Goal: Transaction & Acquisition: Purchase product/service

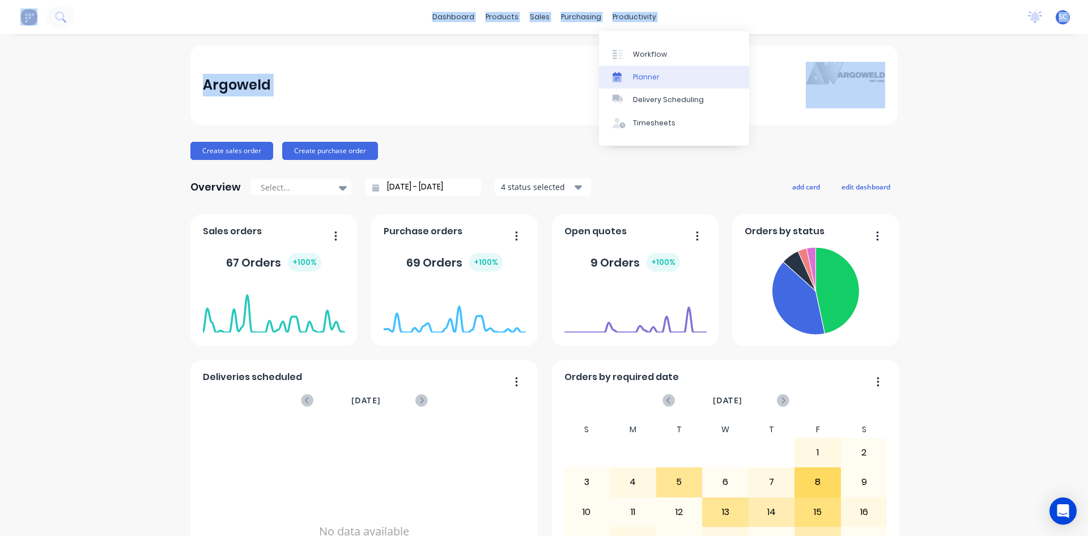
click at [637, 77] on div "Planner" at bounding box center [646, 77] width 27 height 10
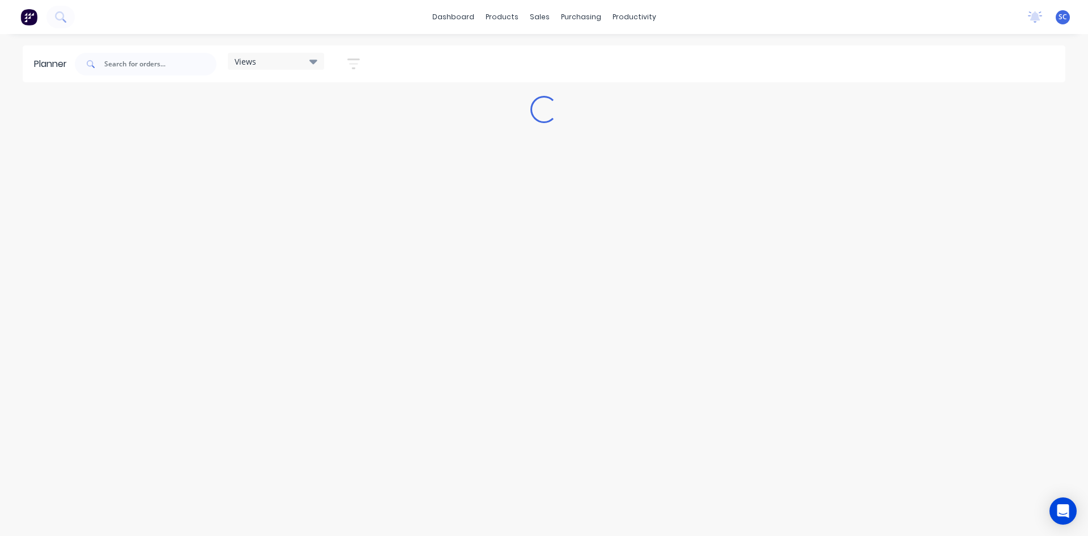
click at [103, 510] on div "Planner Views Save new view Show/Hide users Show/Hide orders Filter by status F…" at bounding box center [544, 290] width 1088 height 490
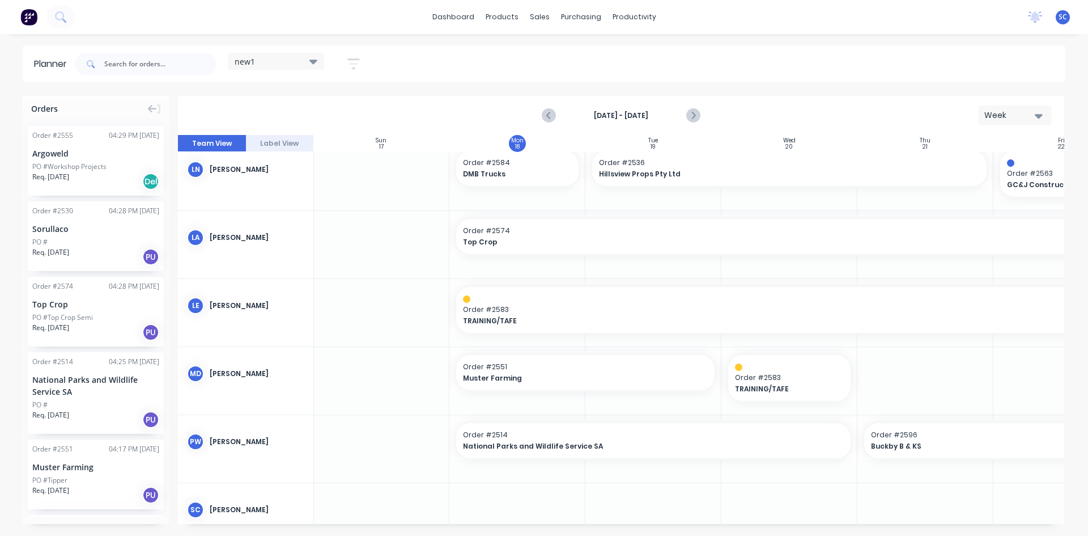
scroll to position [208, 1]
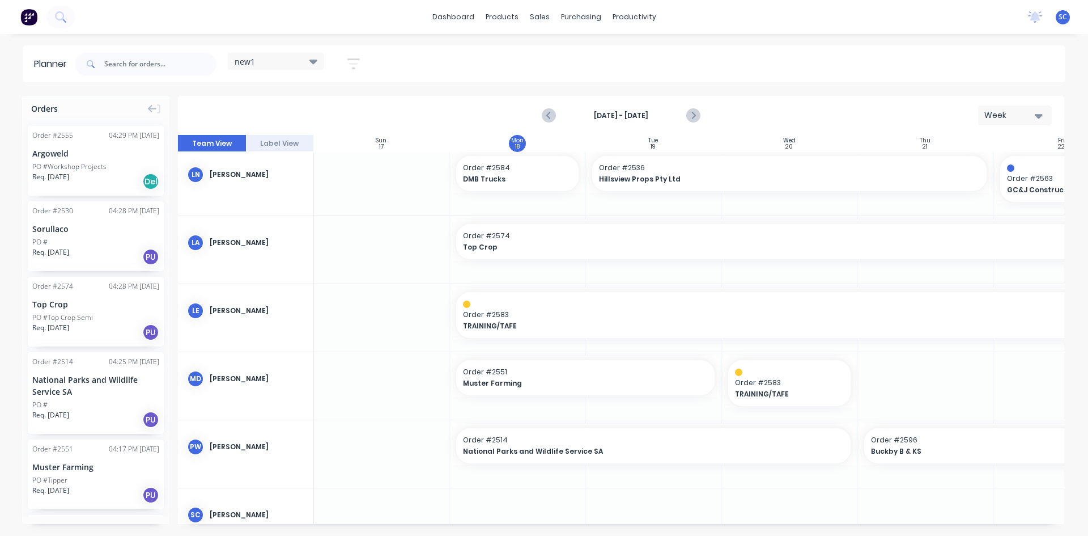
click at [312, 61] on icon at bounding box center [314, 62] width 8 height 5
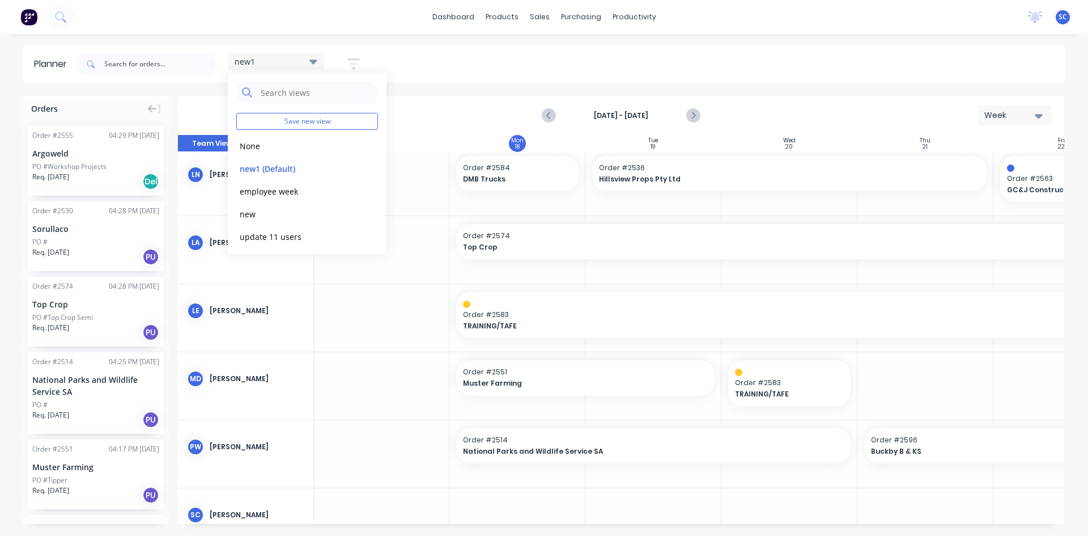
click at [354, 65] on icon "button" at bounding box center [354, 64] width 12 height 14
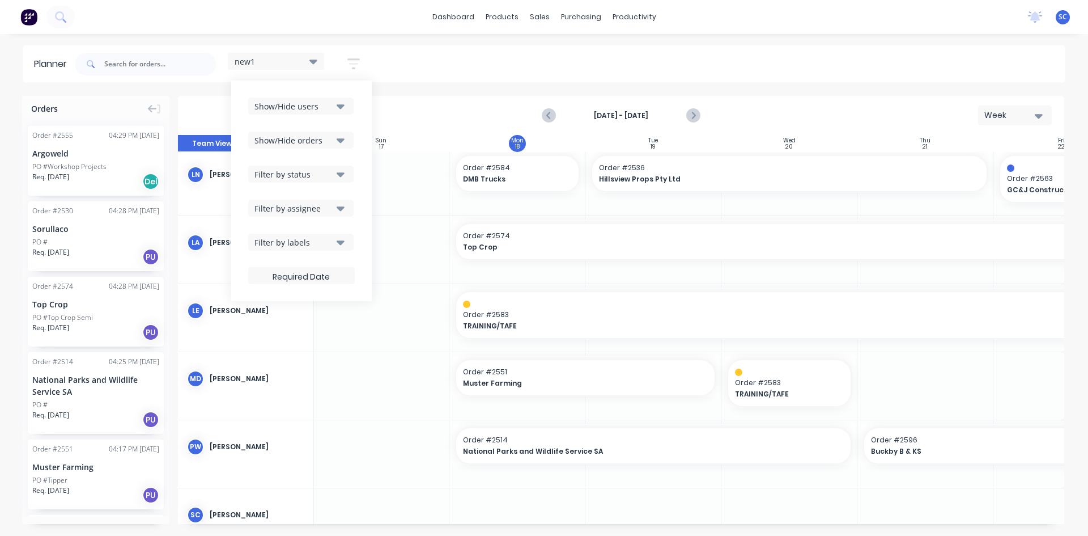
click at [342, 107] on icon "button" at bounding box center [341, 106] width 8 height 5
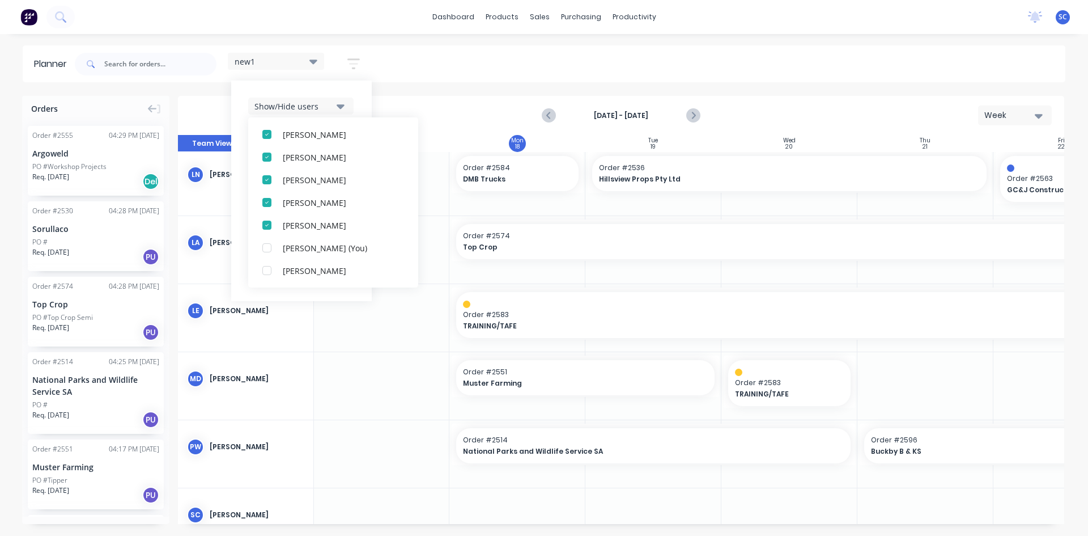
scroll to position [227, 0]
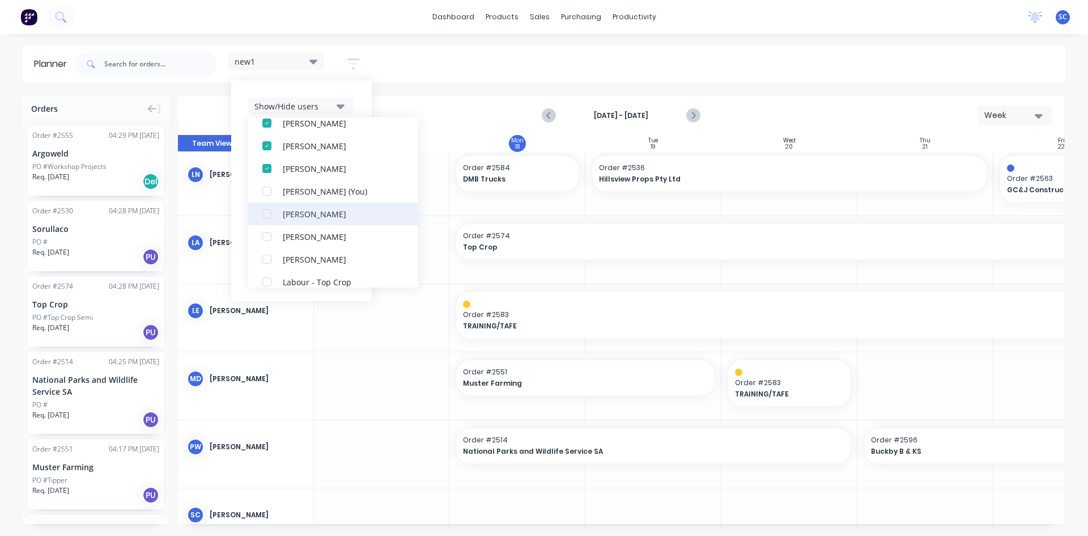
click at [284, 213] on div "[PERSON_NAME]" at bounding box center [339, 213] width 113 height 12
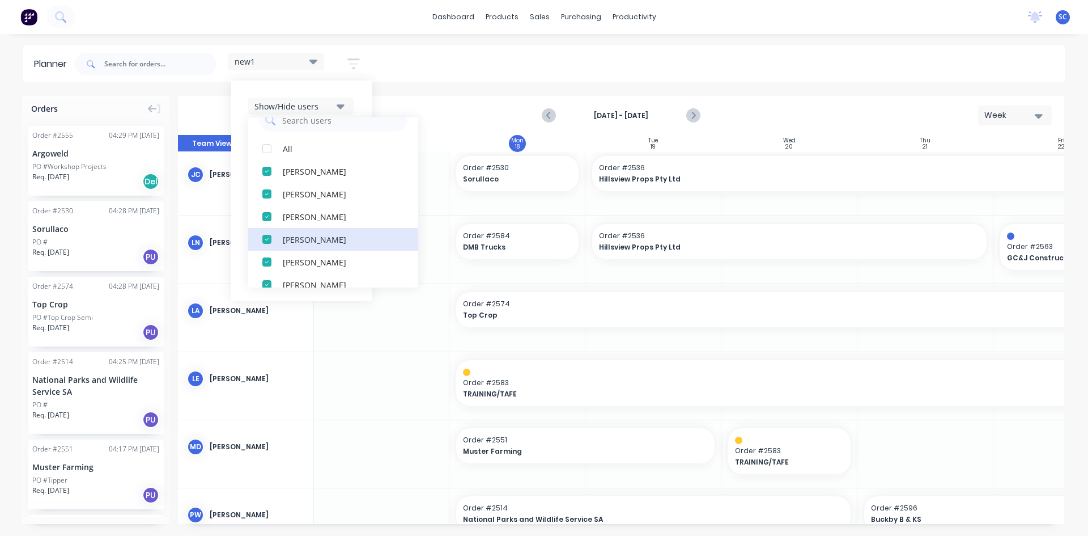
scroll to position [0, 0]
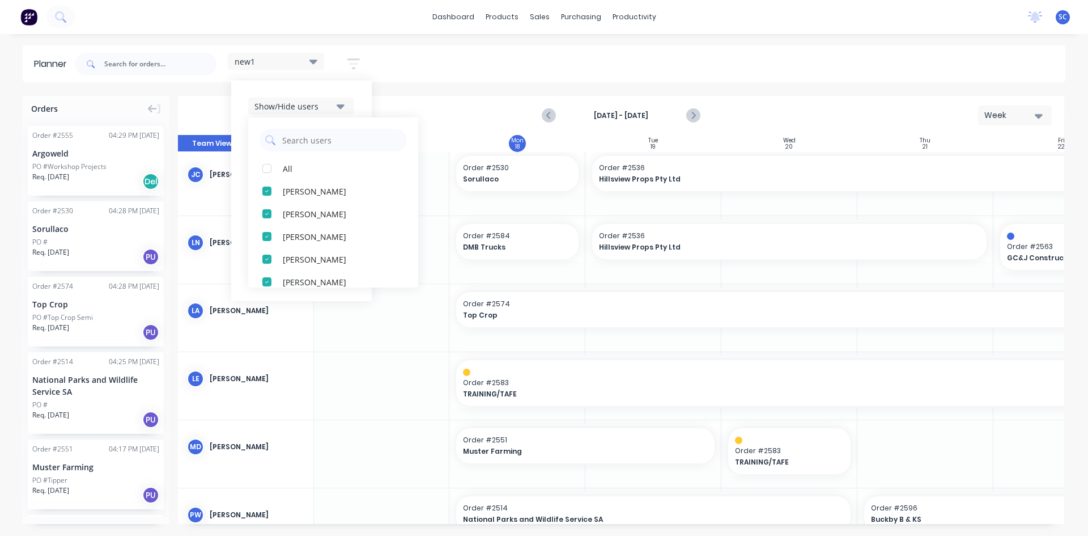
click at [314, 58] on icon at bounding box center [314, 61] width 8 height 12
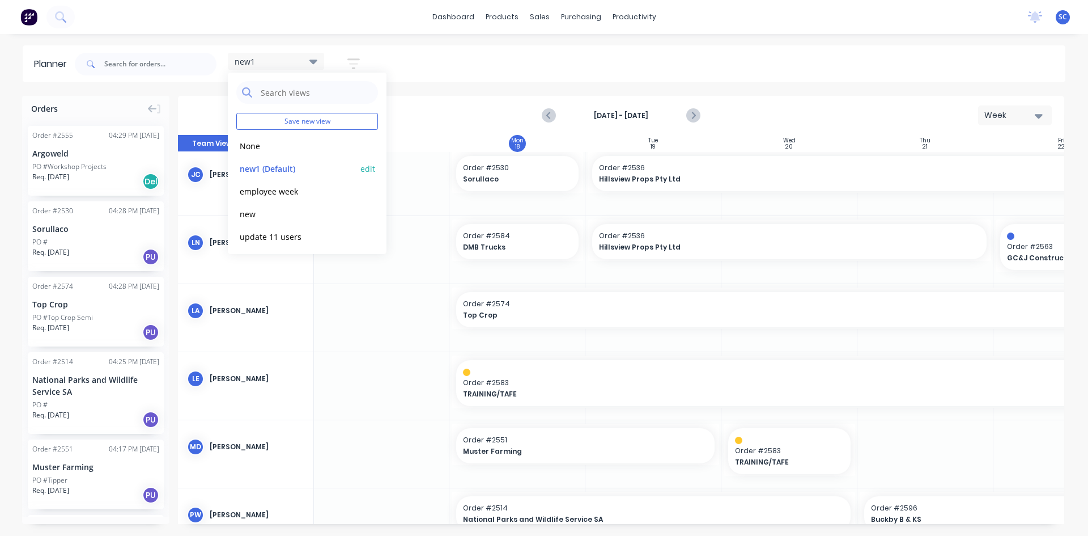
click at [361, 170] on button "edit" at bounding box center [368, 168] width 15 height 12
click at [435, 141] on button "Update" at bounding box center [438, 143] width 68 height 20
click at [310, 121] on button "Save new view" at bounding box center [307, 121] width 142 height 17
click at [420, 122] on label "Set as your default view" at bounding box center [465, 118] width 91 height 12
click at [406, 122] on input "Set as your default view" at bounding box center [408, 117] width 9 height 11
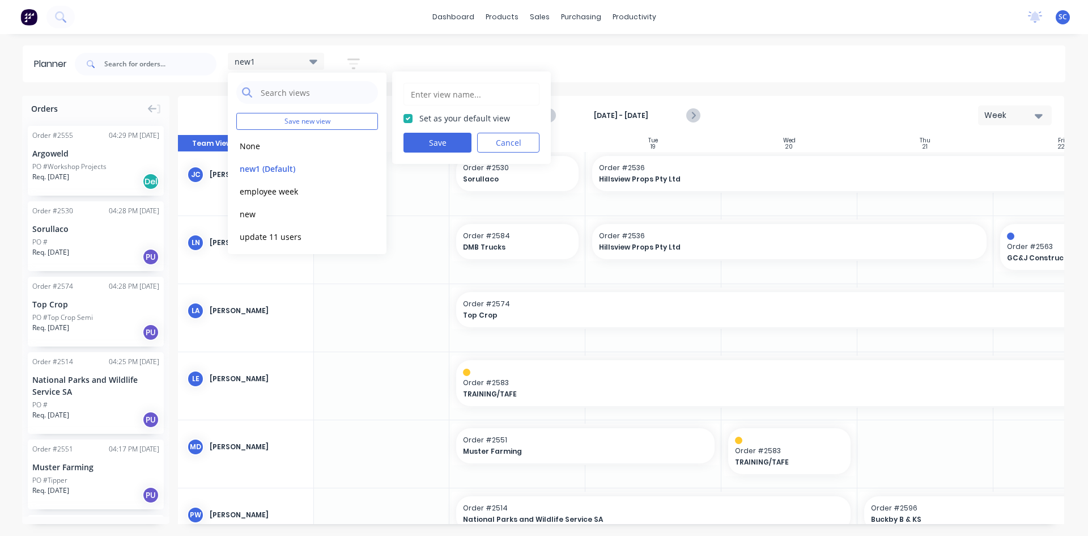
checkbox input "true"
click at [418, 143] on button "Save" at bounding box center [438, 143] width 68 height 20
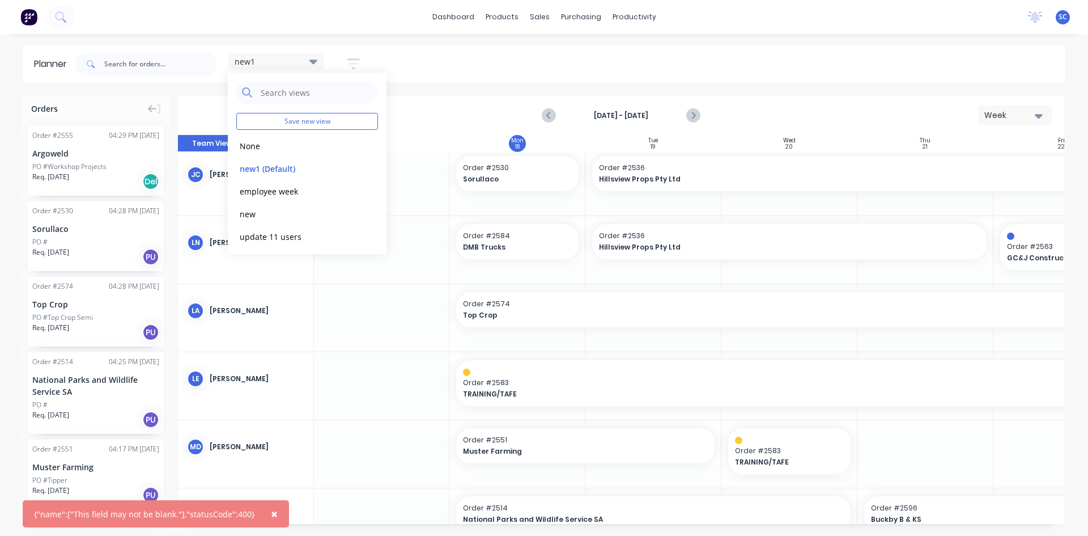
click at [271, 514] on span "×" at bounding box center [274, 514] width 7 height 16
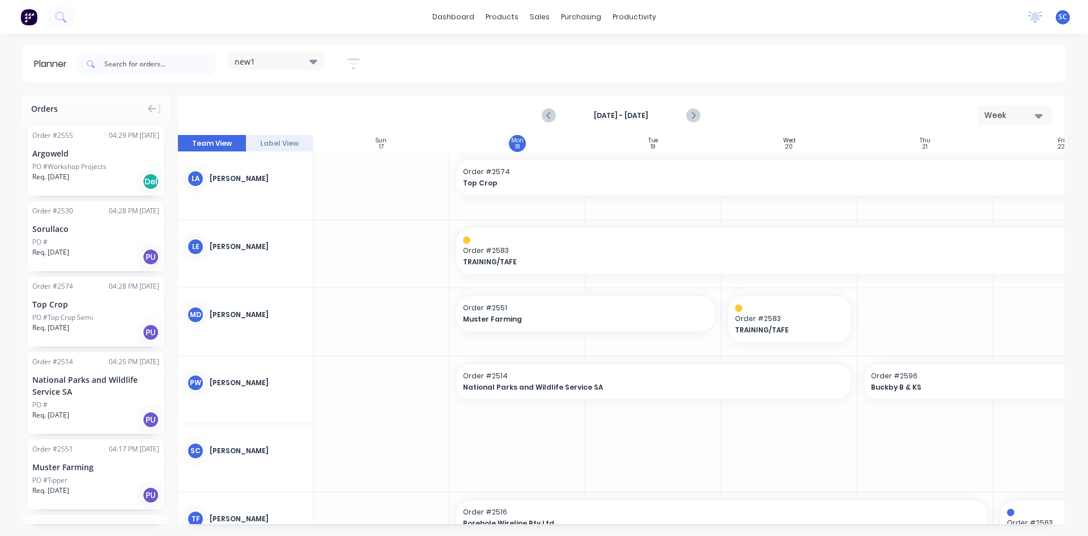
scroll to position [389, 1]
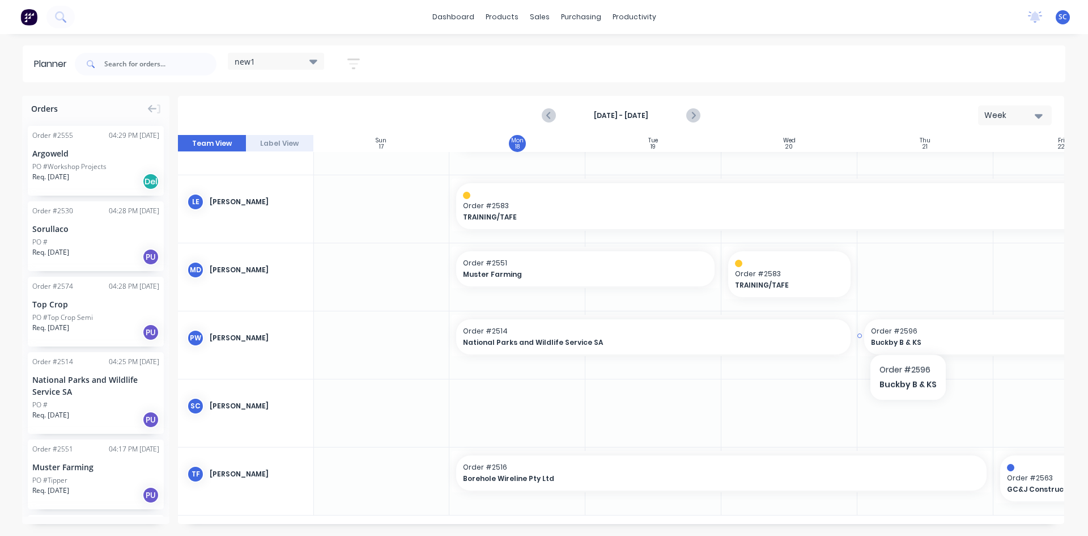
click at [908, 337] on span "Buckby B & KS" at bounding box center [981, 342] width 221 height 10
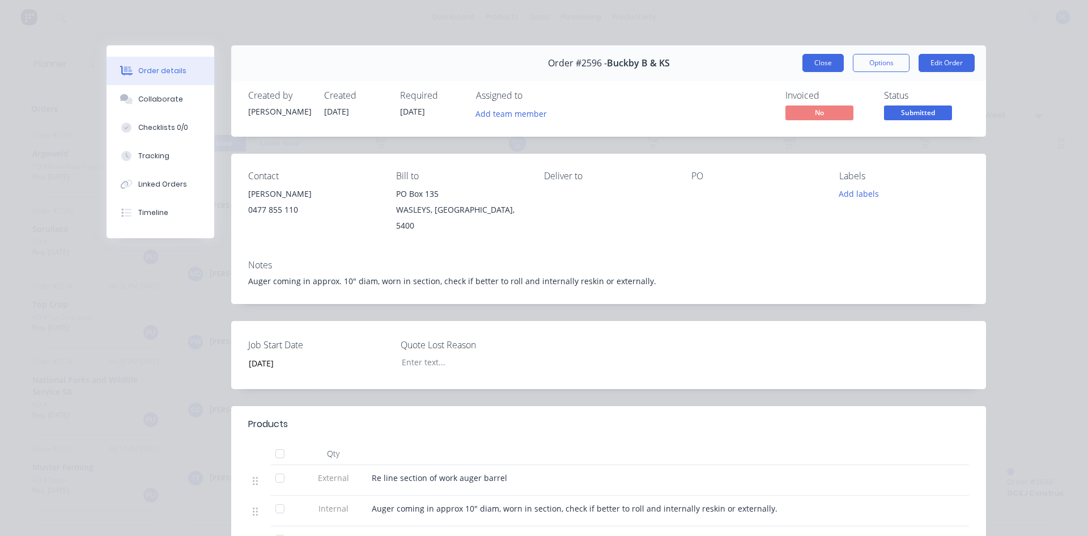
click at [823, 65] on button "Close" at bounding box center [823, 63] width 41 height 18
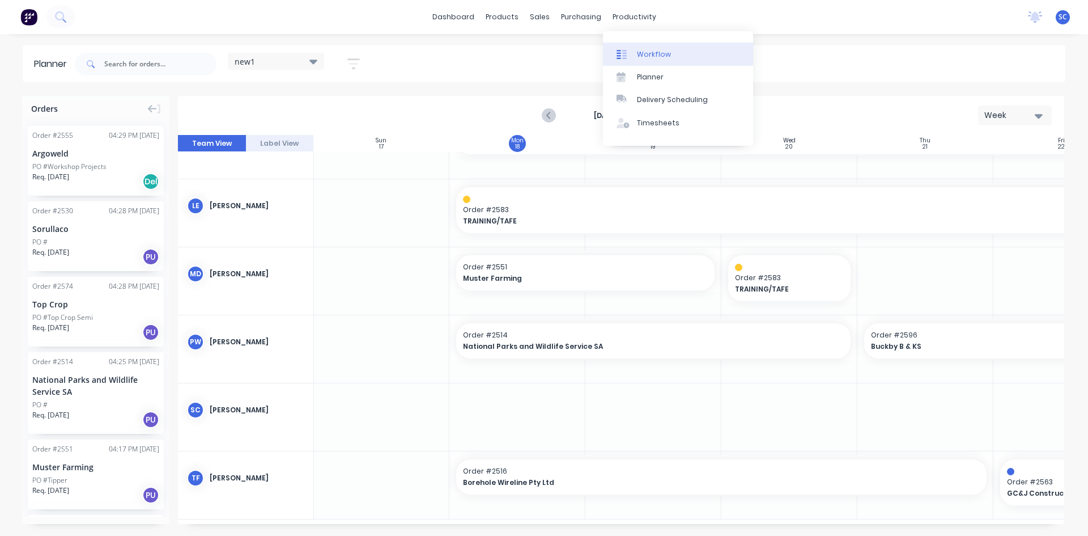
click at [651, 55] on div "Workflow" at bounding box center [654, 54] width 34 height 10
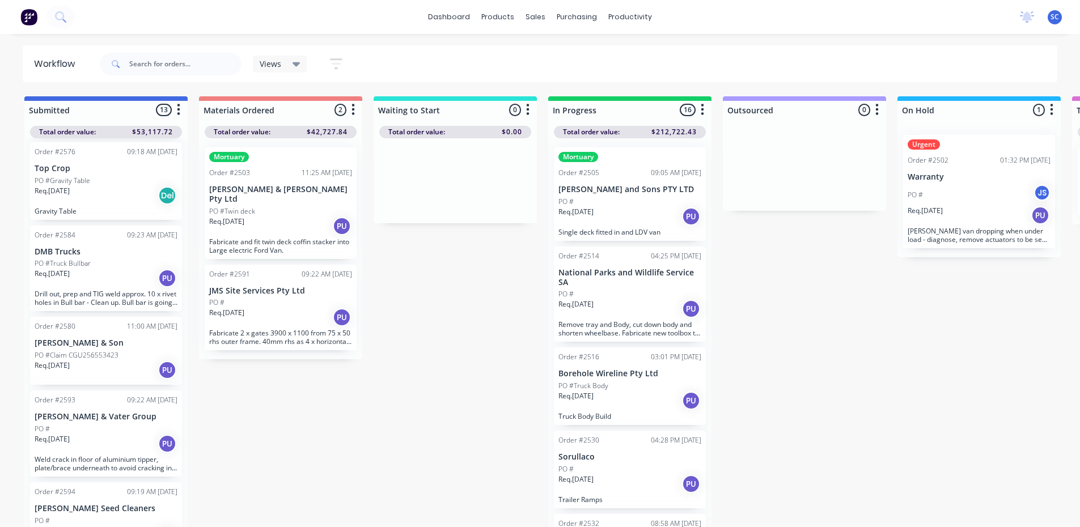
scroll to position [567, 0]
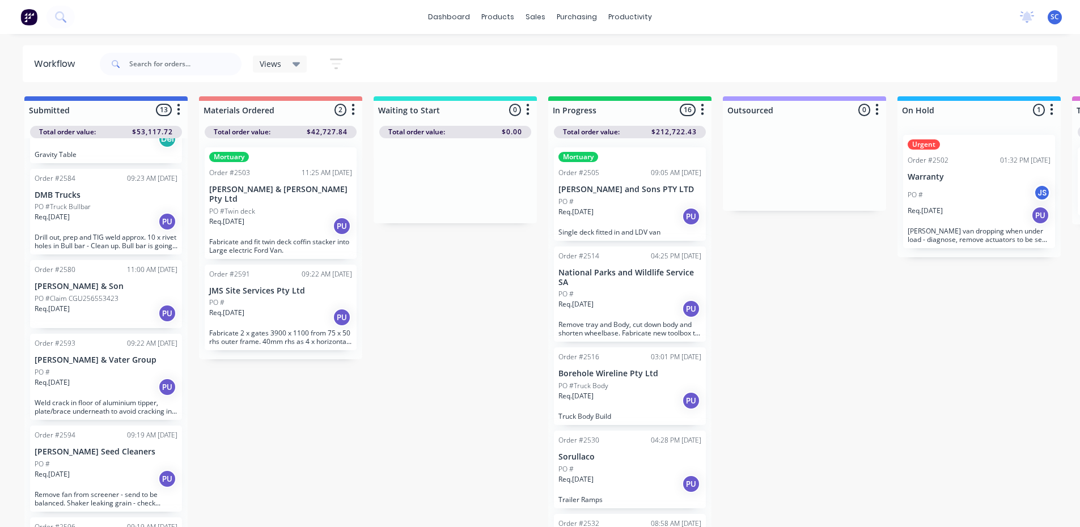
click at [107, 317] on div "Req. [DATE] PU" at bounding box center [106, 313] width 143 height 19
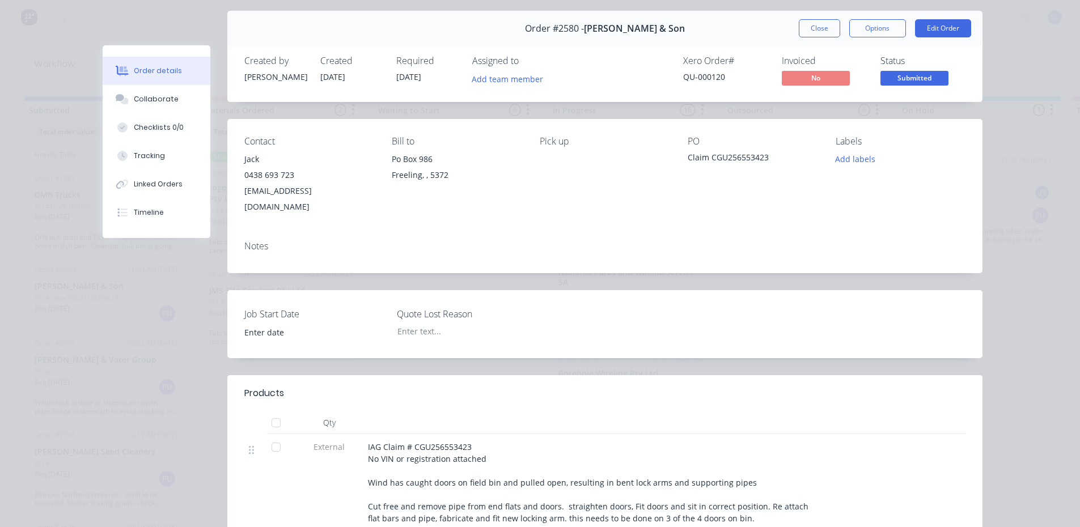
scroll to position [0, 0]
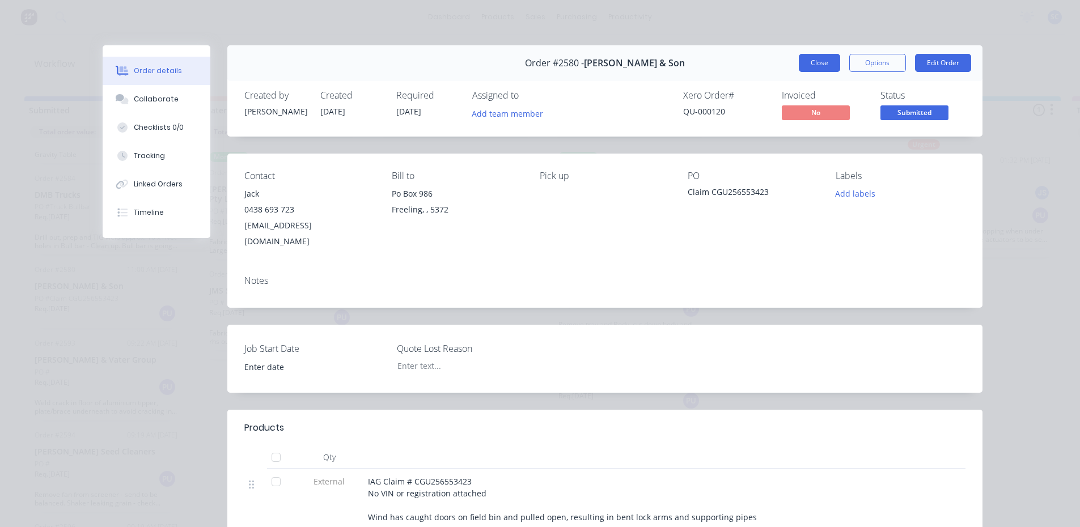
click at [820, 60] on button "Close" at bounding box center [819, 63] width 41 height 18
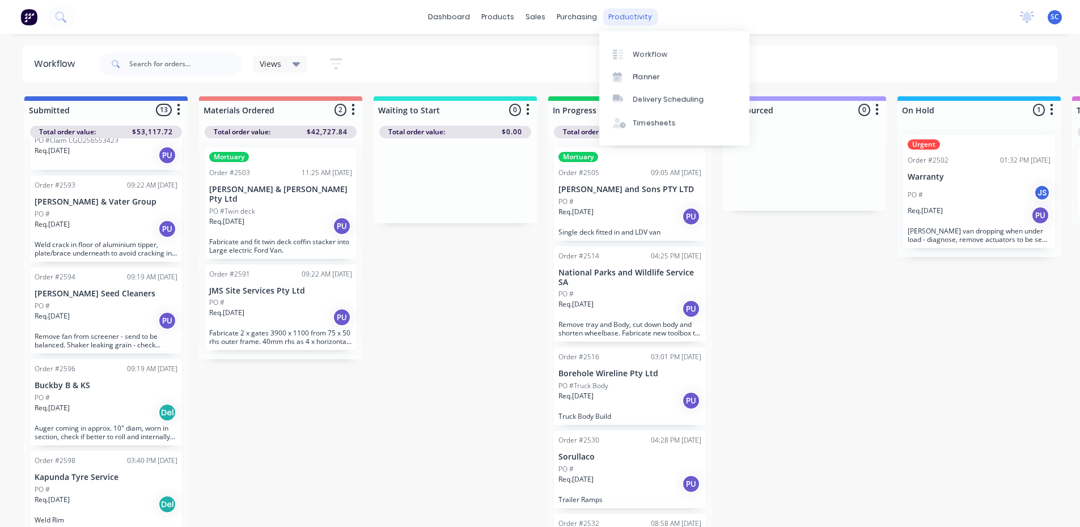
click at [637, 15] on div "productivity" at bounding box center [630, 17] width 55 height 17
click at [650, 72] on div "Planner" at bounding box center [646, 77] width 27 height 10
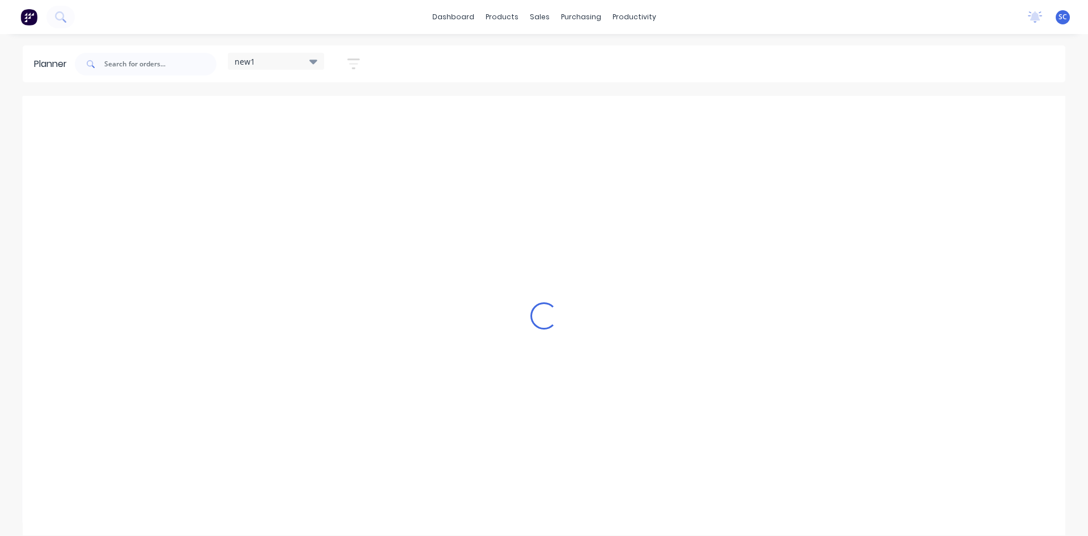
scroll to position [0, 1]
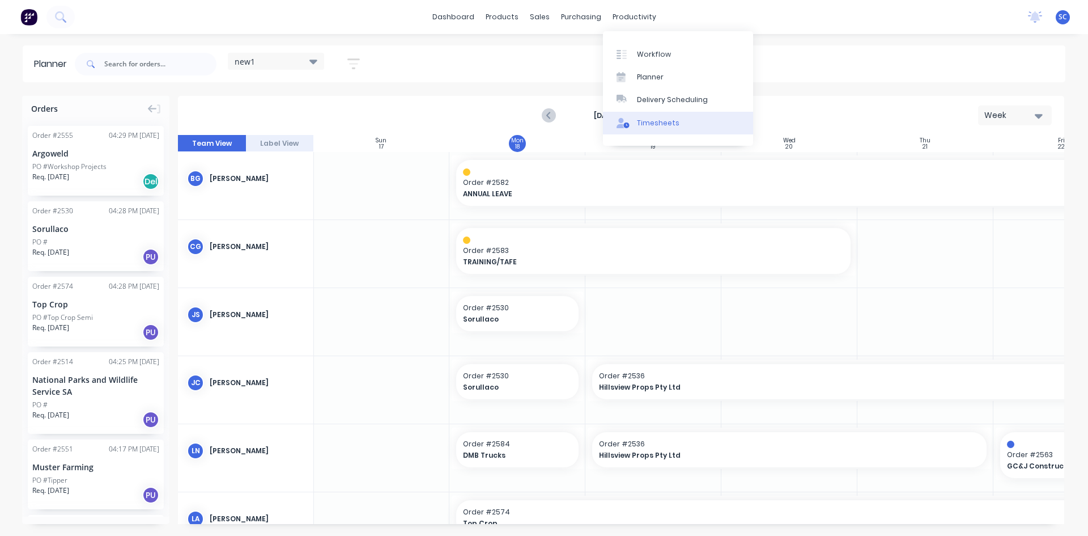
click at [645, 125] on div "Timesheets" at bounding box center [658, 123] width 43 height 10
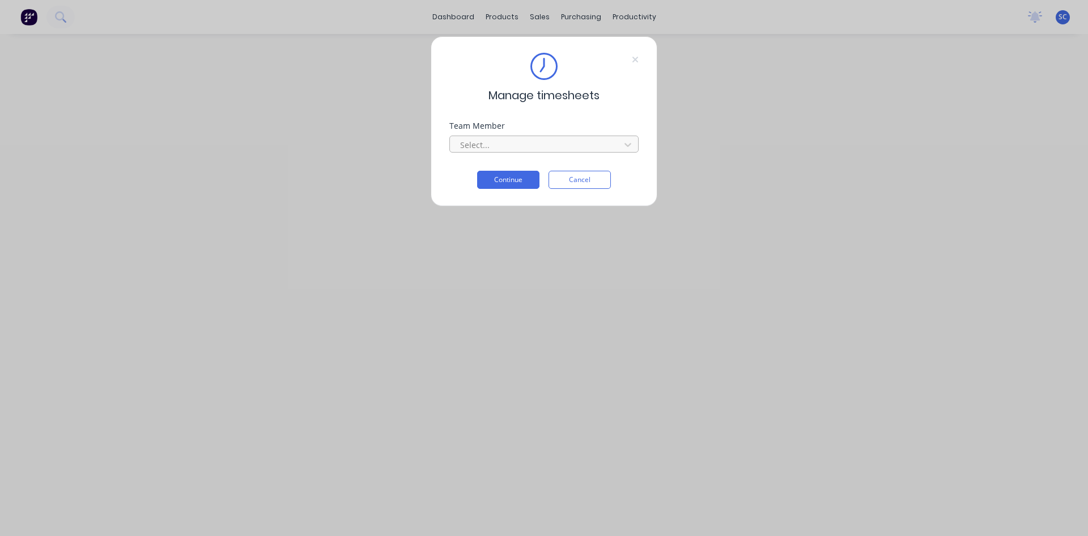
click at [570, 146] on div at bounding box center [536, 145] width 155 height 14
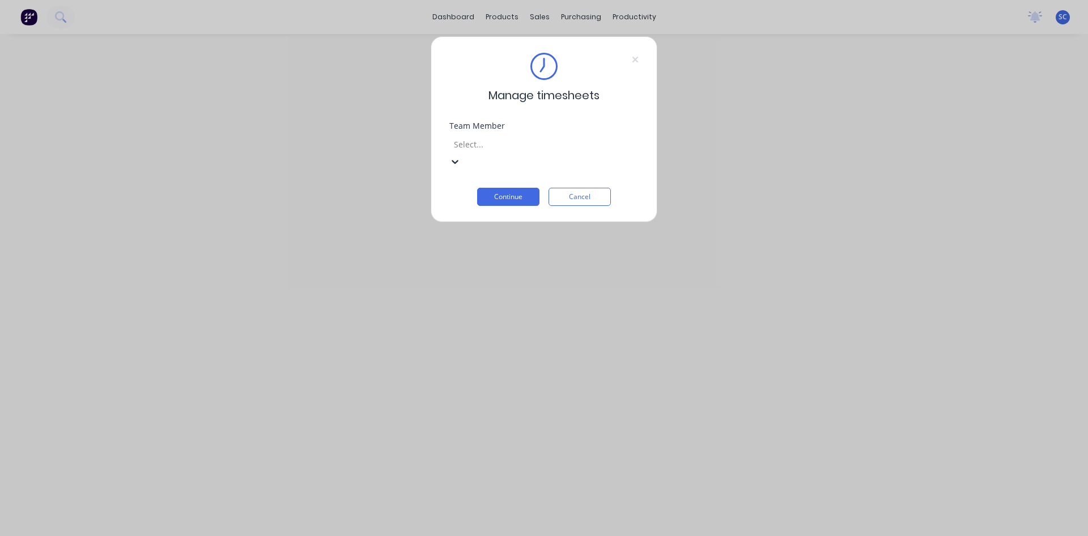
click at [533, 188] on button "Continue" at bounding box center [508, 197] width 62 height 18
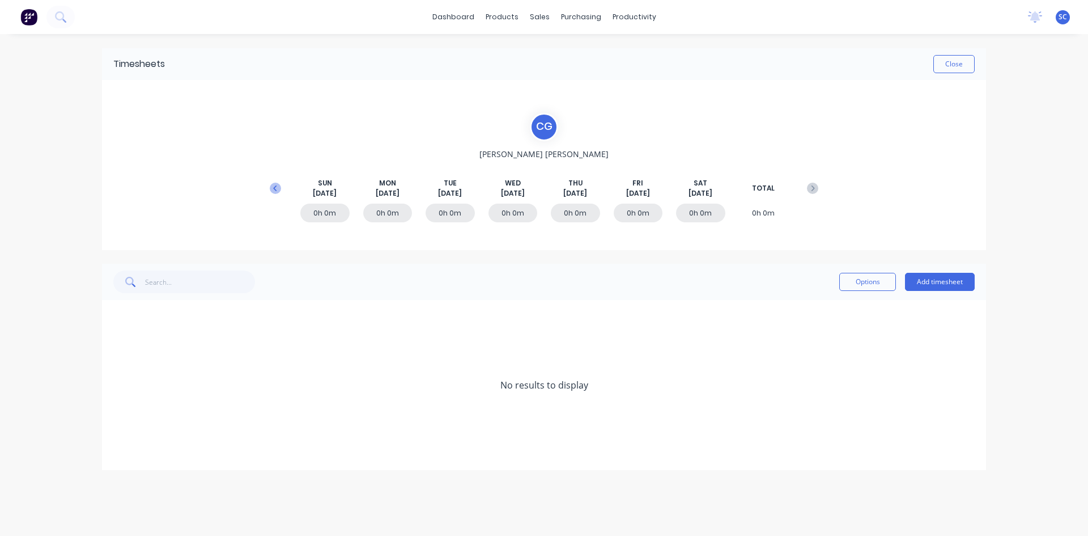
click at [273, 189] on icon at bounding box center [275, 188] width 11 height 11
click at [117, 384] on icon at bounding box center [116, 385] width 7 height 7
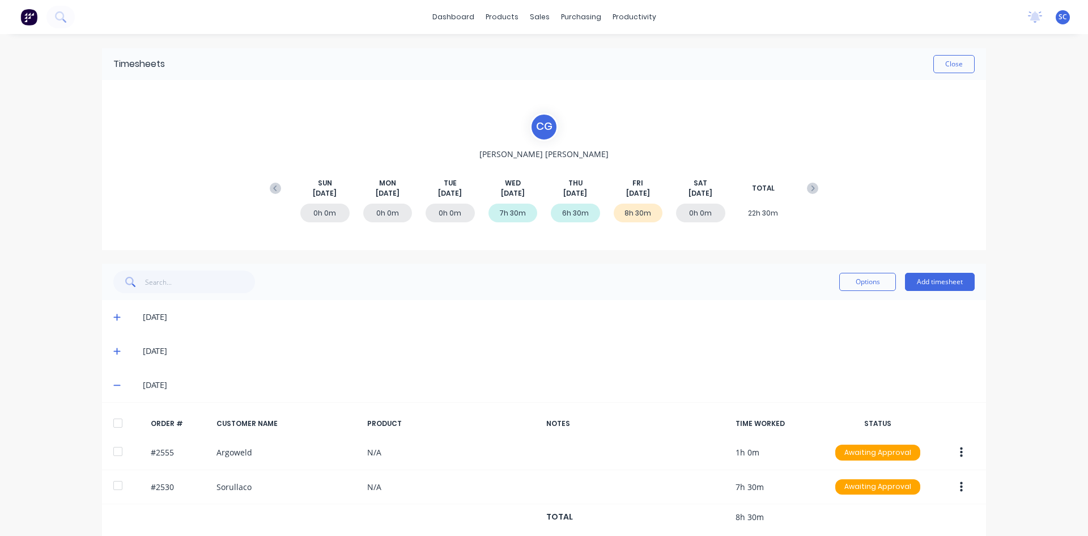
scroll to position [18, 0]
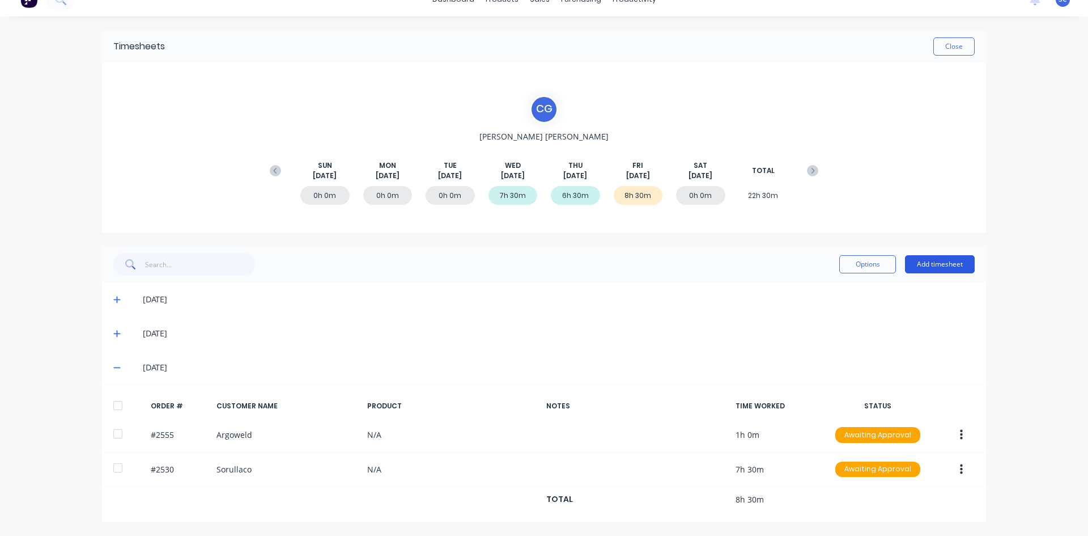
click at [934, 261] on button "Add timesheet" at bounding box center [940, 264] width 70 height 18
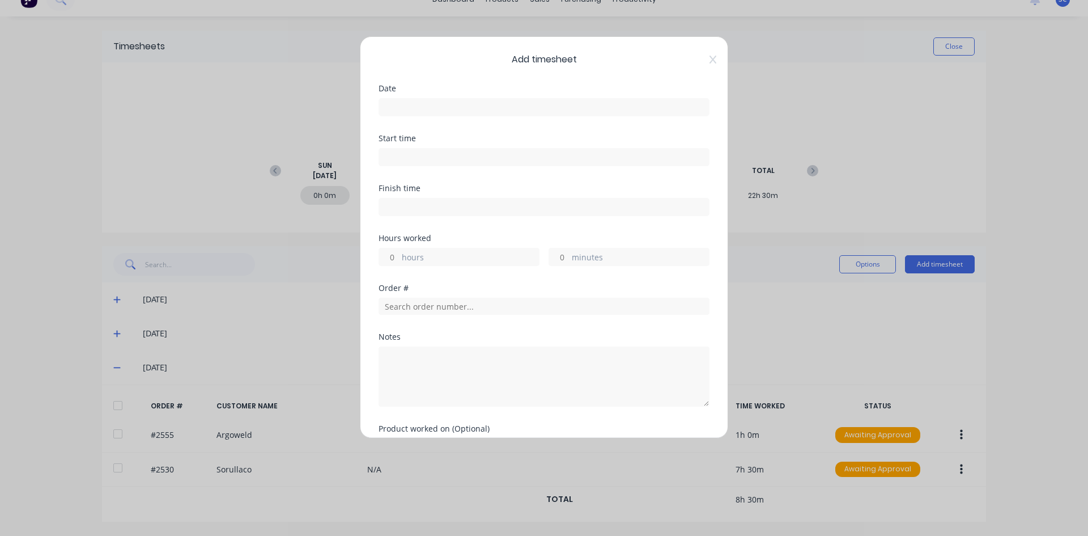
click at [483, 106] on input at bounding box center [544, 107] width 330 height 17
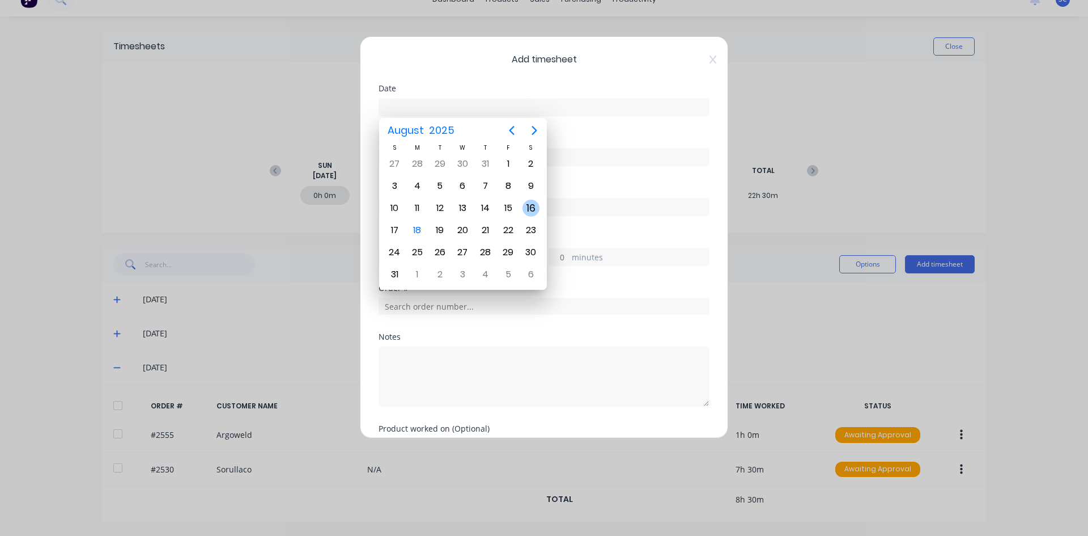
click at [531, 205] on div "16" at bounding box center [531, 208] width 17 height 17
type input "[DATE]"
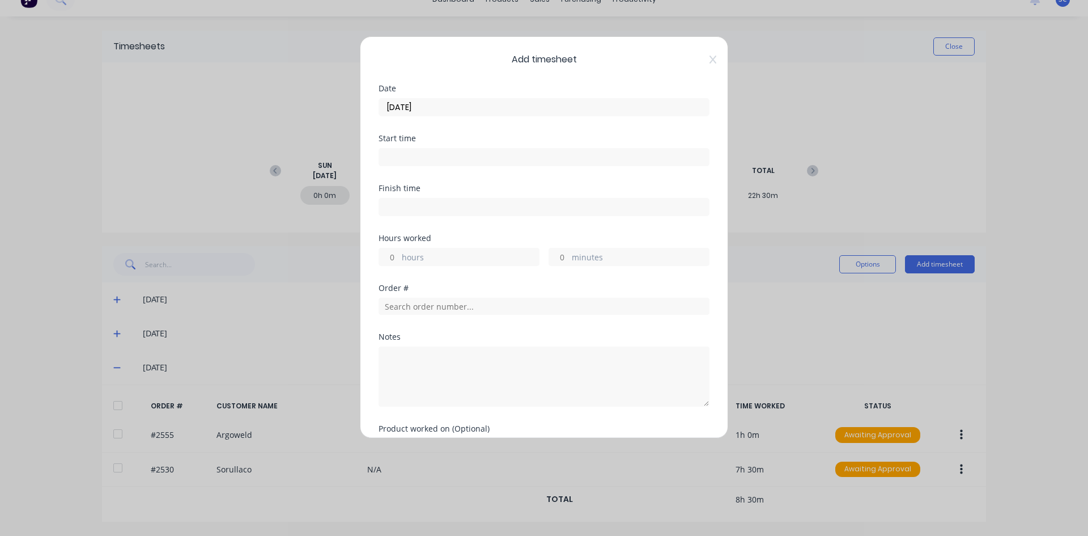
click at [458, 158] on input at bounding box center [544, 157] width 330 height 17
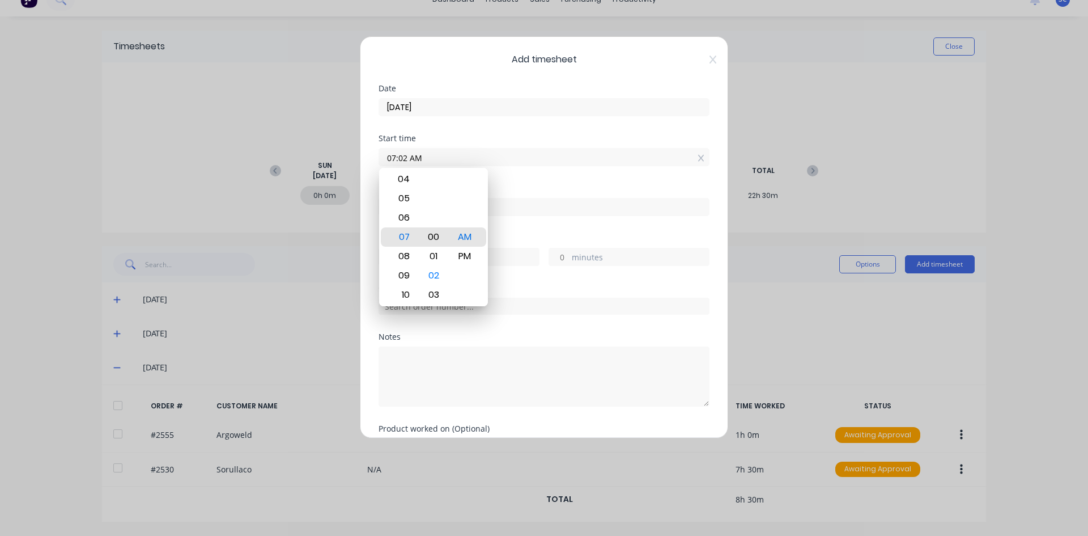
type input "07:00 AM"
click at [472, 237] on div "AM" at bounding box center [465, 236] width 28 height 19
click at [510, 220] on div "Finish time" at bounding box center [544, 209] width 331 height 50
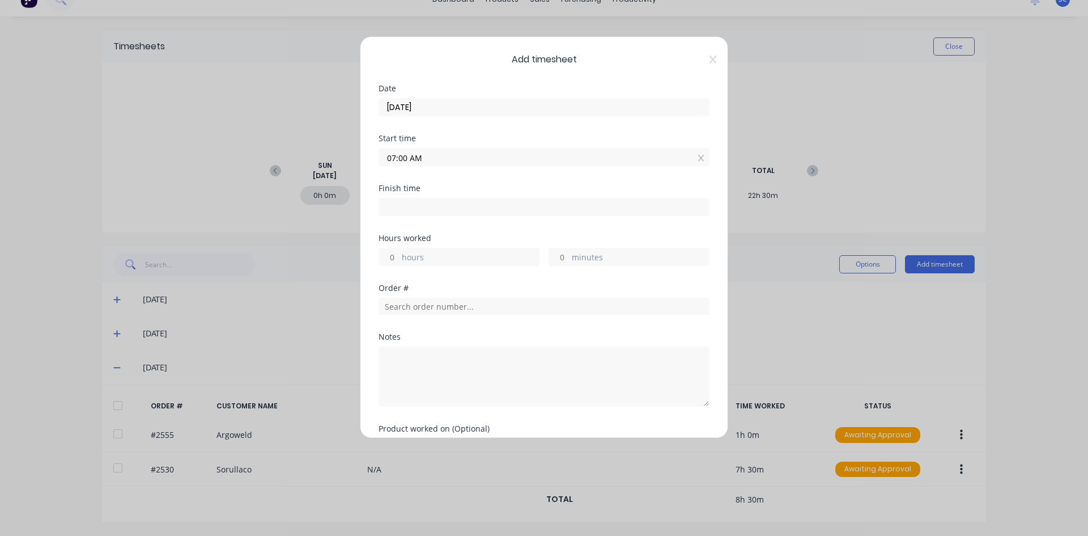
click at [448, 206] on input at bounding box center [544, 206] width 330 height 17
type input "07:49 AM"
type input "0"
type input "49"
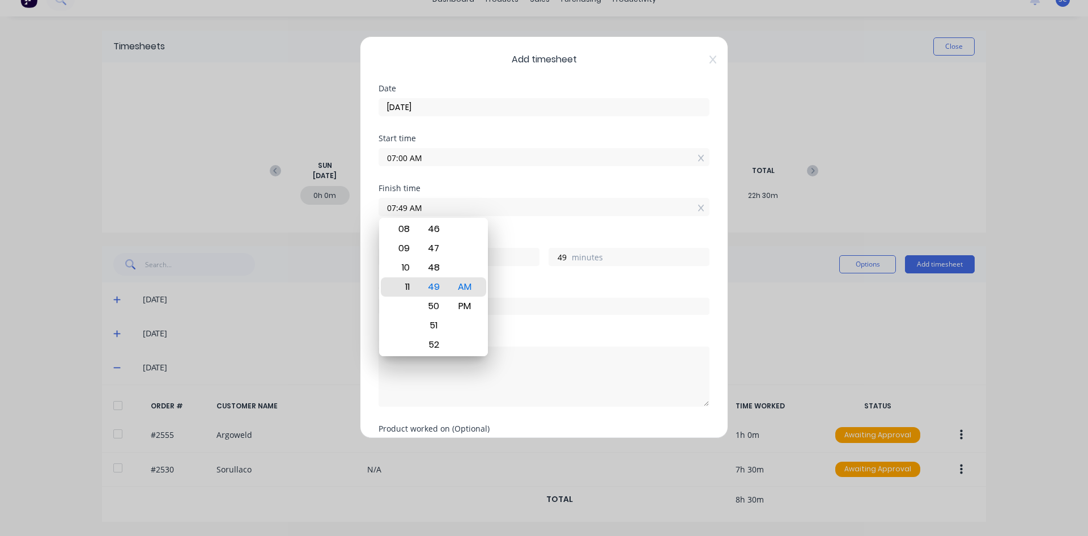
type input "11:49 AM"
type input "4"
type input "07:49 AM"
type input "0"
type input "04:49 AM"
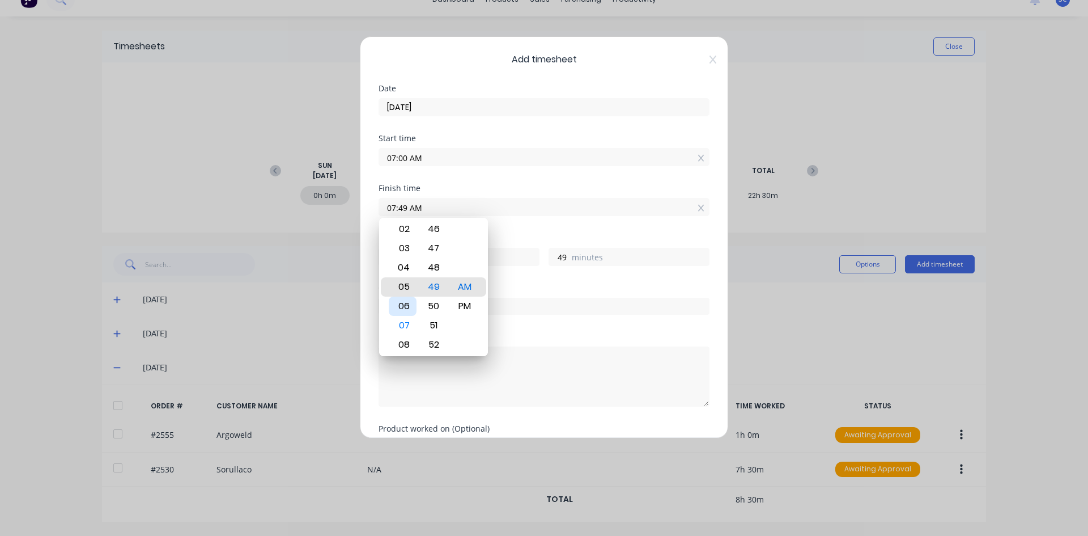
type input "-2"
type input "-11"
type input "04:51 AM"
type input "-9"
type input "04:52 AM"
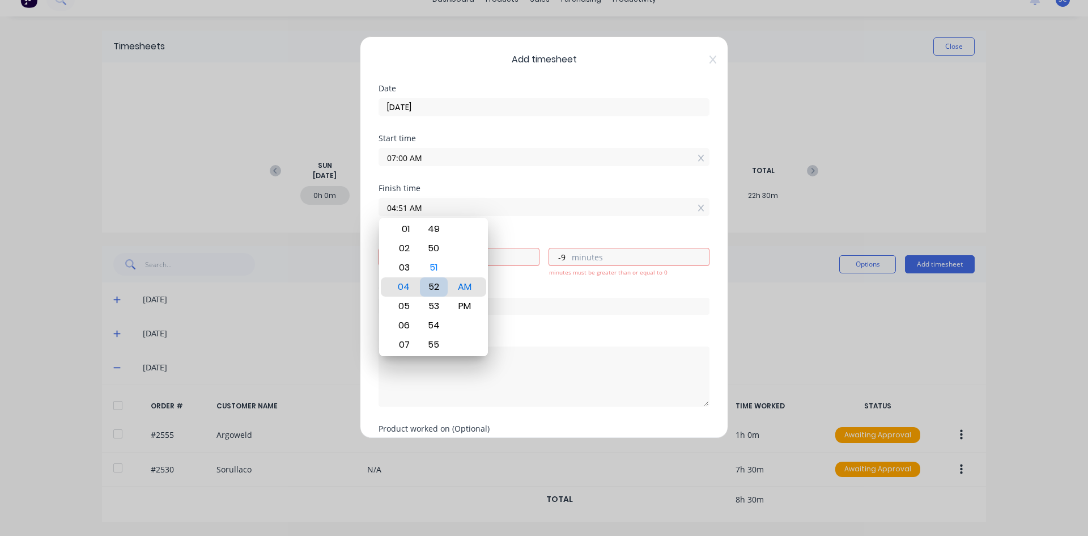
type input "-8"
type input "04:45 AM"
type input "-15"
type input "04:39 AM"
type input "-21"
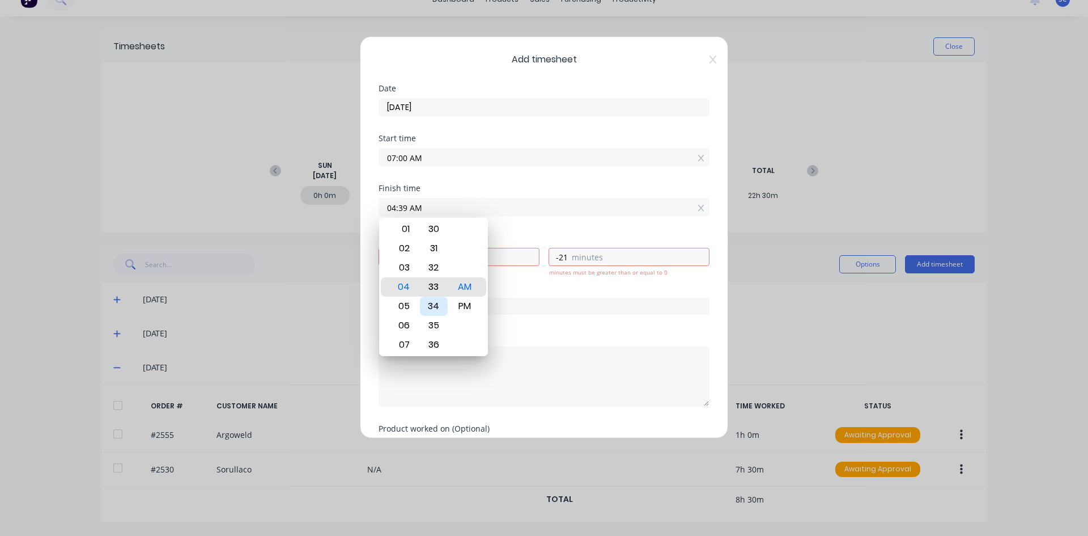
type input "04:33 AM"
type input "-27"
type input "04:27 AM"
type input "-33"
type input "04:22 AM"
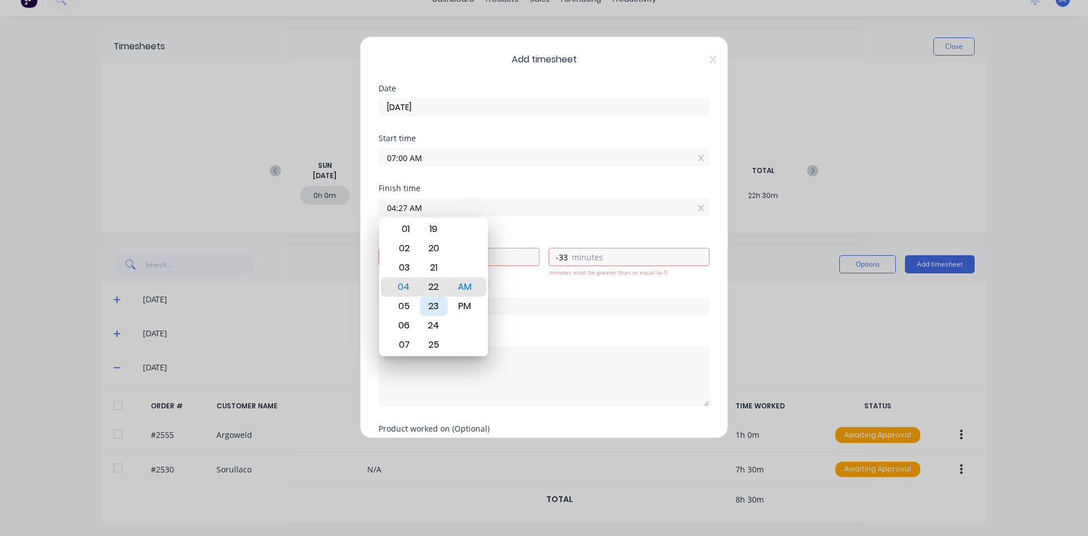
type input "-38"
type input "04:16 AM"
type input "-44"
type input "04:11 AM"
type input "-49"
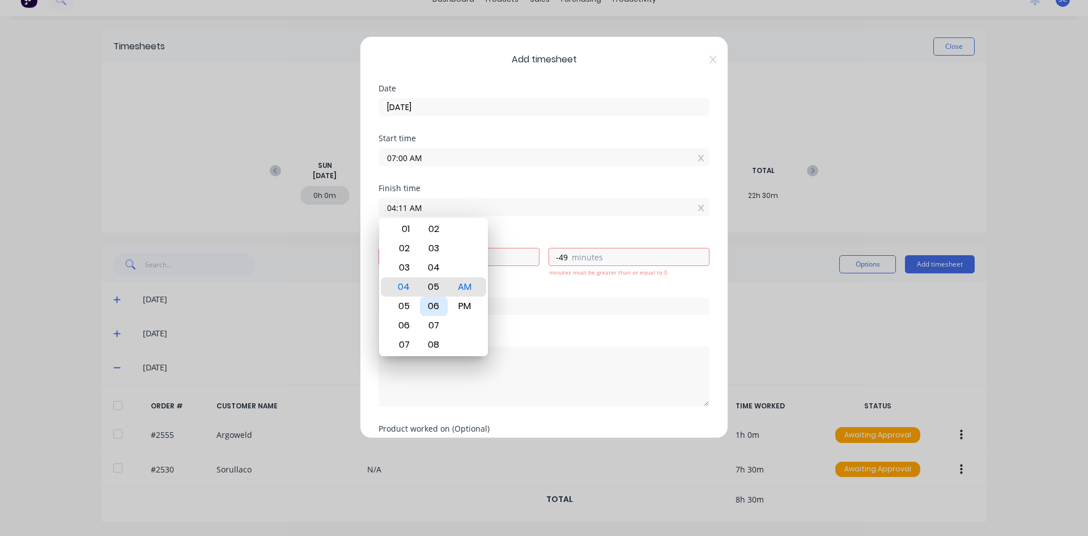
type input "04:05 AM"
type input "-55"
type input "04:00 AM"
type input "-3"
type input "0"
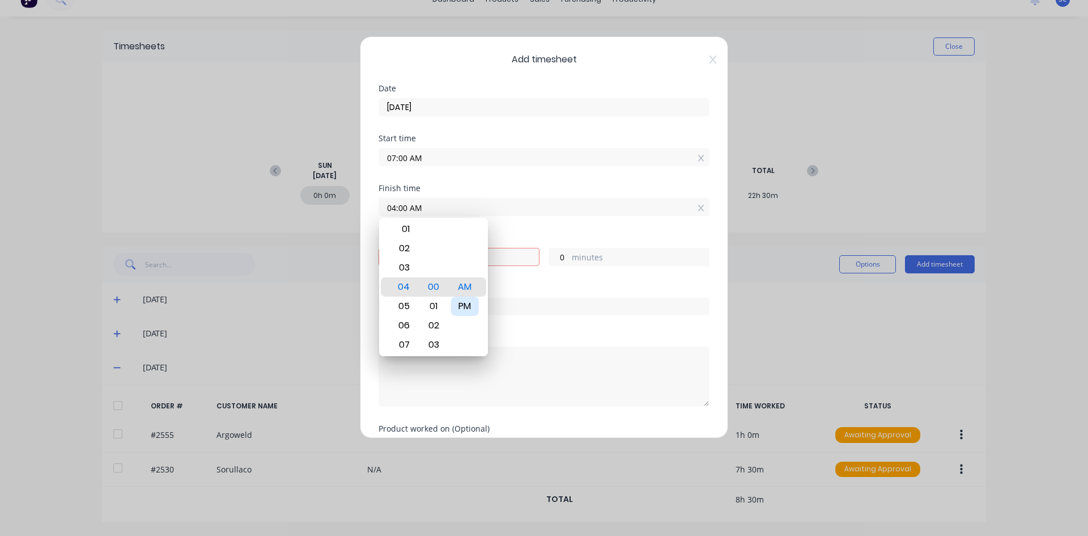
click at [455, 302] on div "PM" at bounding box center [465, 305] width 28 height 19
type input "04:00 PM"
type input "9"
click at [514, 287] on div "Order #" at bounding box center [544, 288] width 331 height 8
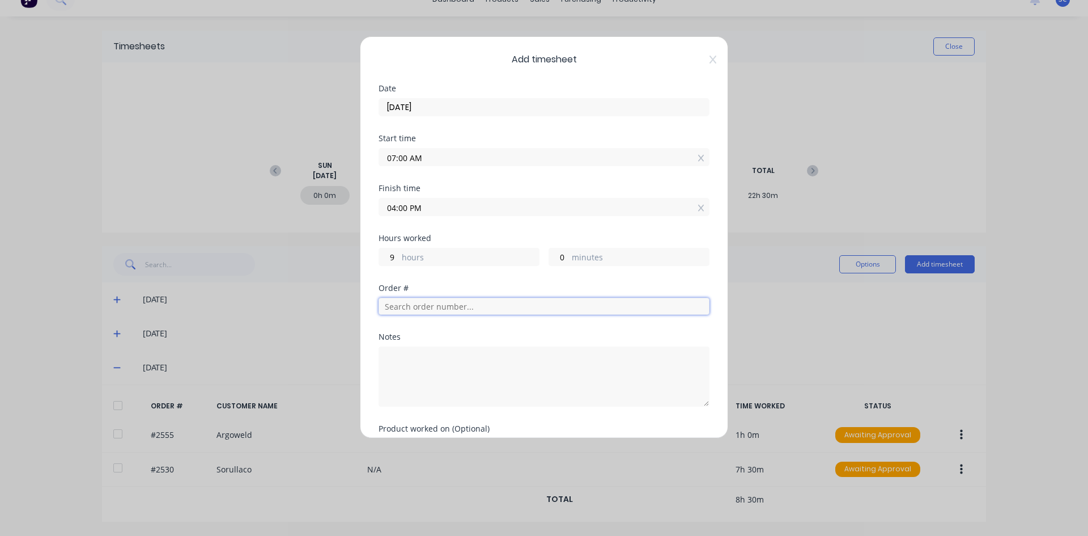
click at [457, 306] on input "text" at bounding box center [544, 306] width 331 height 17
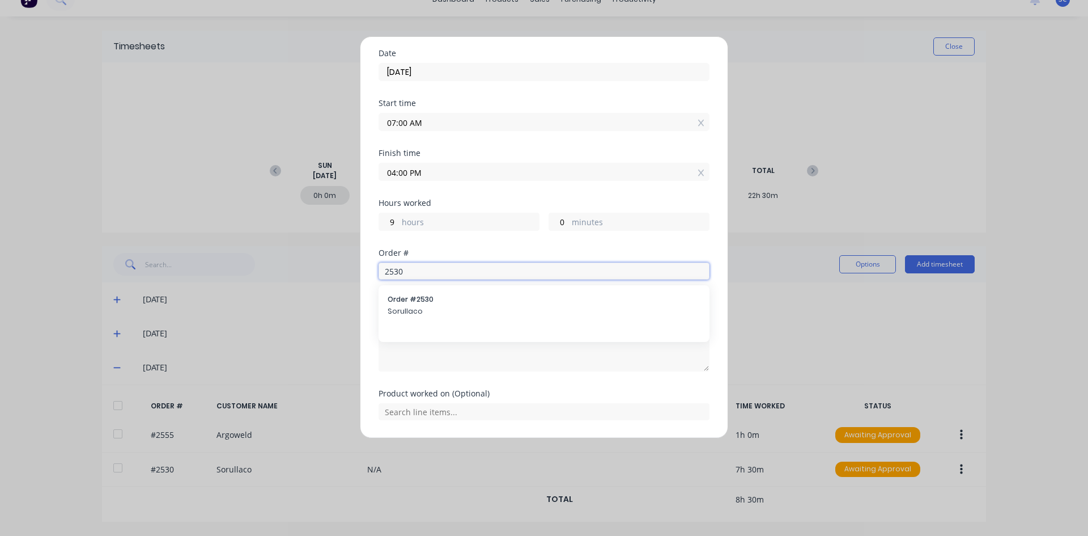
scroll to position [70, 0]
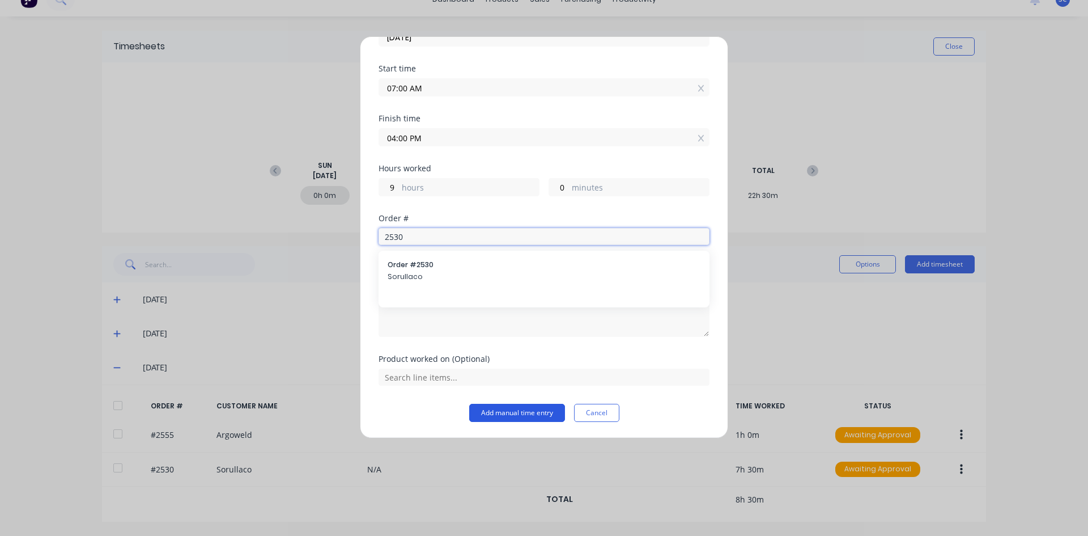
type input "2530"
click at [512, 413] on button "Add manual time entry" at bounding box center [517, 413] width 96 height 18
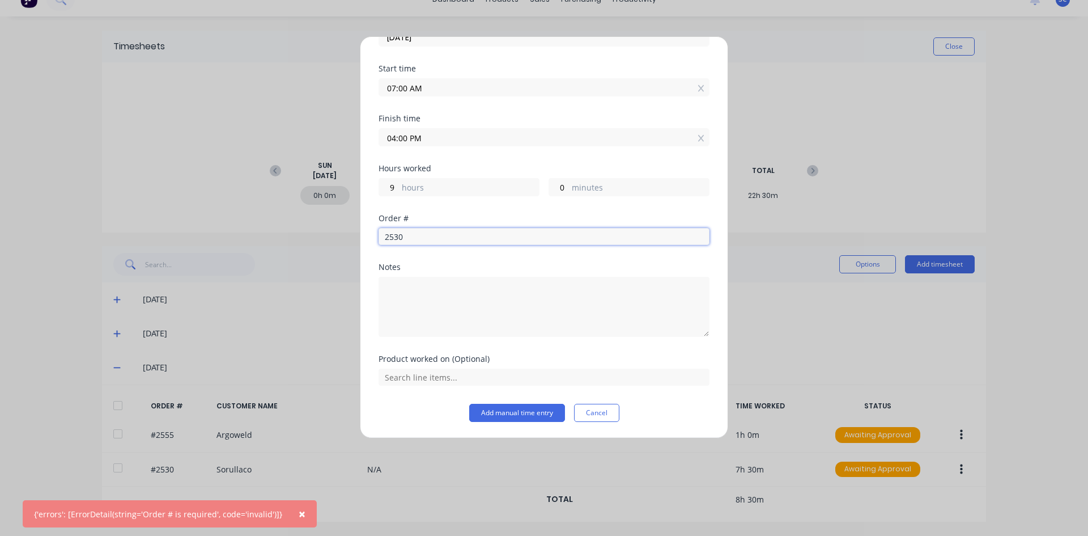
click at [424, 238] on input "2530" at bounding box center [544, 236] width 331 height 17
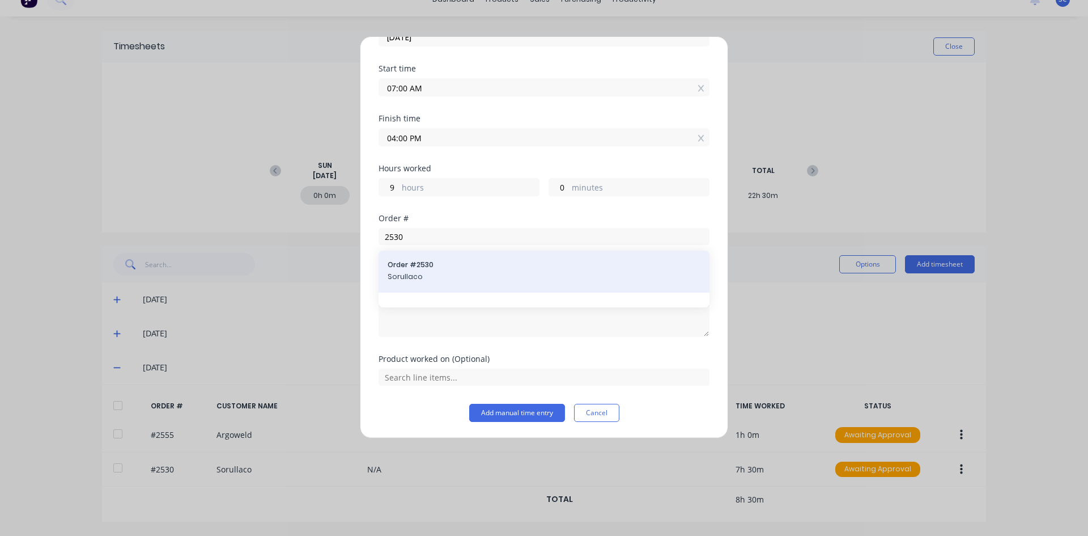
click at [423, 271] on div "Order # 2530 Sorullaco" at bounding box center [544, 272] width 313 height 24
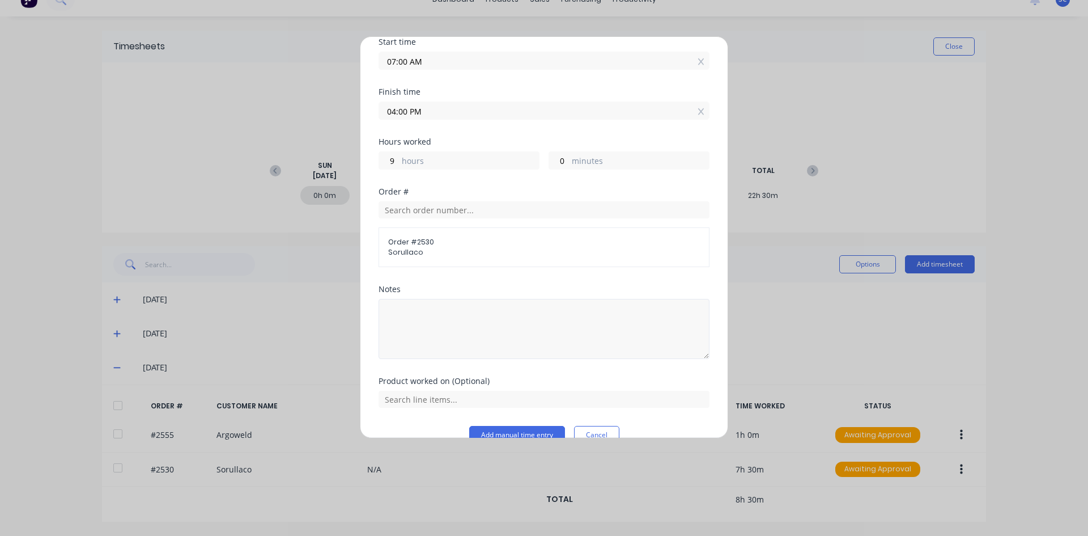
scroll to position [118, 0]
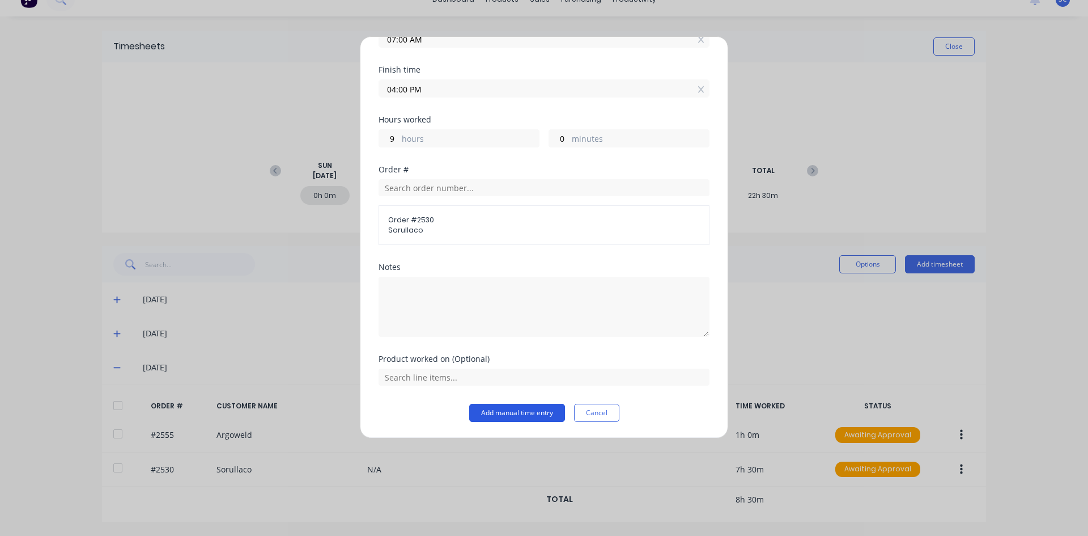
click at [516, 413] on button "Add manual time entry" at bounding box center [517, 413] width 96 height 18
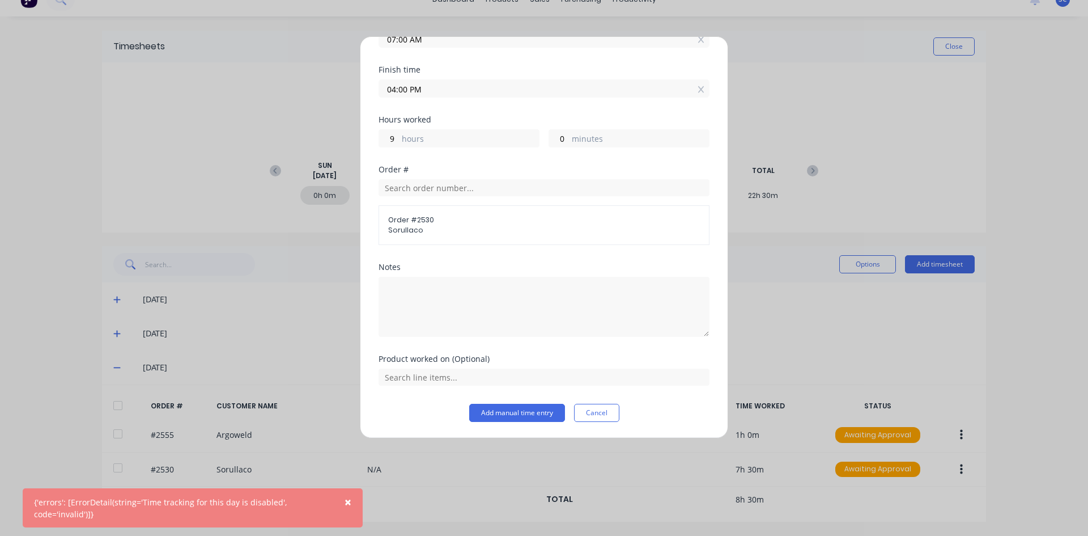
click at [348, 501] on span "×" at bounding box center [348, 502] width 7 height 16
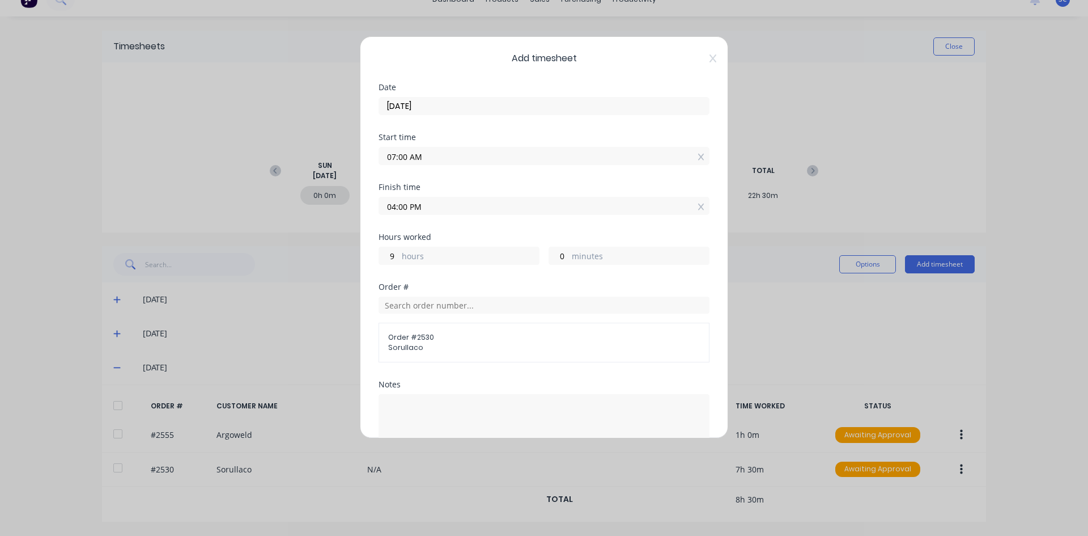
scroll to position [0, 0]
click at [710, 61] on icon at bounding box center [713, 60] width 7 height 8
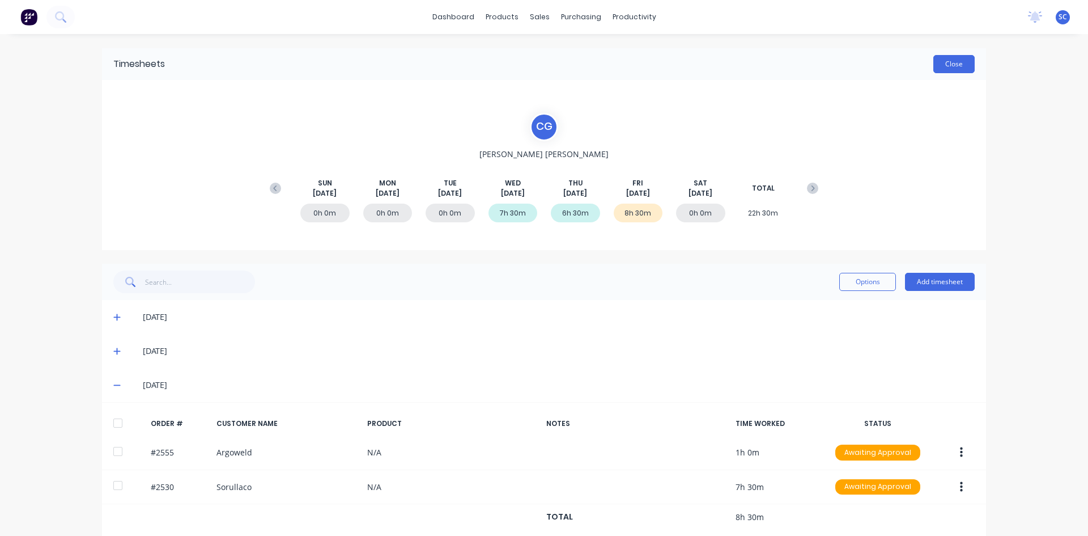
click at [954, 69] on button "Close" at bounding box center [954, 64] width 41 height 18
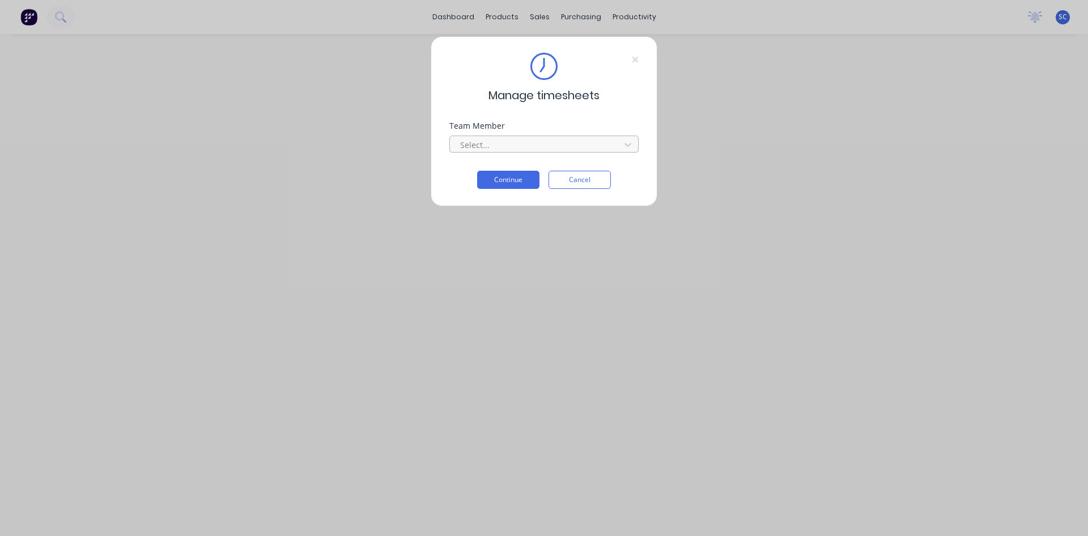
click at [492, 141] on div at bounding box center [536, 145] width 155 height 14
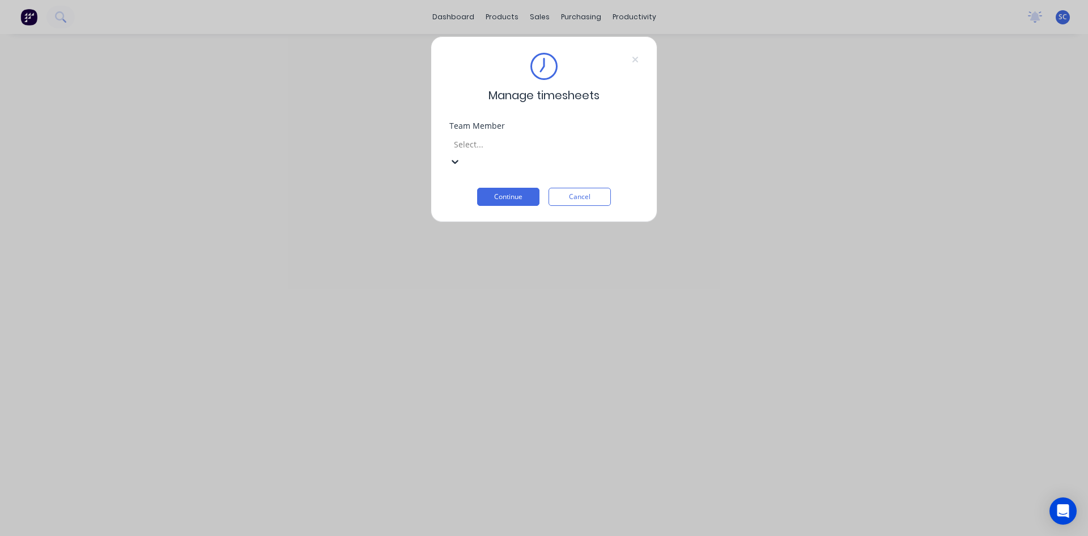
scroll to position [227, 0]
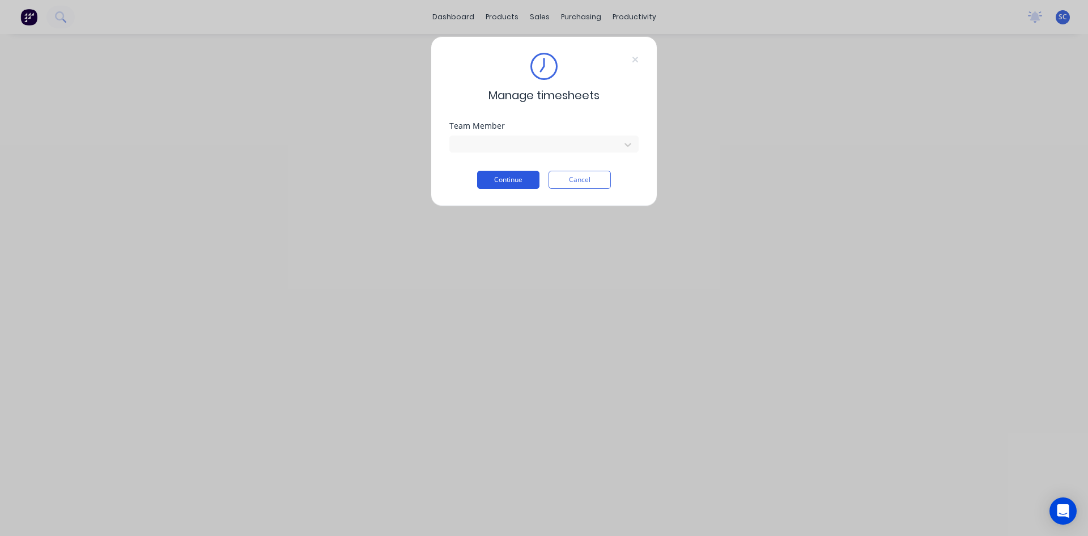
click at [518, 177] on button "Continue" at bounding box center [508, 180] width 62 height 18
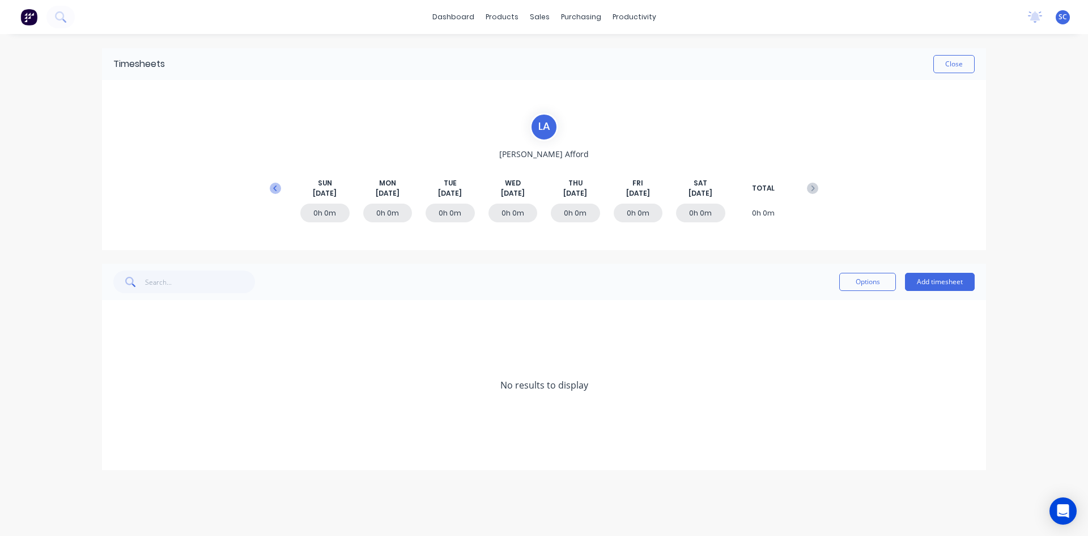
click at [276, 185] on icon at bounding box center [274, 188] width 3 height 6
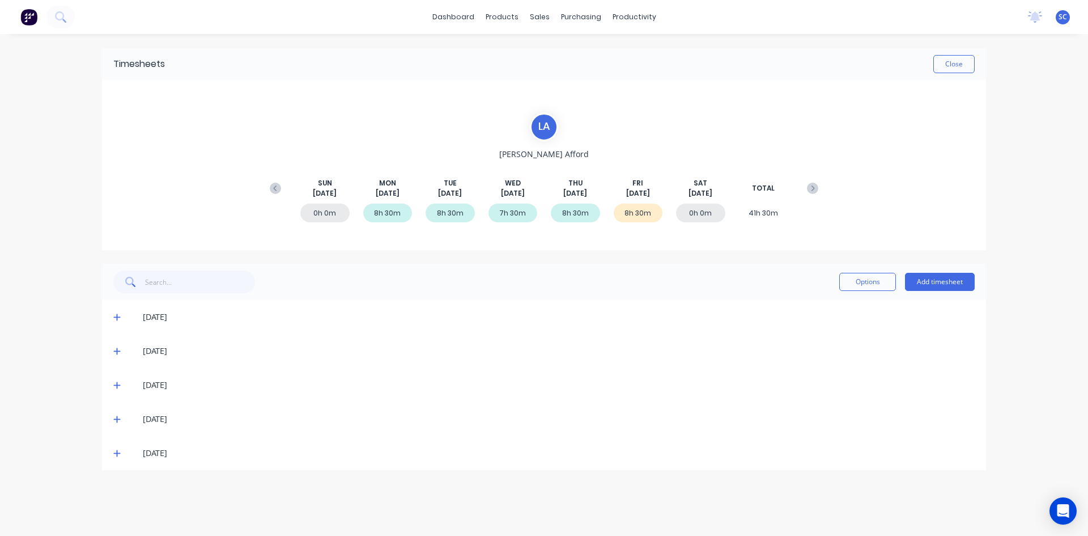
click at [115, 455] on icon at bounding box center [116, 453] width 7 height 8
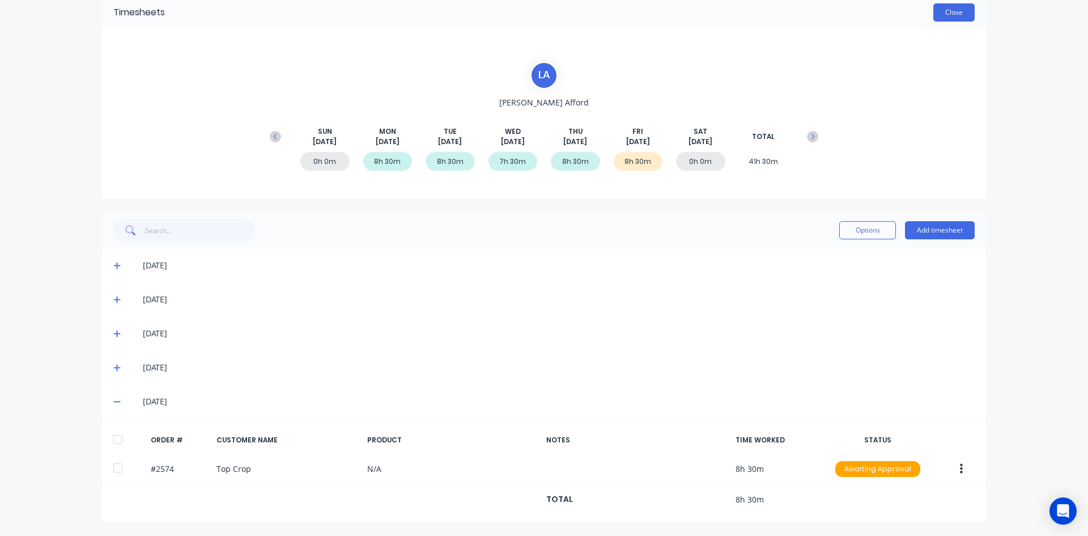
click at [941, 14] on button "Close" at bounding box center [954, 12] width 41 height 18
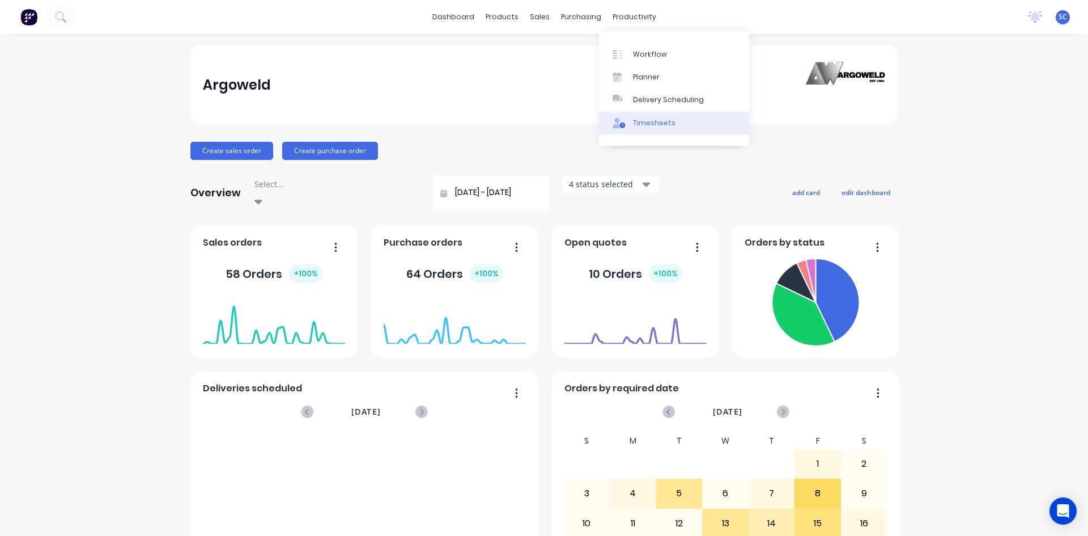
click at [655, 126] on div "Timesheets" at bounding box center [654, 123] width 43 height 10
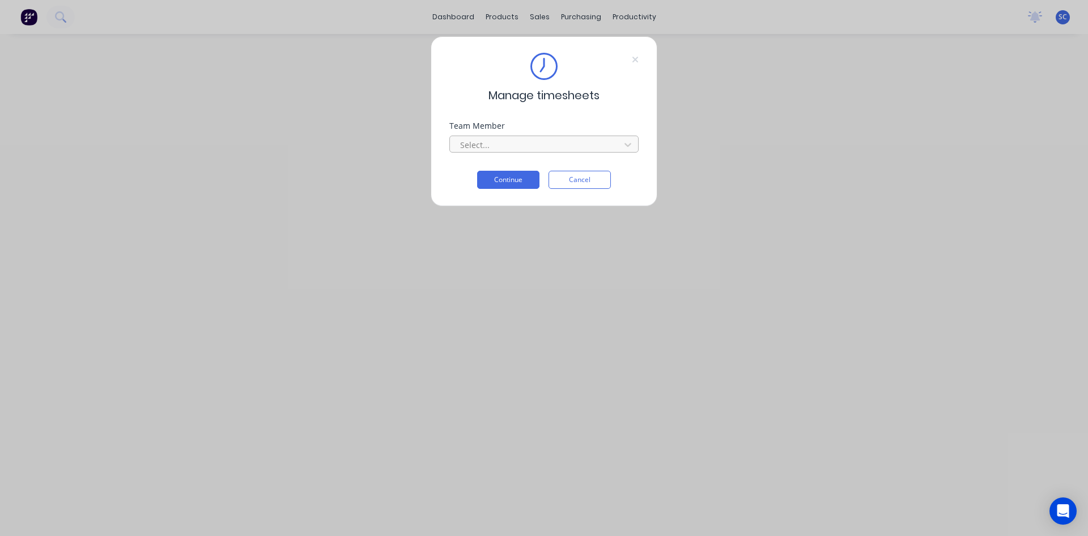
click at [528, 144] on div at bounding box center [536, 145] width 155 height 14
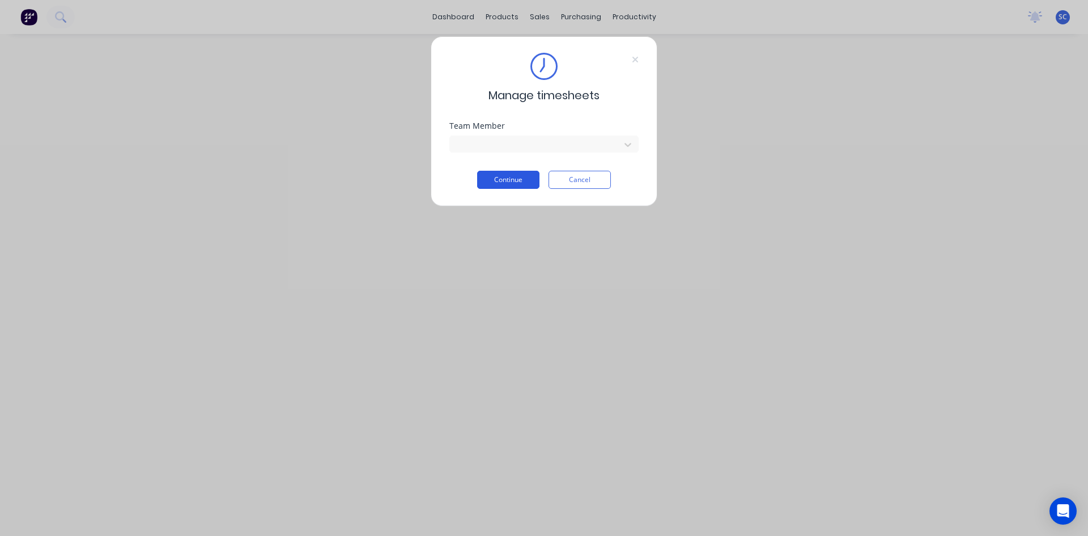
click at [521, 179] on button "Continue" at bounding box center [508, 180] width 62 height 18
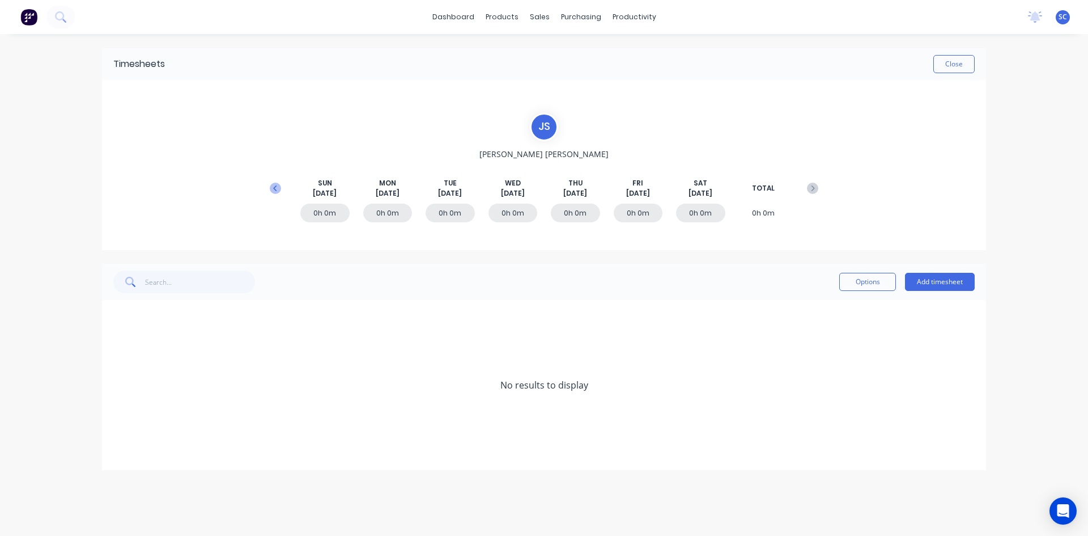
click at [277, 192] on icon at bounding box center [275, 188] width 11 height 11
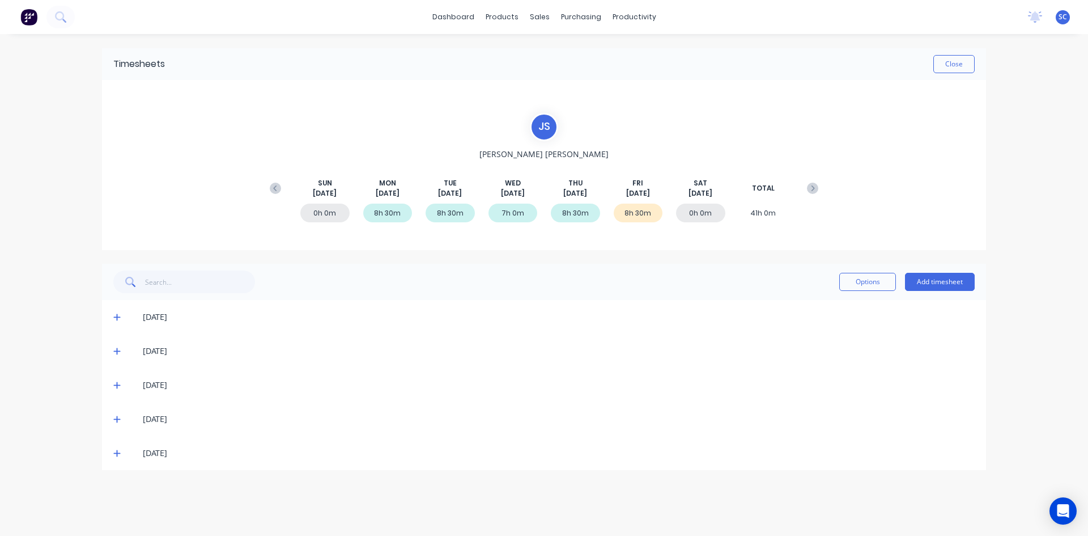
click at [117, 453] on icon at bounding box center [116, 453] width 7 height 7
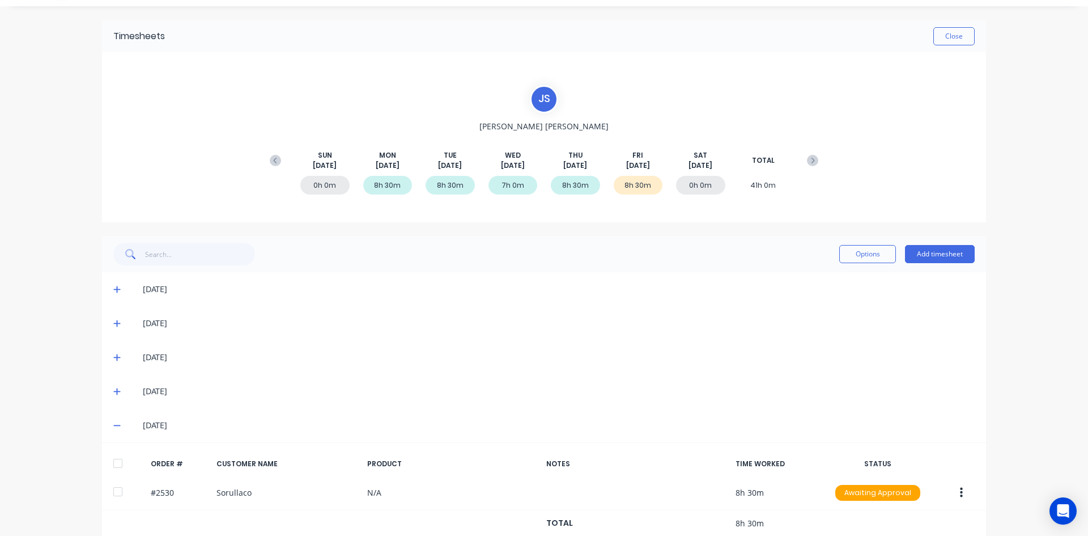
scroll to position [52, 0]
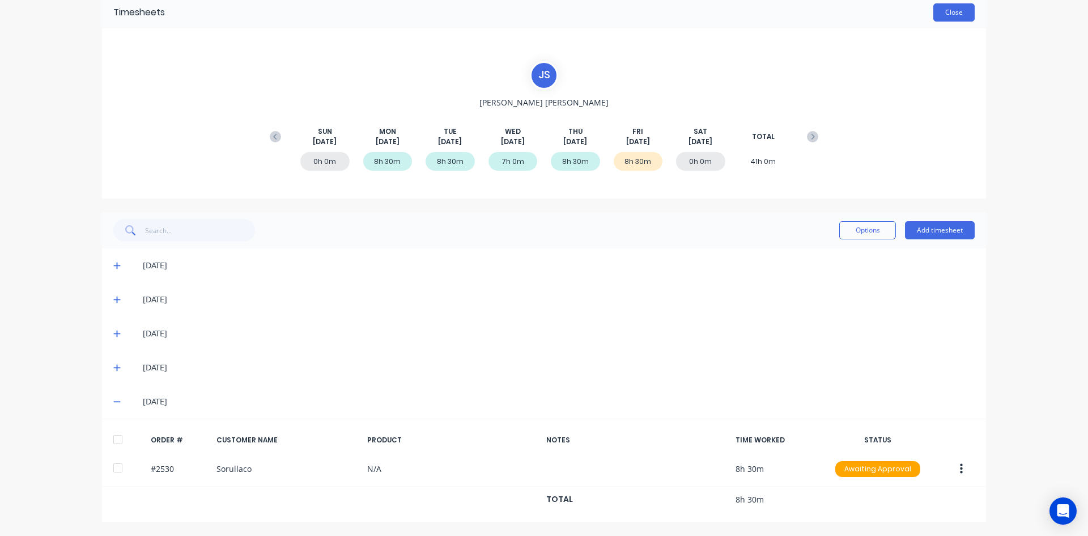
click at [947, 11] on button "Close" at bounding box center [954, 12] width 41 height 18
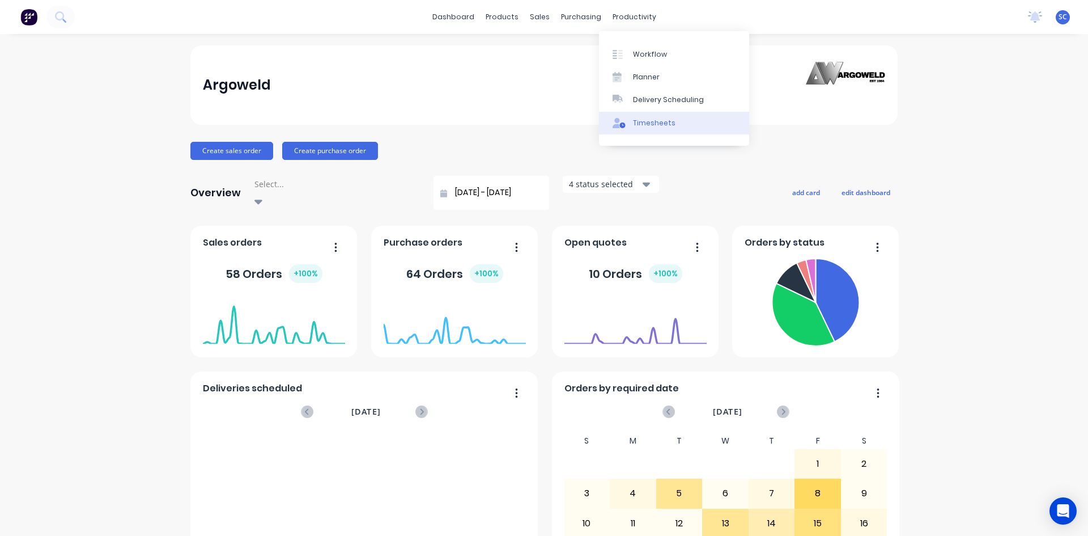
click at [657, 120] on div "Timesheets" at bounding box center [654, 123] width 43 height 10
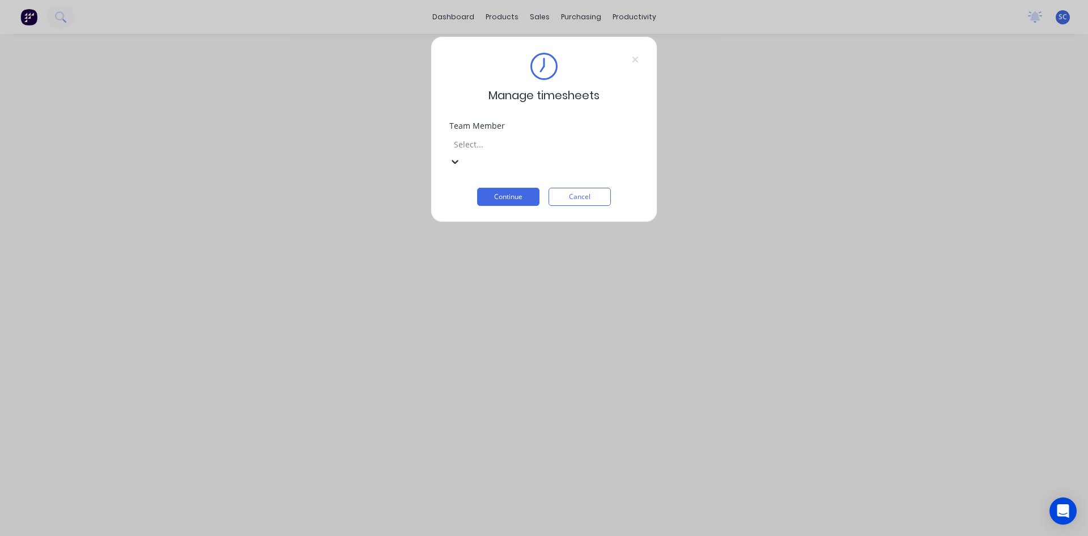
click at [524, 147] on div at bounding box center [534, 144] width 163 height 14
click at [524, 170] on div "Team Member option [PERSON_NAME], selected. [PERSON_NAME]" at bounding box center [544, 155] width 189 height 66
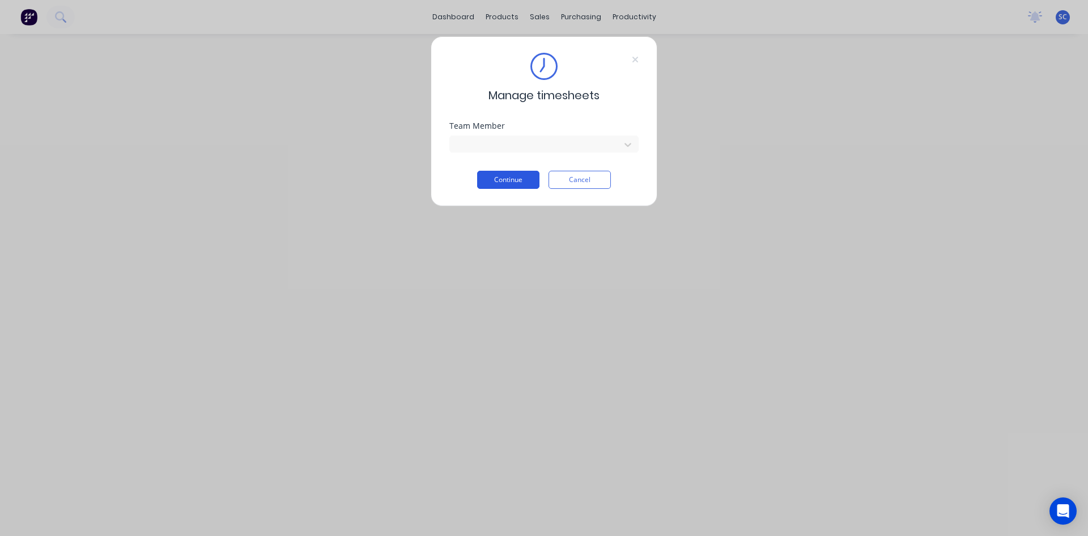
click at [524, 179] on button "Continue" at bounding box center [508, 180] width 62 height 18
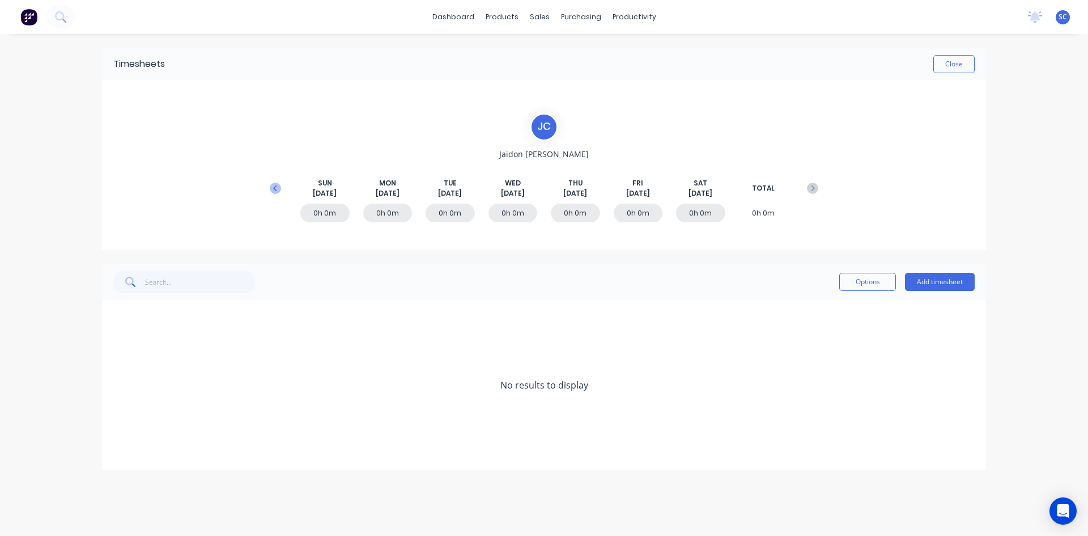
click at [271, 188] on icon at bounding box center [275, 188] width 11 height 11
click at [118, 383] on icon at bounding box center [116, 385] width 7 height 8
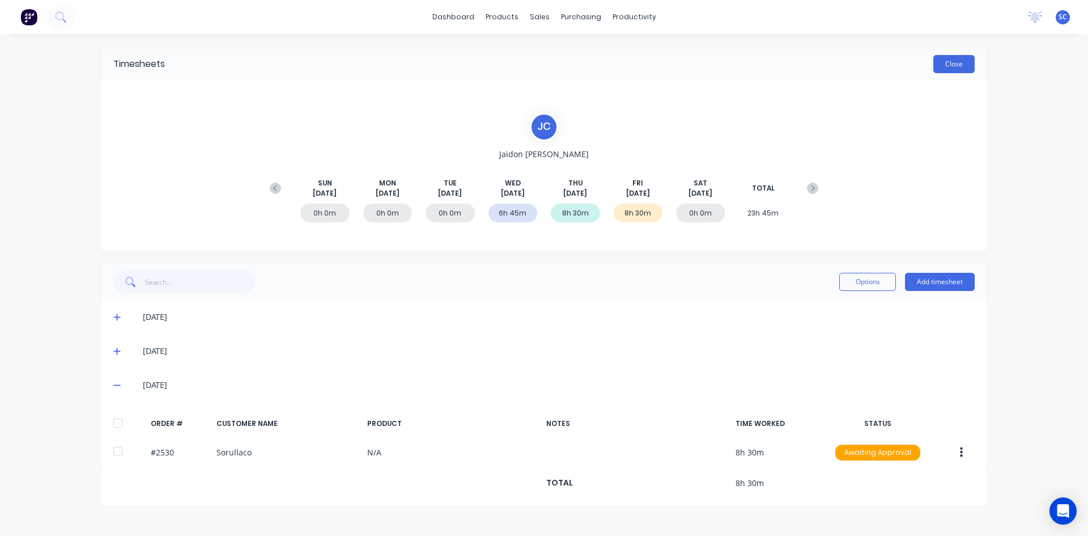
click at [943, 61] on button "Close" at bounding box center [954, 64] width 41 height 18
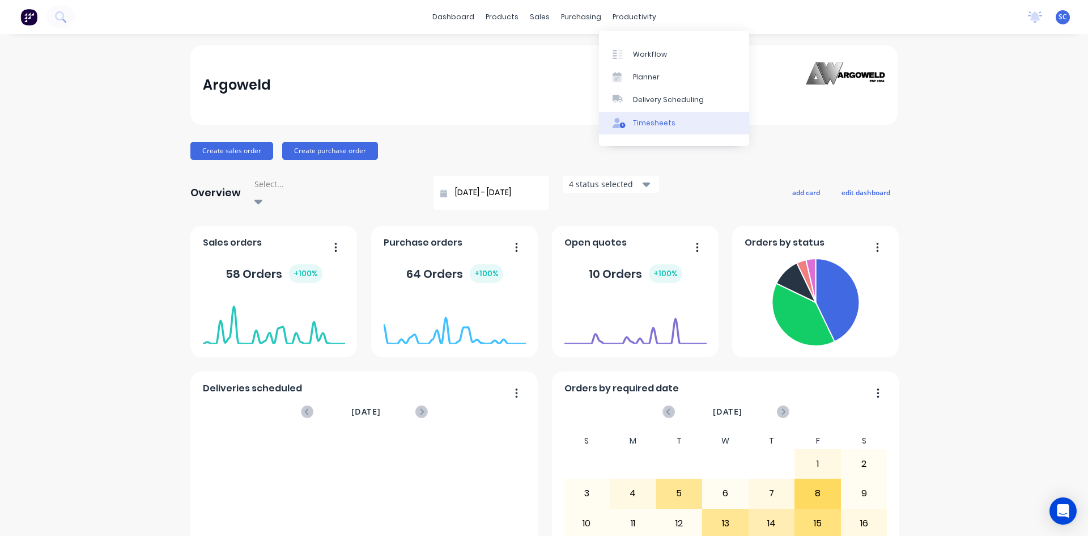
click at [650, 122] on div "Timesheets" at bounding box center [654, 123] width 43 height 10
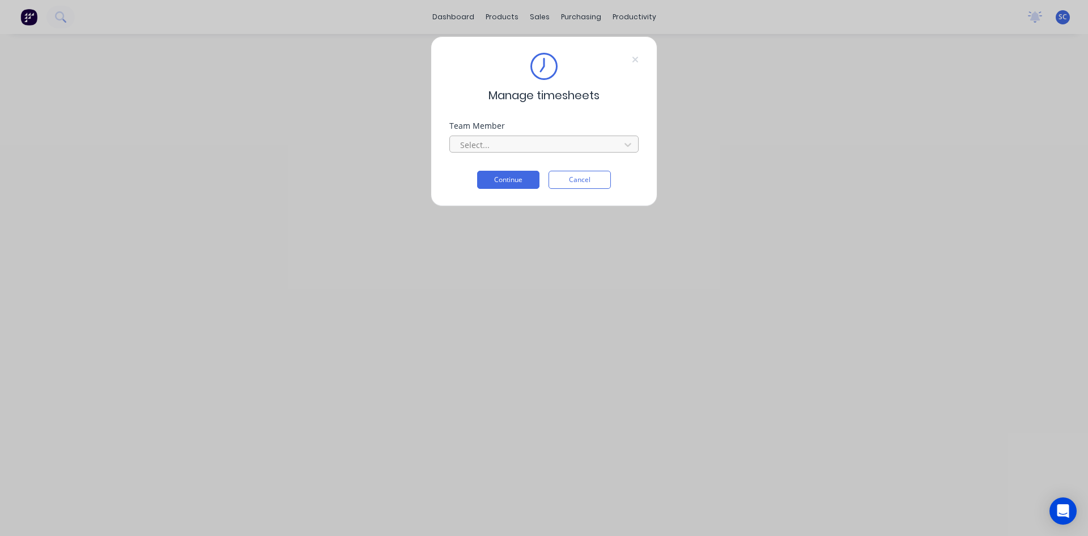
click at [551, 148] on div at bounding box center [536, 145] width 155 height 14
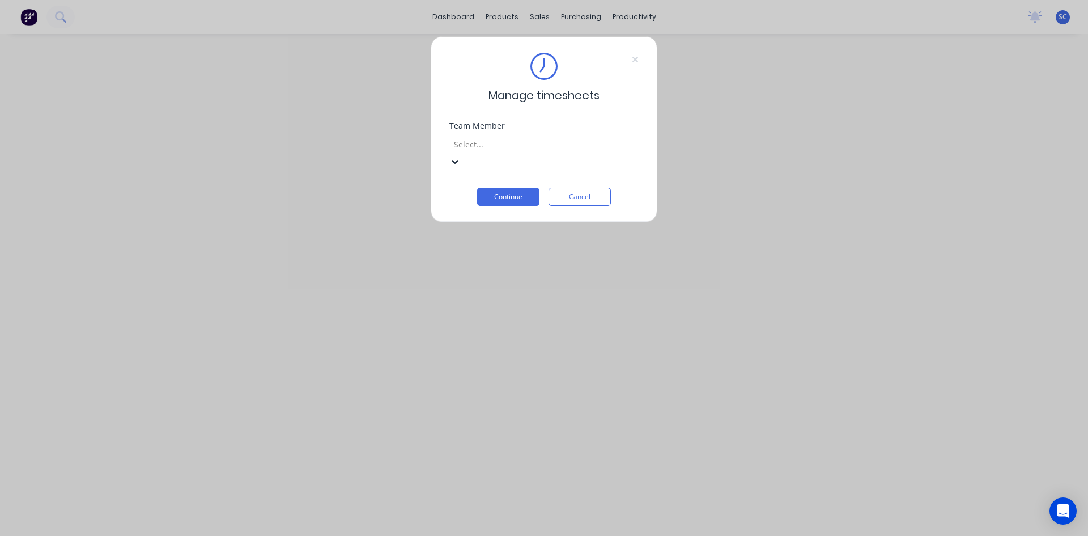
scroll to position [313, 0]
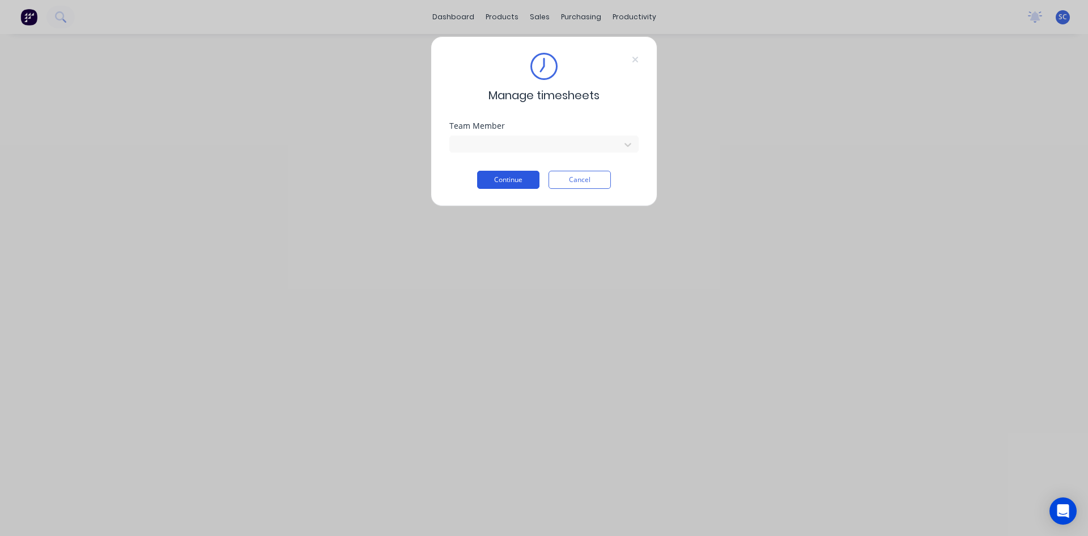
click at [499, 178] on button "Continue" at bounding box center [508, 180] width 62 height 18
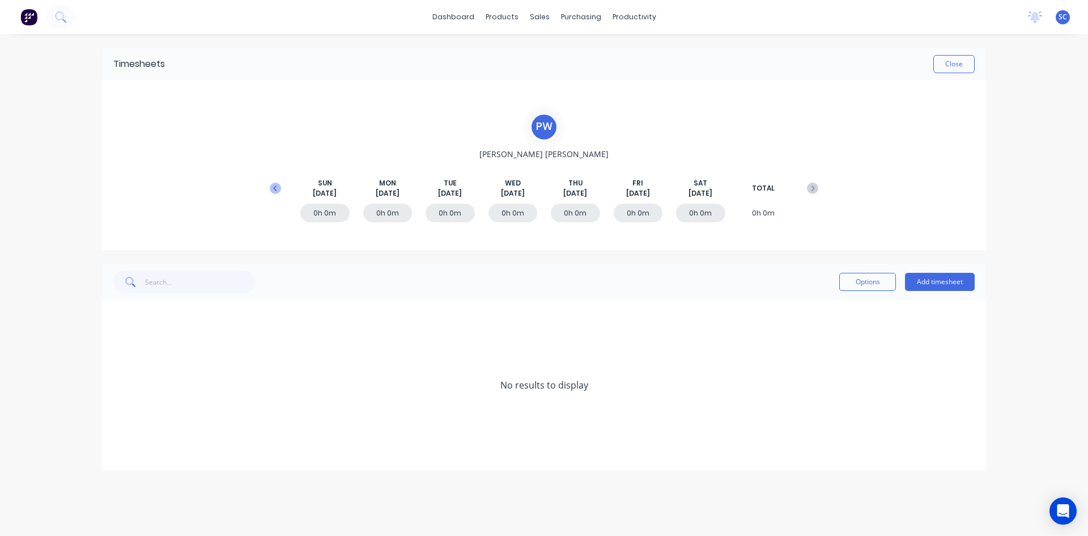
click at [273, 191] on icon at bounding box center [275, 188] width 11 height 11
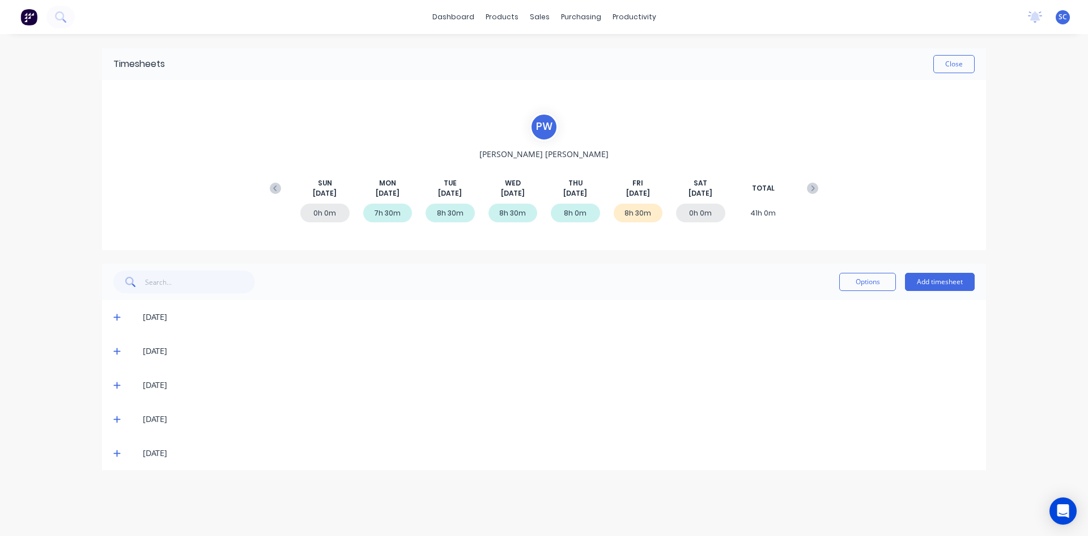
click at [118, 451] on icon at bounding box center [116, 453] width 7 height 8
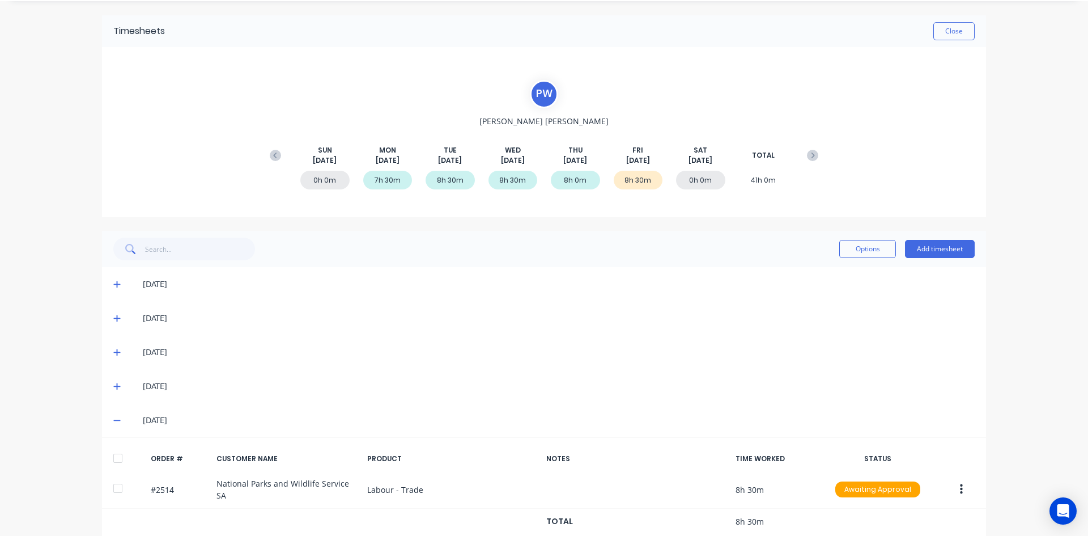
scroll to position [52, 0]
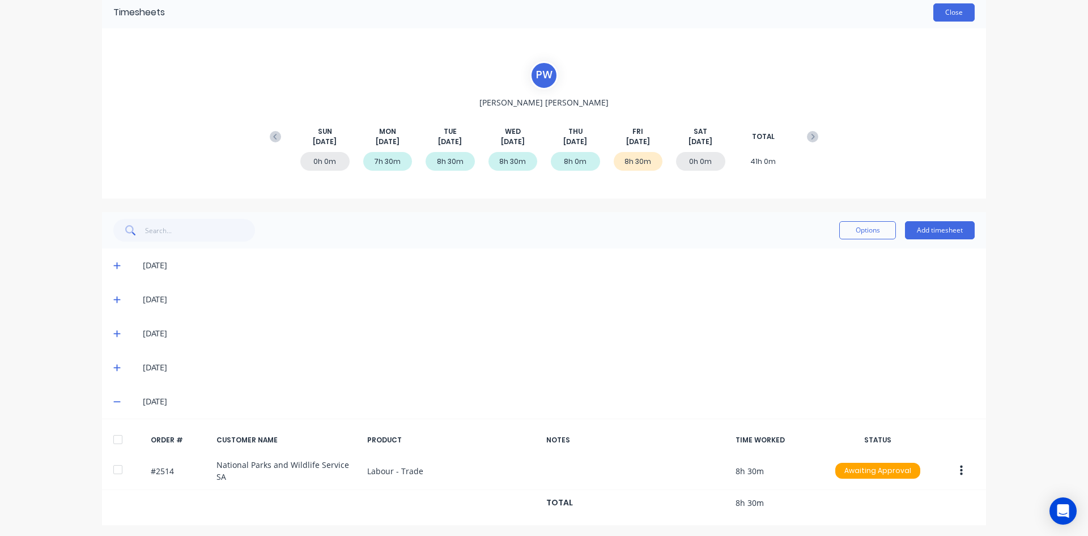
click at [938, 11] on button "Close" at bounding box center [954, 12] width 41 height 18
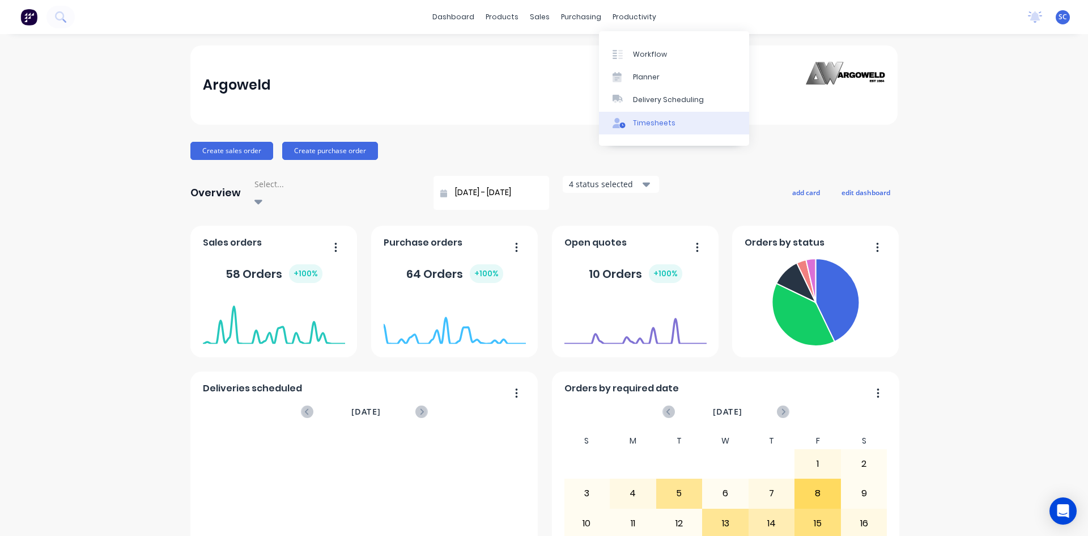
click at [647, 116] on link "Timesheets" at bounding box center [674, 123] width 150 height 23
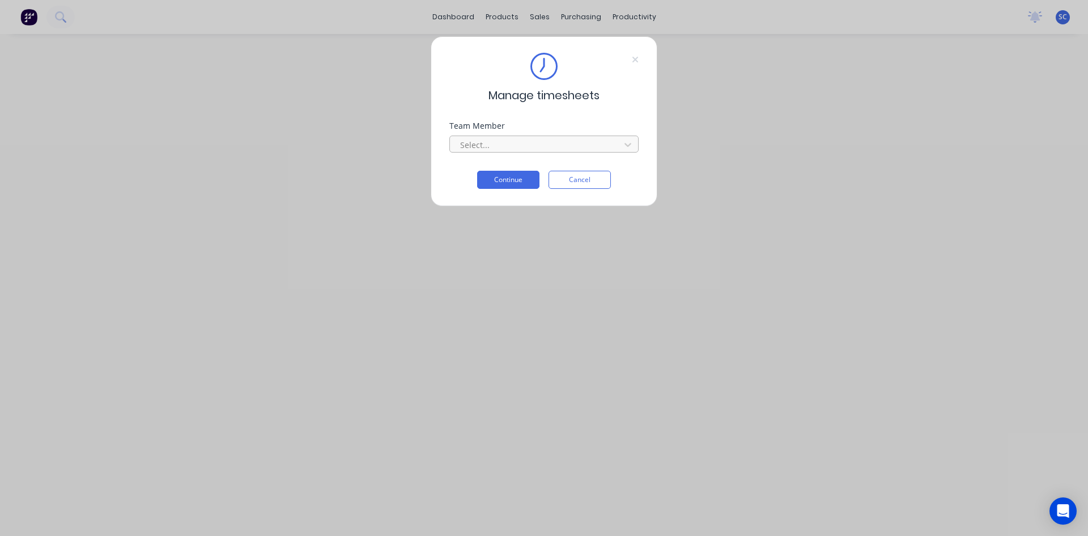
click at [522, 146] on div at bounding box center [536, 145] width 155 height 14
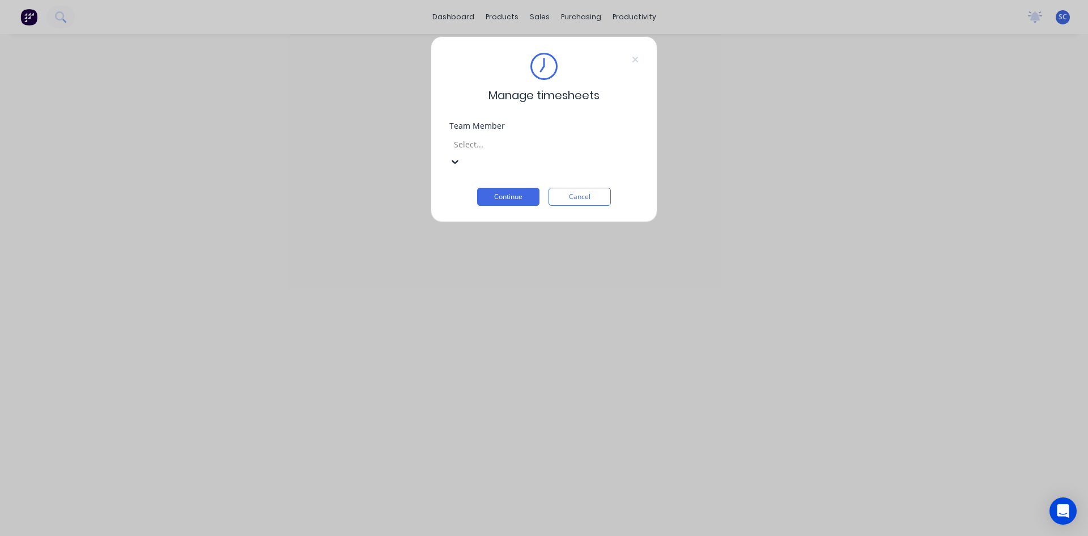
scroll to position [313, 0]
click at [492, 188] on button "Continue" at bounding box center [508, 197] width 62 height 18
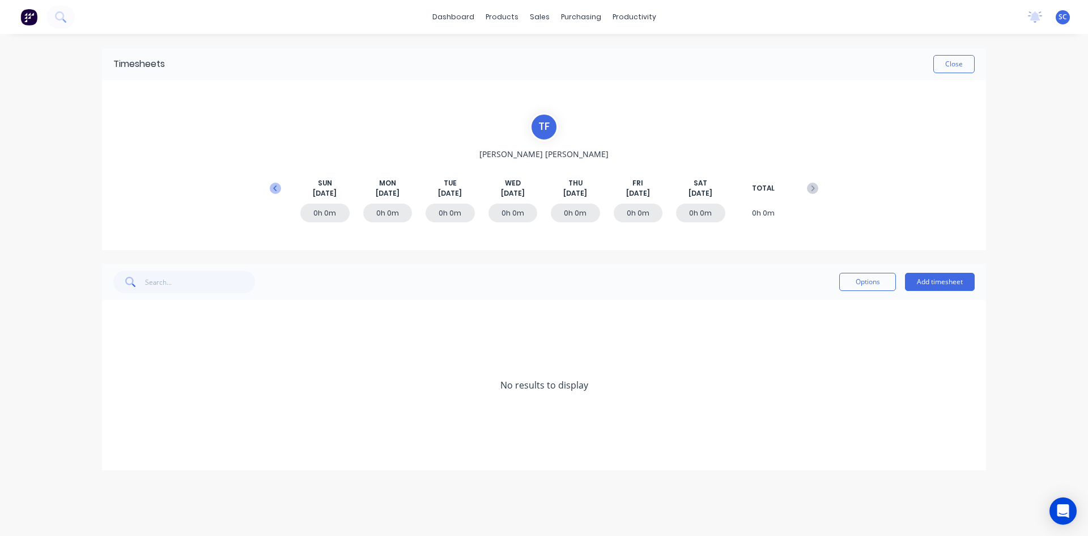
click at [278, 188] on icon at bounding box center [275, 188] width 11 height 11
click at [115, 417] on icon at bounding box center [116, 419] width 7 height 8
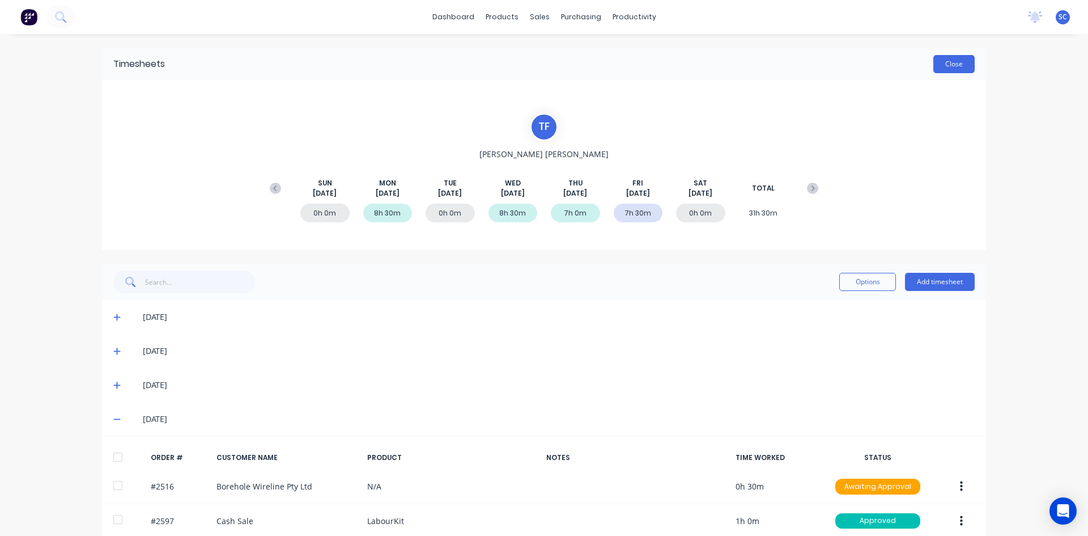
click at [950, 65] on button "Close" at bounding box center [954, 64] width 41 height 18
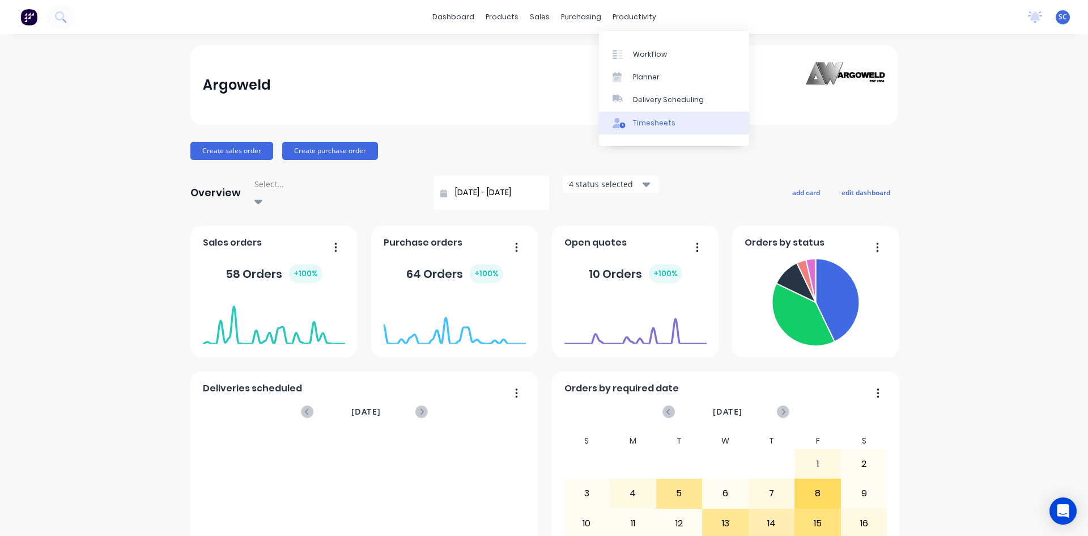
click at [645, 121] on div "Timesheets" at bounding box center [654, 123] width 43 height 10
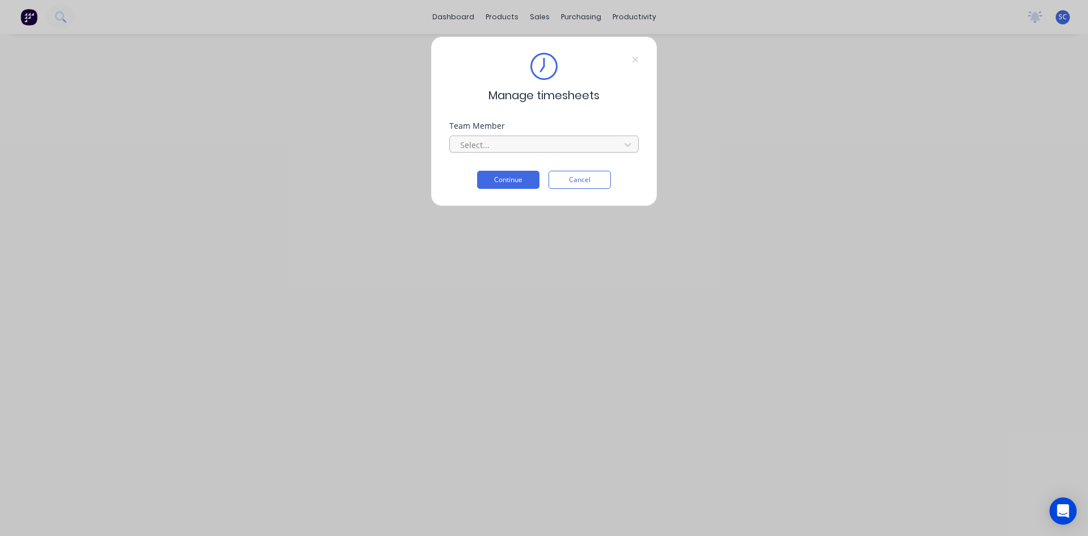
click at [510, 141] on div at bounding box center [536, 145] width 155 height 14
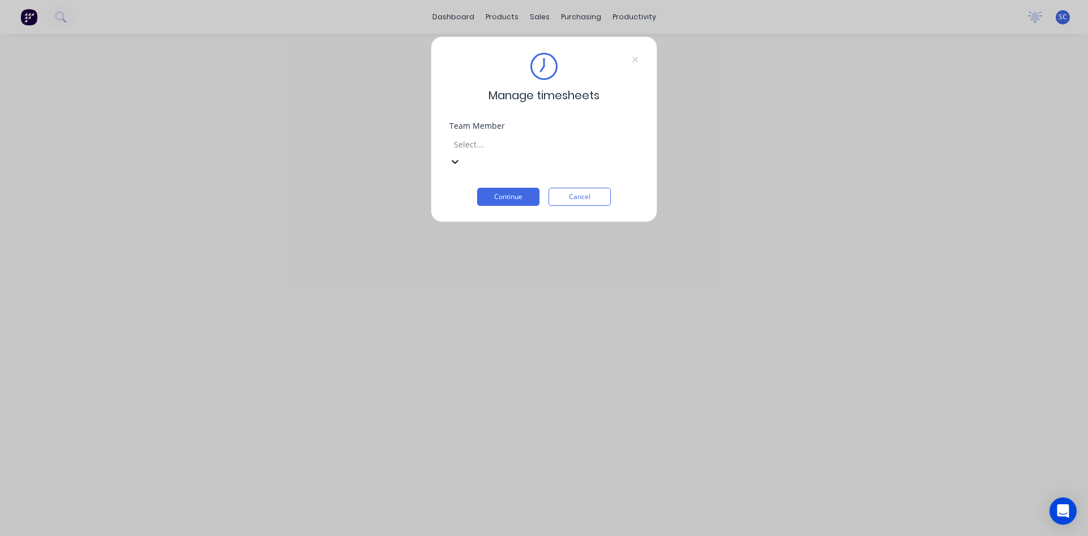
scroll to position [283, 0]
click at [510, 188] on button "Continue" at bounding box center [508, 197] width 62 height 18
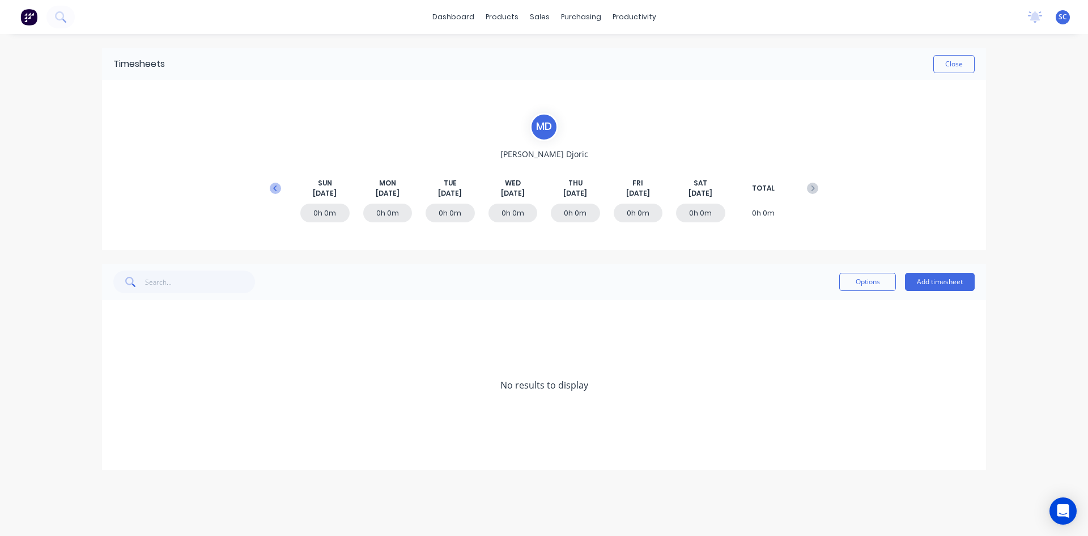
click at [276, 188] on icon at bounding box center [275, 188] width 11 height 11
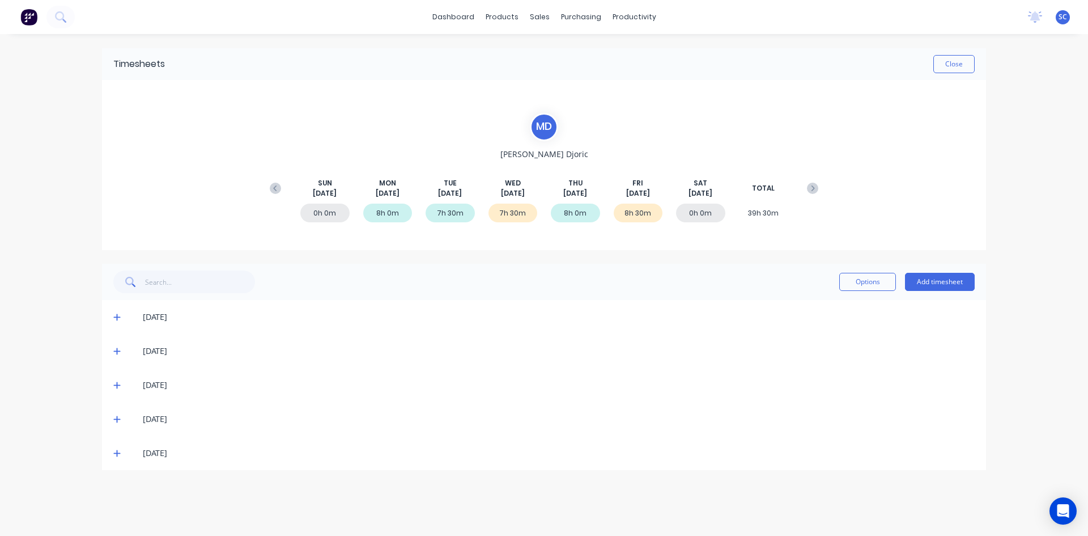
click at [116, 454] on icon at bounding box center [116, 453] width 7 height 7
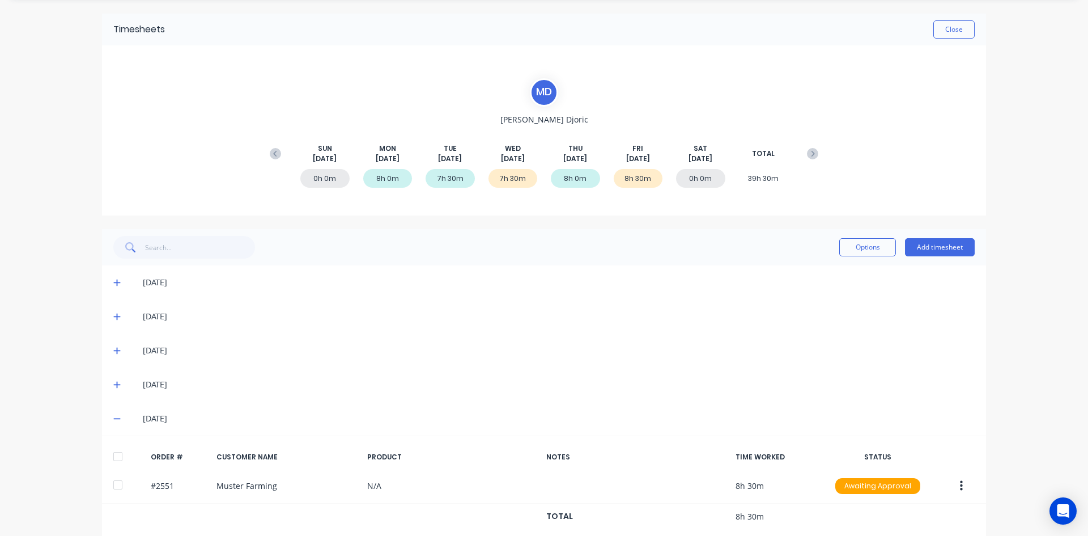
scroll to position [52, 0]
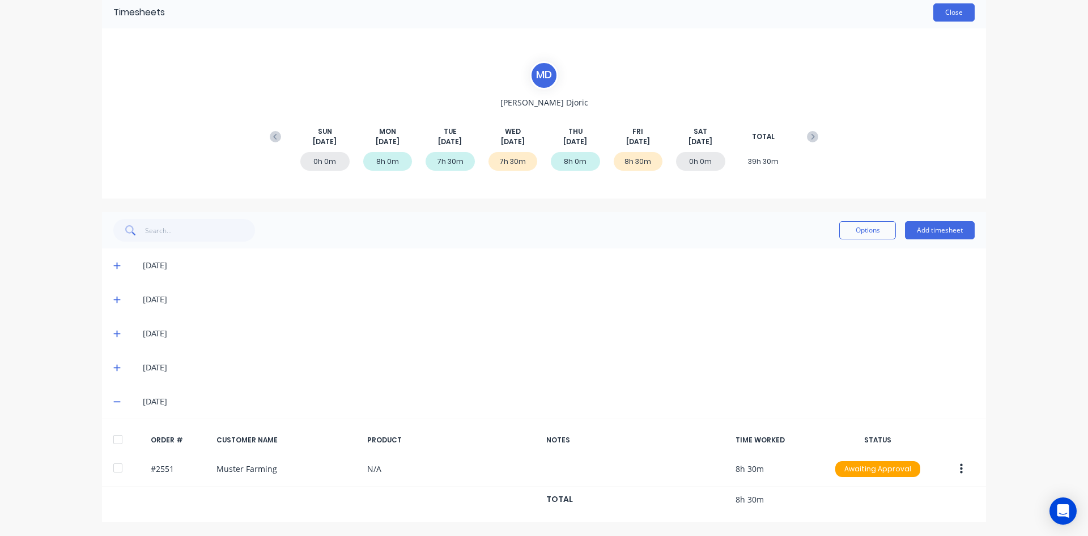
click at [948, 15] on button "Close" at bounding box center [954, 12] width 41 height 18
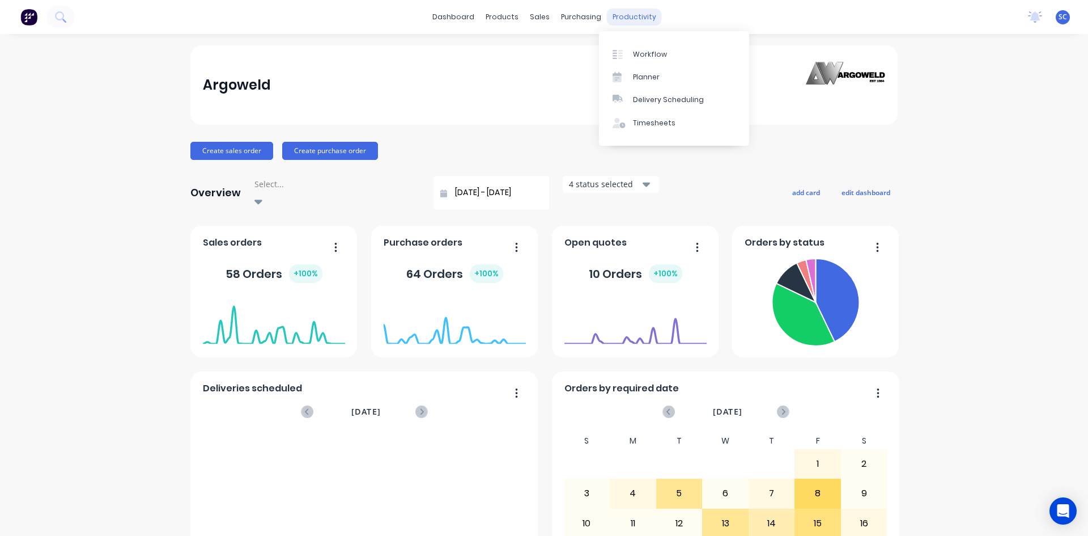
click at [622, 21] on div "productivity" at bounding box center [634, 17] width 55 height 17
click at [646, 122] on div "Timesheets" at bounding box center [654, 123] width 43 height 10
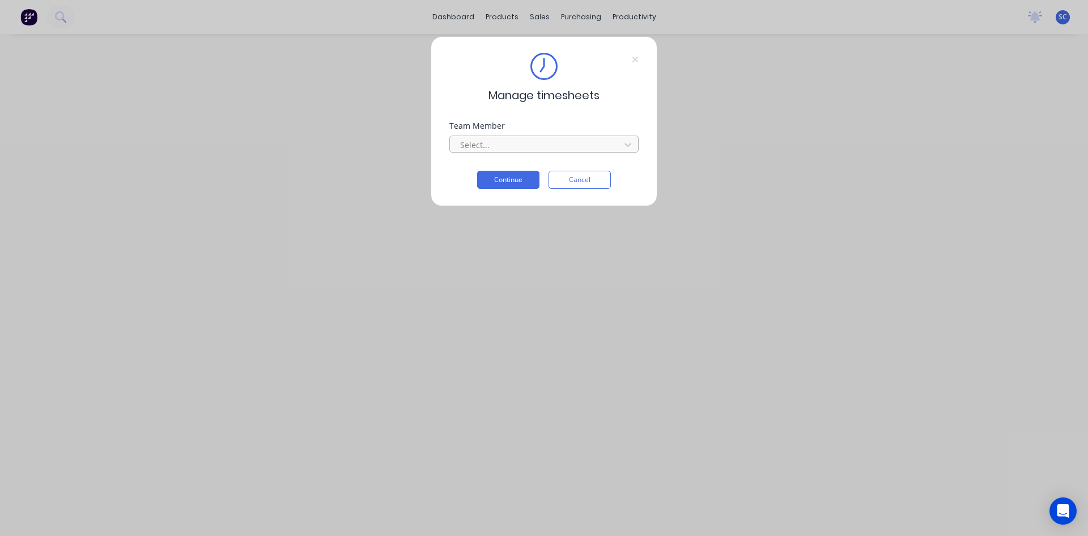
click at [530, 141] on div at bounding box center [536, 145] width 155 height 14
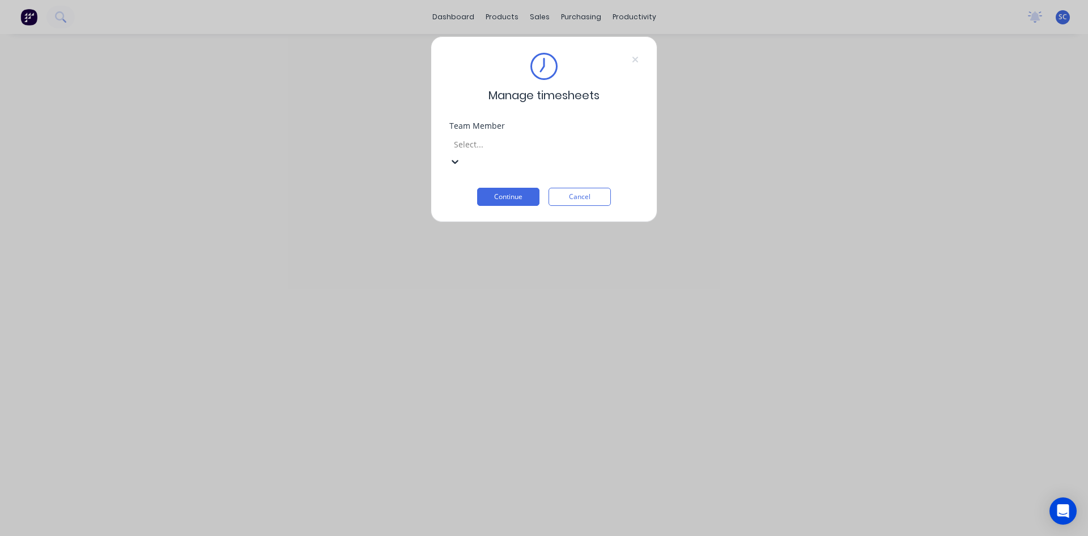
scroll to position [227, 0]
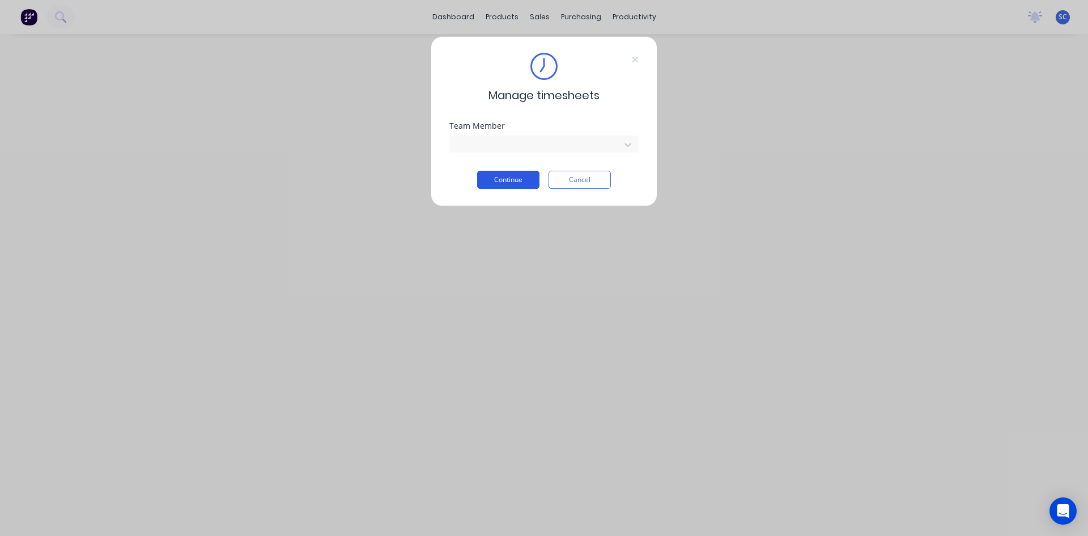
click at [506, 180] on button "Continue" at bounding box center [508, 180] width 62 height 18
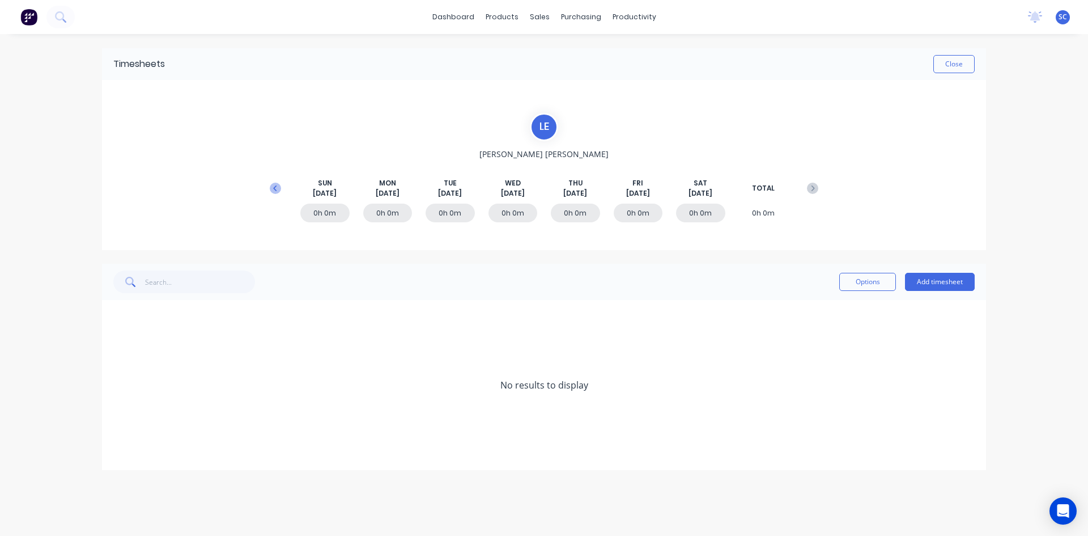
click at [277, 191] on icon at bounding box center [275, 188] width 11 height 11
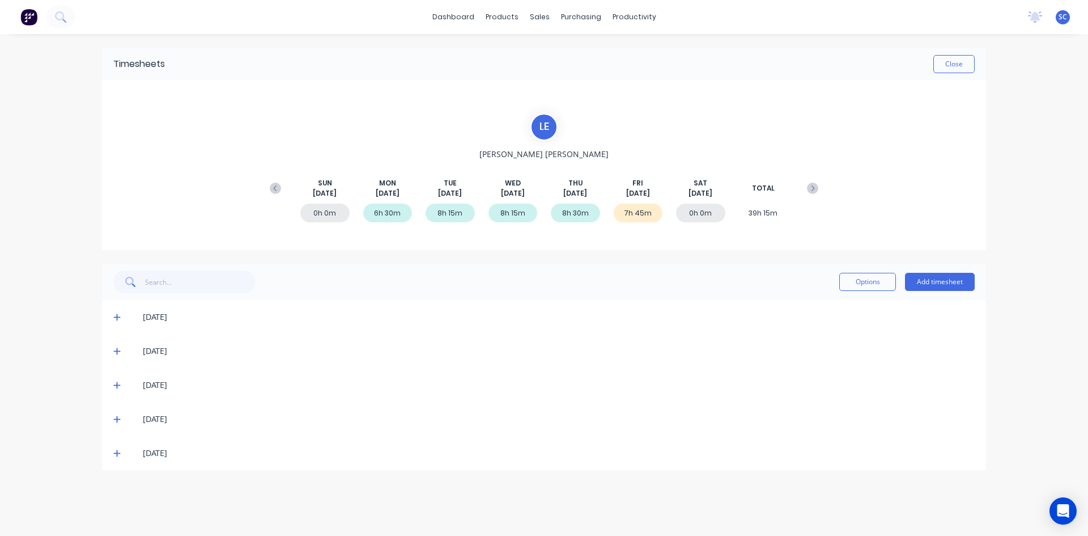
click at [117, 453] on icon at bounding box center [116, 453] width 7 height 7
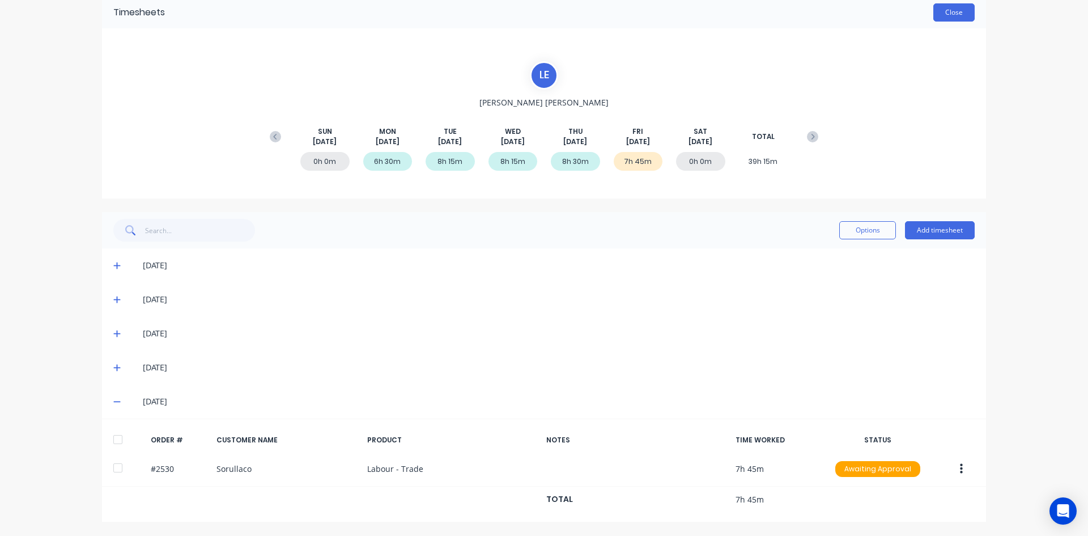
click at [946, 14] on button "Close" at bounding box center [954, 12] width 41 height 18
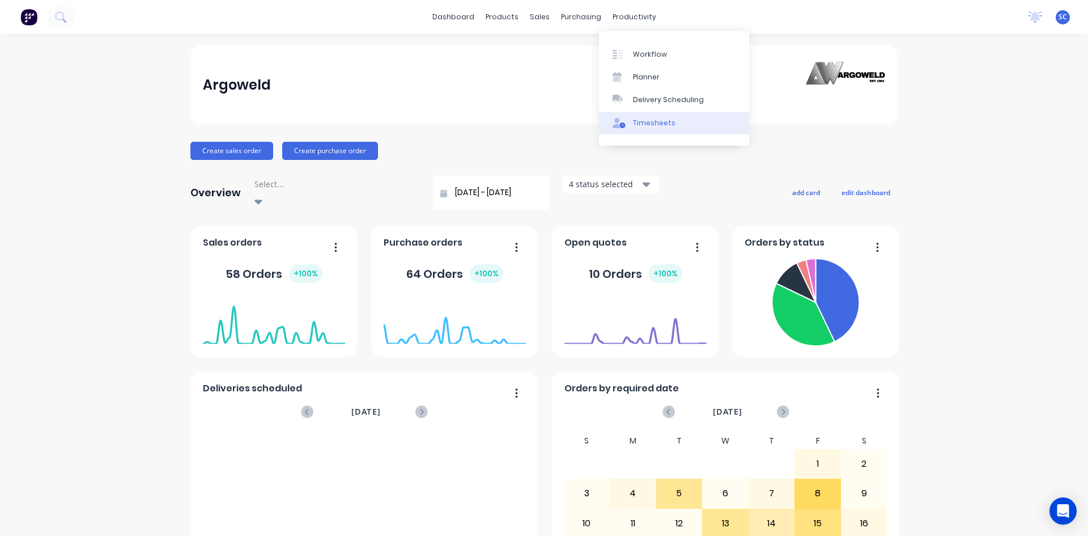
click at [637, 118] on div "Timesheets" at bounding box center [654, 123] width 43 height 10
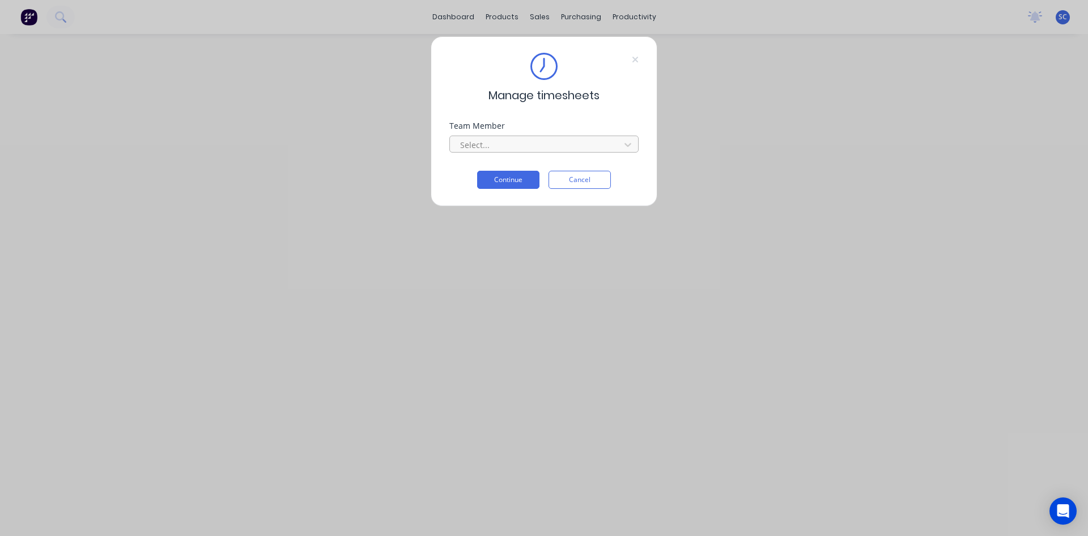
click at [519, 143] on div at bounding box center [536, 145] width 155 height 14
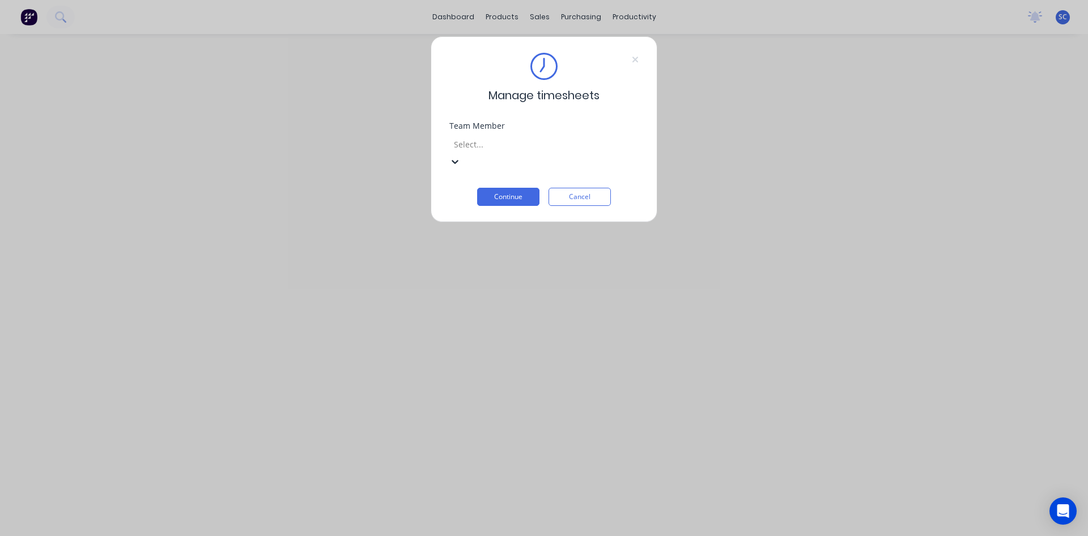
scroll to position [227, 0]
click at [489, 188] on button "Continue" at bounding box center [508, 197] width 62 height 18
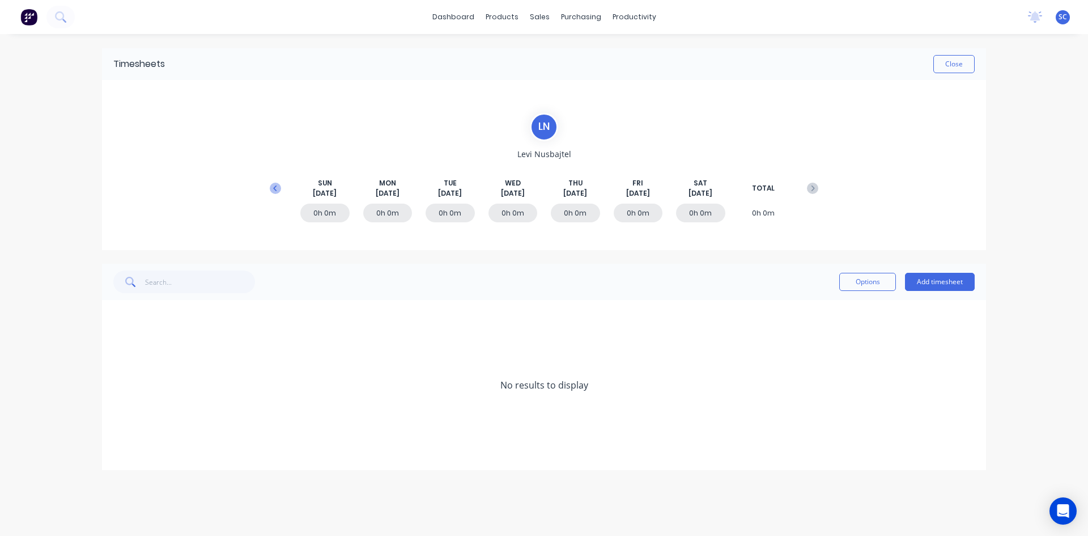
click at [274, 186] on icon at bounding box center [275, 188] width 11 height 11
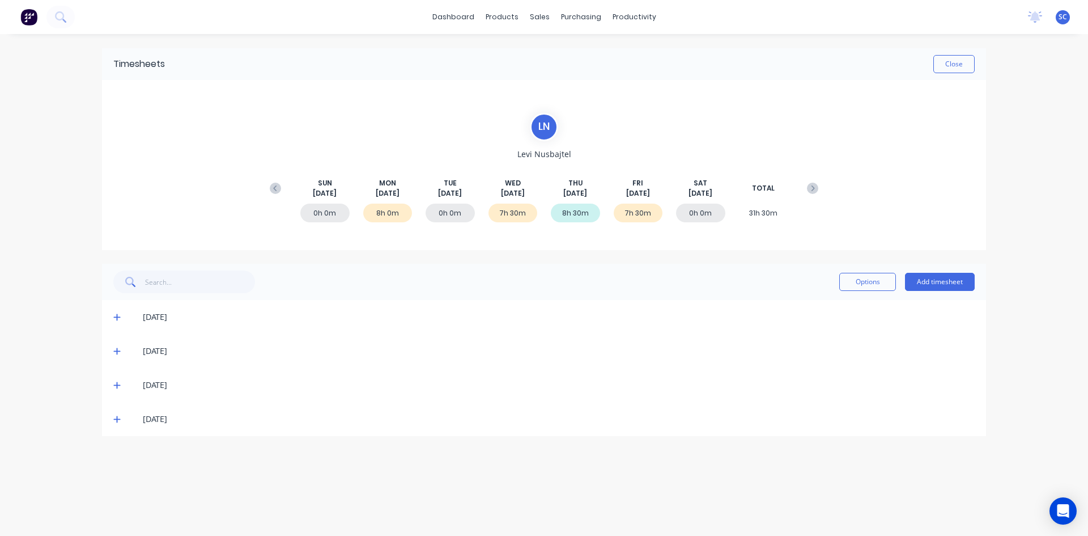
click at [118, 420] on icon at bounding box center [116, 419] width 7 height 7
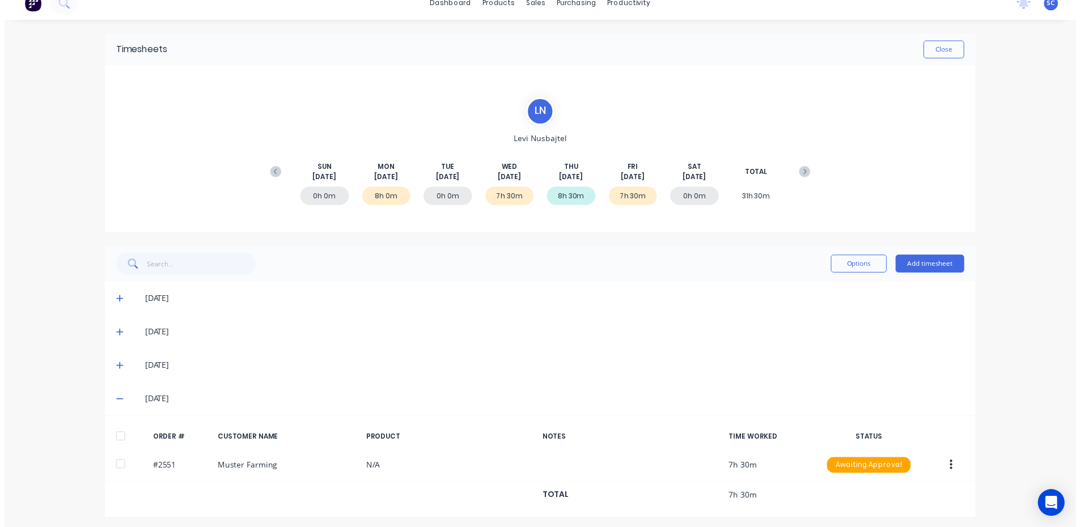
scroll to position [18, 0]
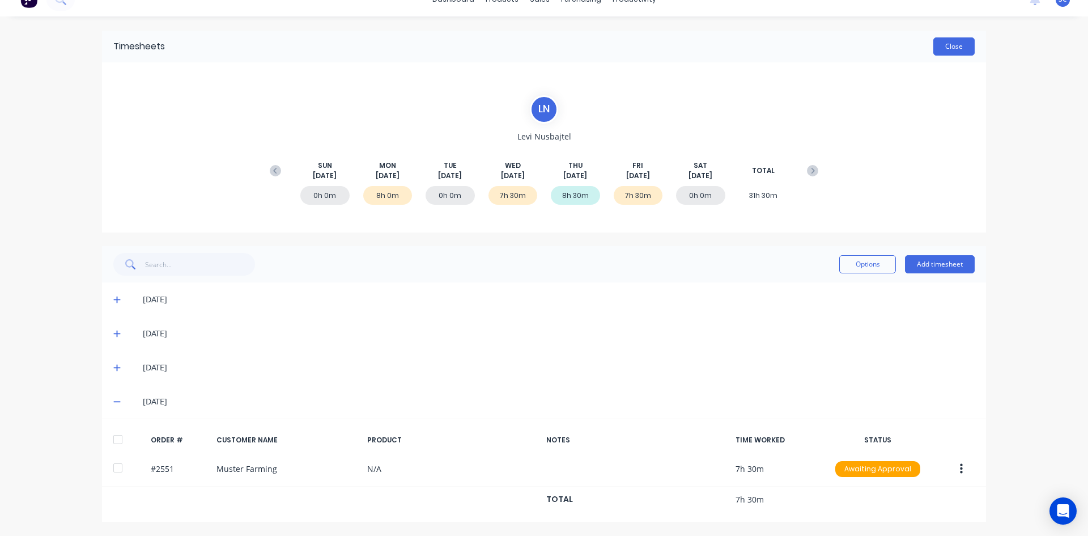
click at [961, 46] on button "Close" at bounding box center [954, 46] width 41 height 18
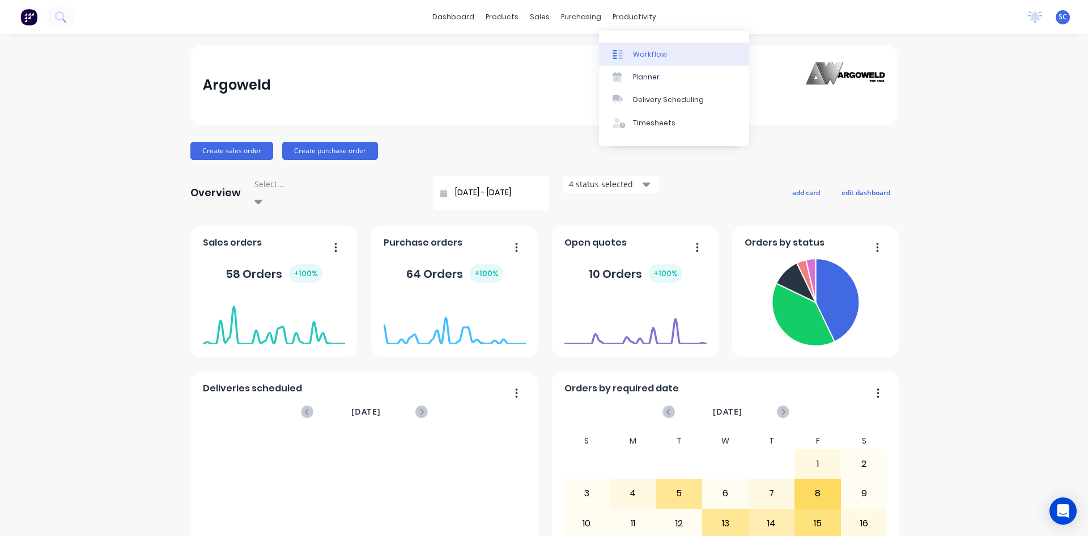
click at [646, 56] on div "Workflow" at bounding box center [650, 54] width 34 height 10
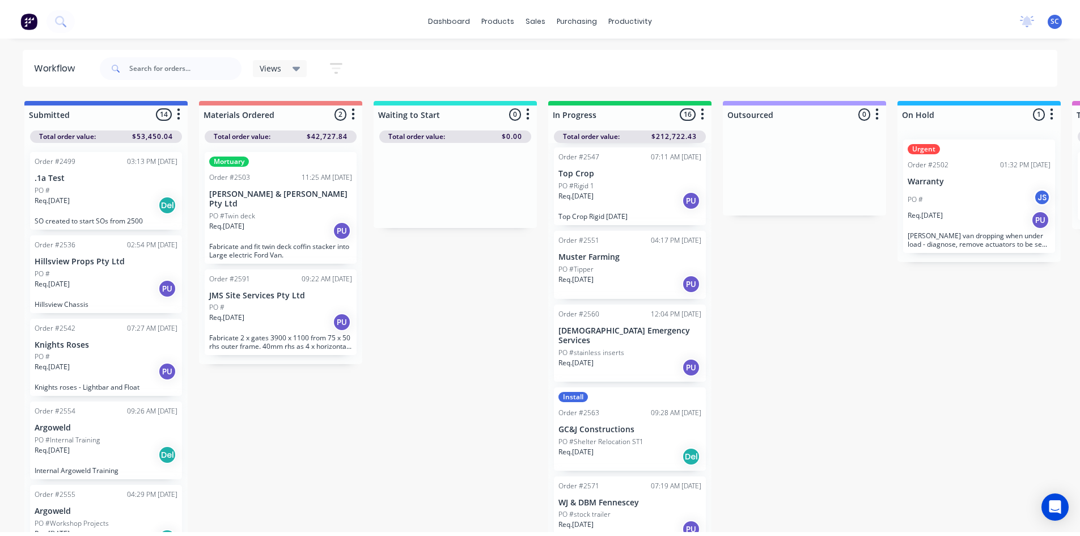
scroll to position [567, 0]
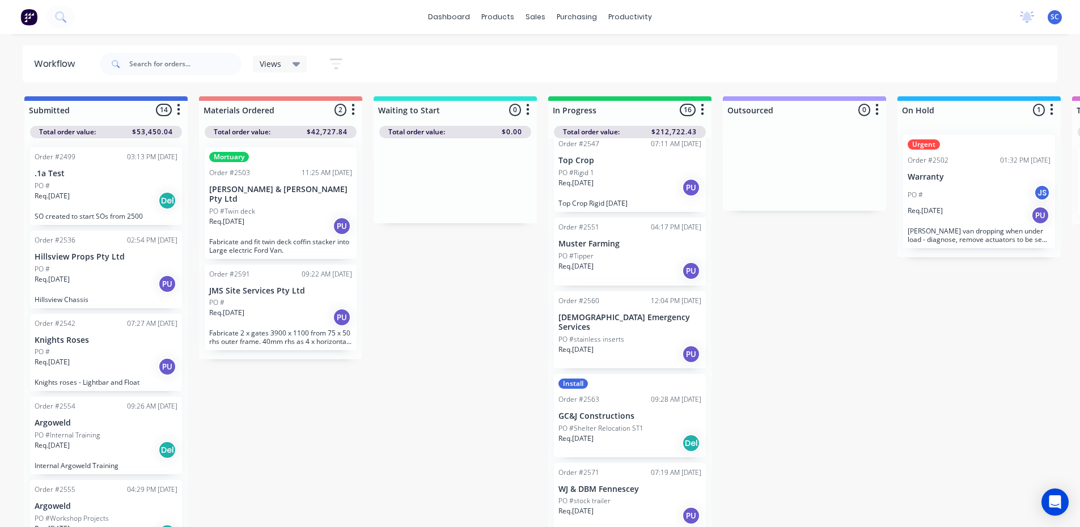
click at [594, 261] on p "Req. [DATE]" at bounding box center [575, 266] width 35 height 10
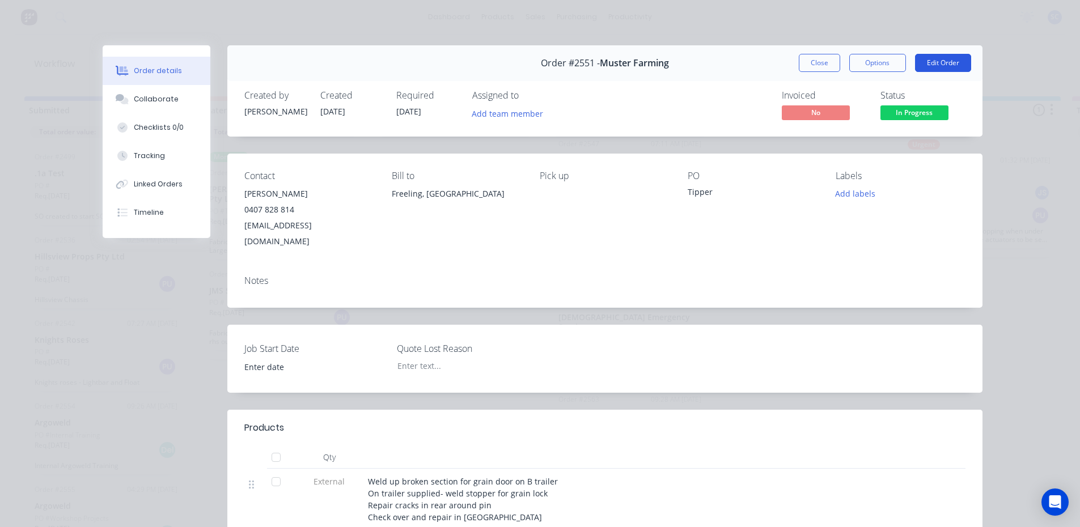
click at [939, 59] on button "Edit Order" at bounding box center [943, 63] width 56 height 18
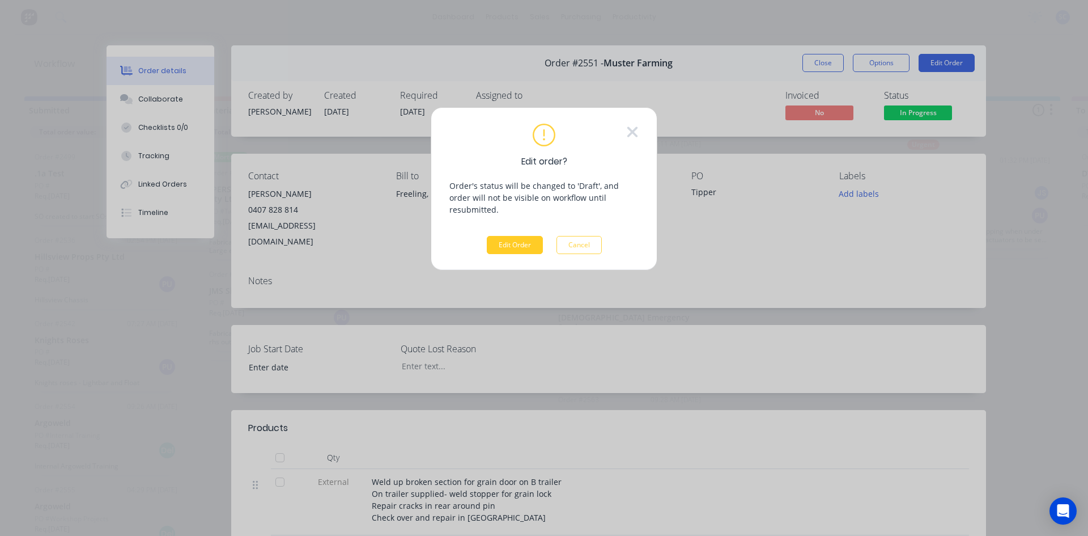
click at [520, 236] on button "Edit Order" at bounding box center [515, 245] width 56 height 18
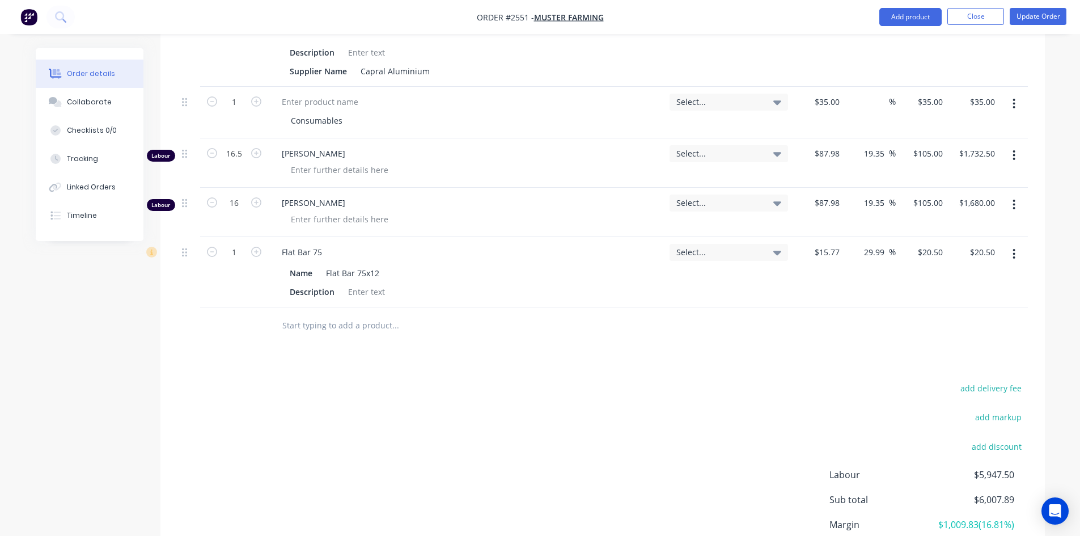
scroll to position [737, 0]
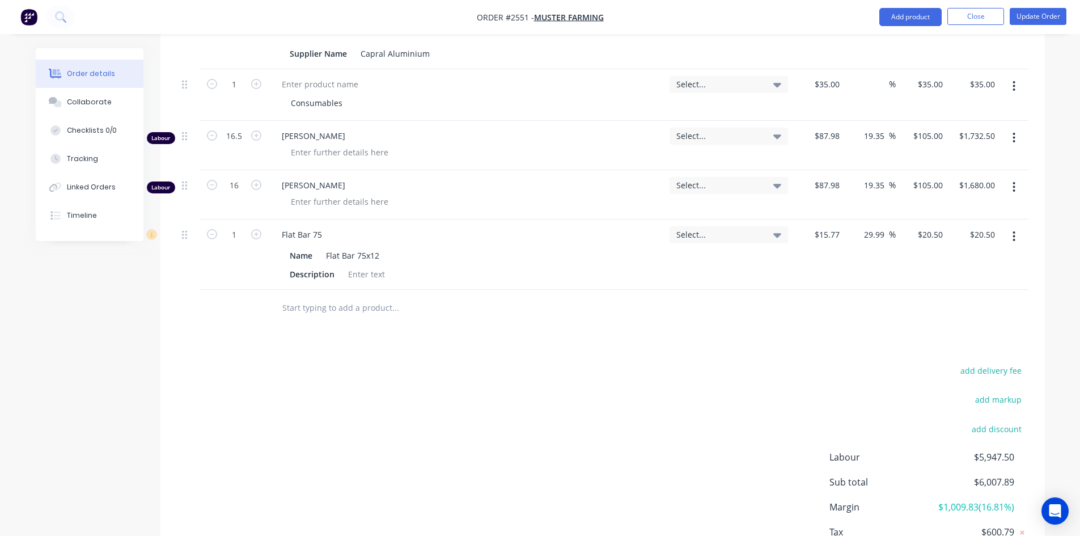
click at [358, 296] on input "text" at bounding box center [395, 307] width 227 height 23
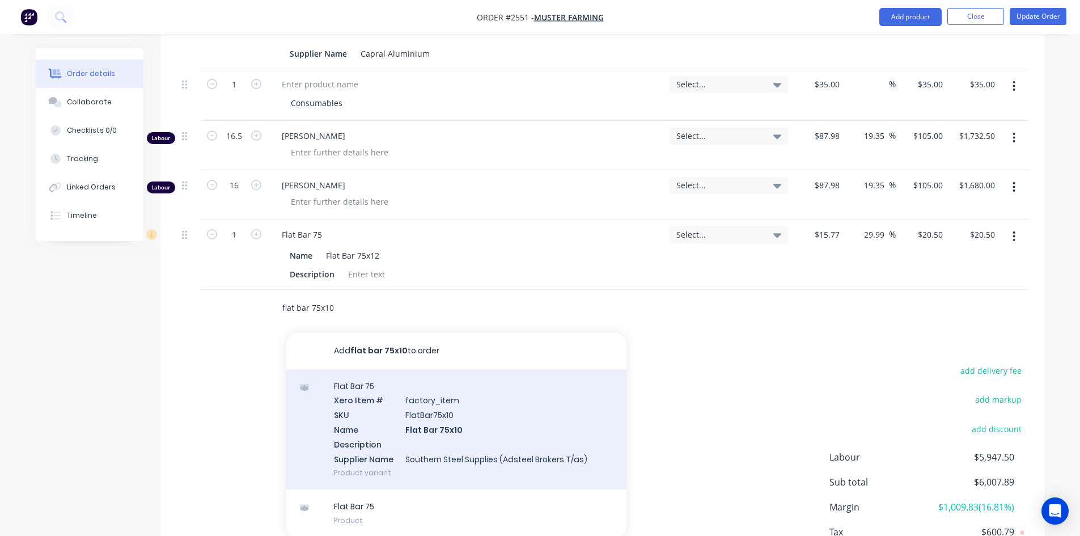
type input "flat bar 75x10"
click at [361, 380] on div "Flat Bar 75 Xero Item # factory_item SKU FlatBar75x10 Name Flat Bar 75x10 Descr…" at bounding box center [456, 429] width 340 height 121
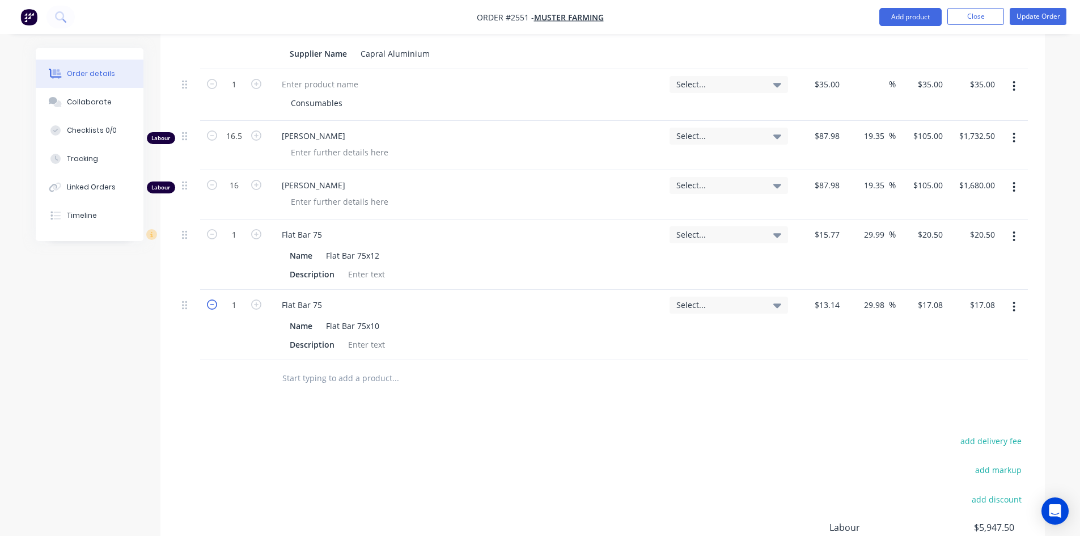
click at [213, 299] on icon "button" at bounding box center [212, 304] width 10 height 10
type input "0"
type input "$0.00"
type input "0.5"
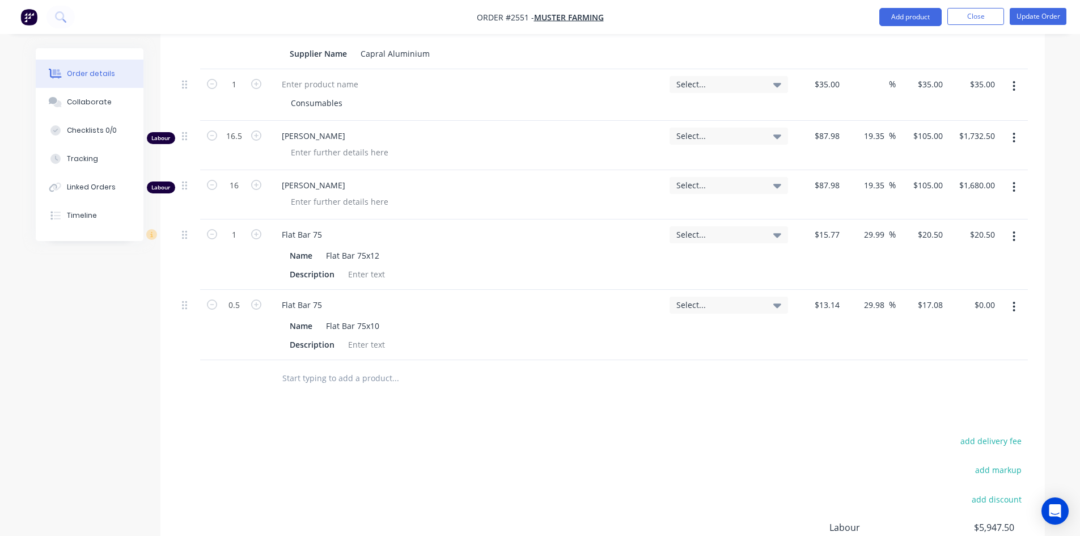
type input "$8.54"
click at [309, 367] on input "text" at bounding box center [395, 378] width 227 height 23
click at [1040, 18] on button "Update Order" at bounding box center [1038, 16] width 57 height 17
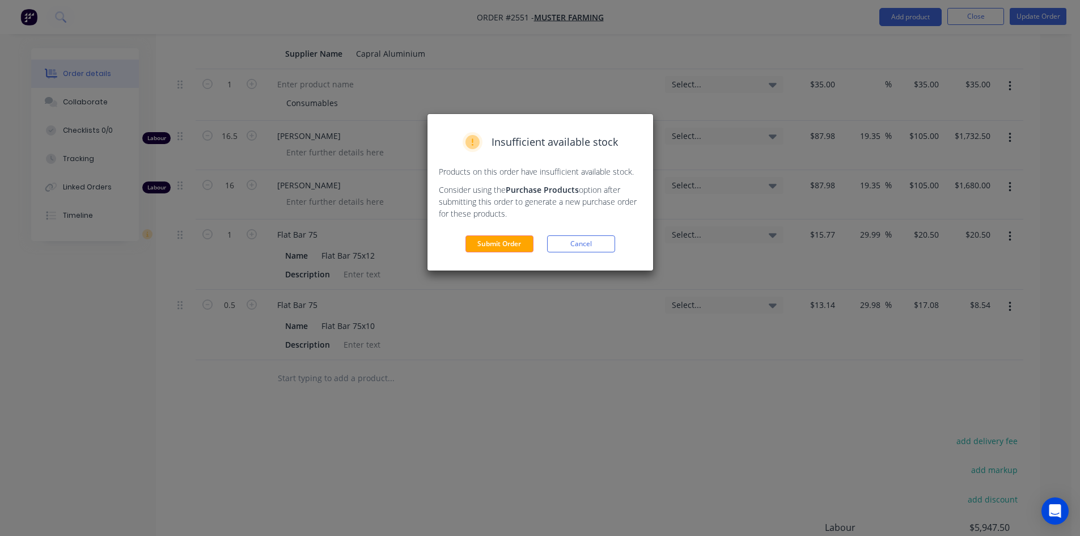
click at [503, 232] on div "Insufficient available stock Products on this order have insufficient available…" at bounding box center [540, 192] width 226 height 156
click at [505, 239] on button "Submit Order" at bounding box center [499, 243] width 68 height 17
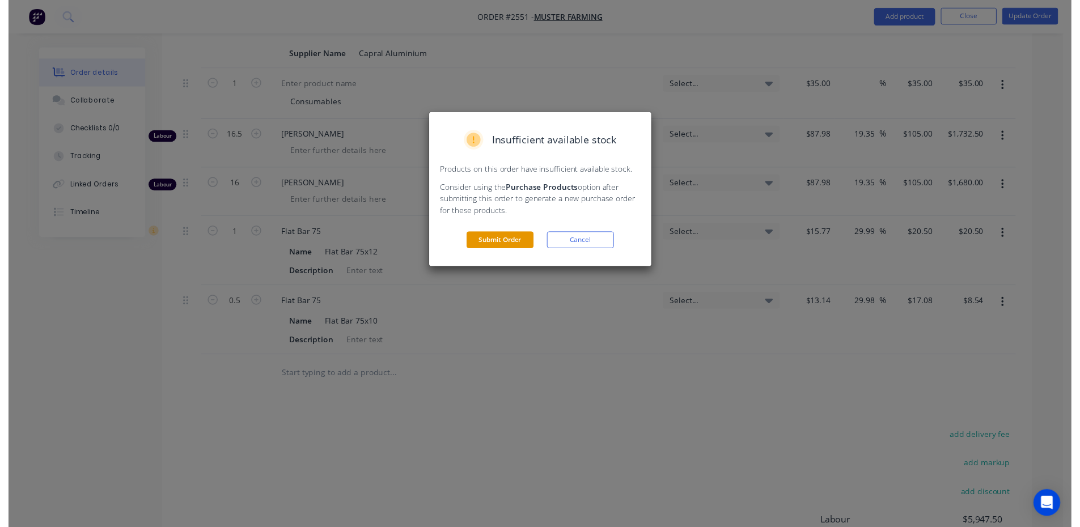
scroll to position [0, 0]
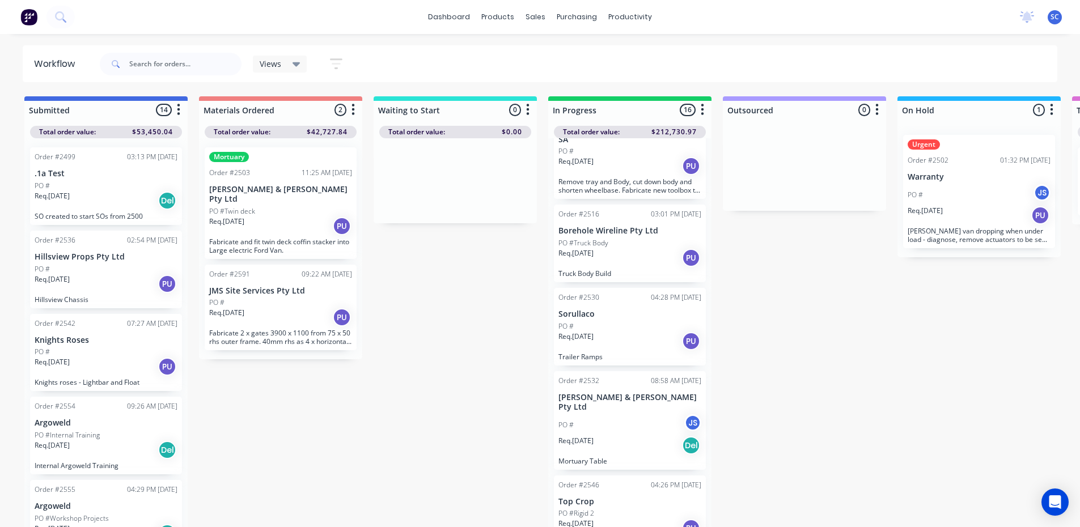
scroll to position [170, 0]
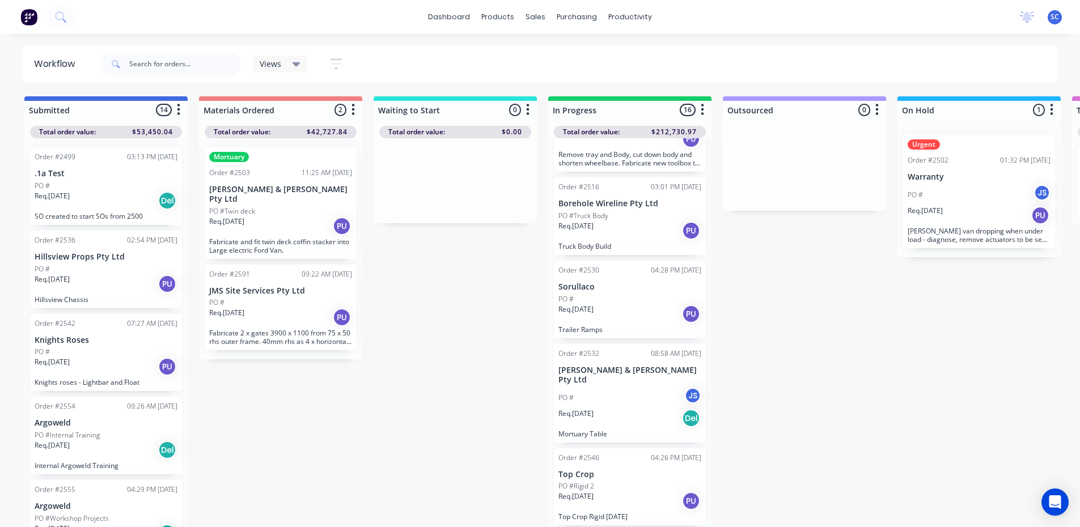
click at [617, 302] on div "PO #" at bounding box center [629, 299] width 143 height 10
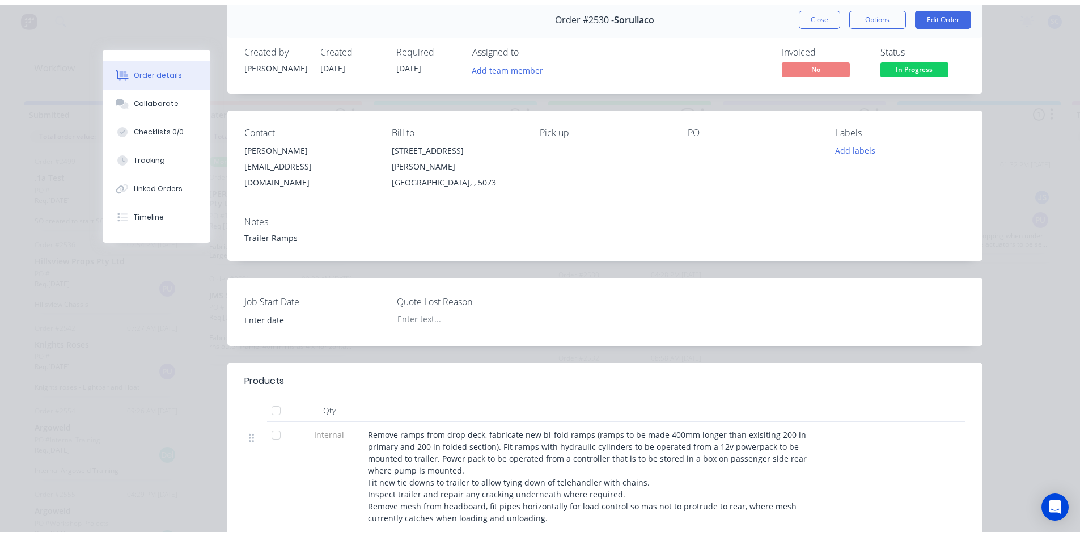
scroll to position [0, 0]
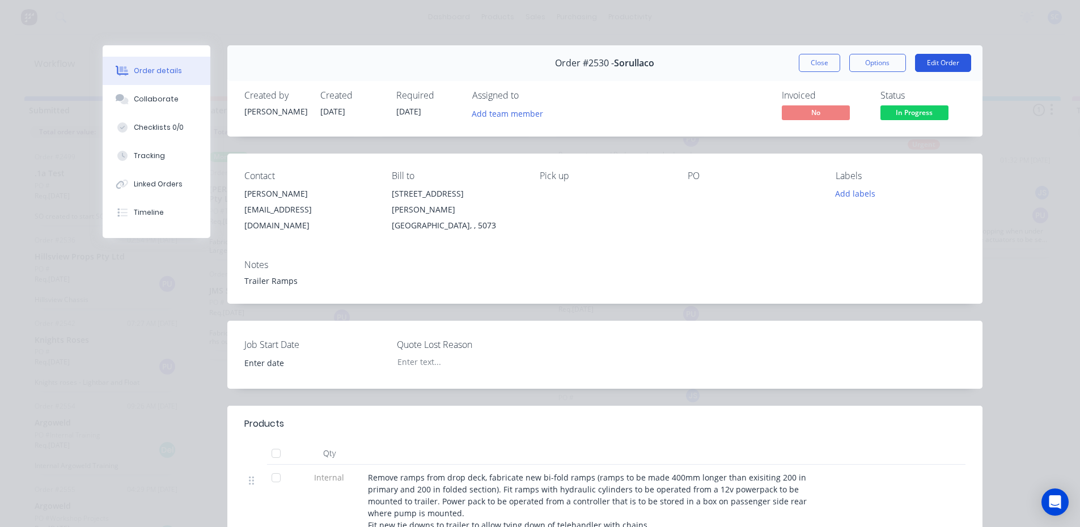
click at [926, 61] on button "Edit Order" at bounding box center [943, 63] width 56 height 18
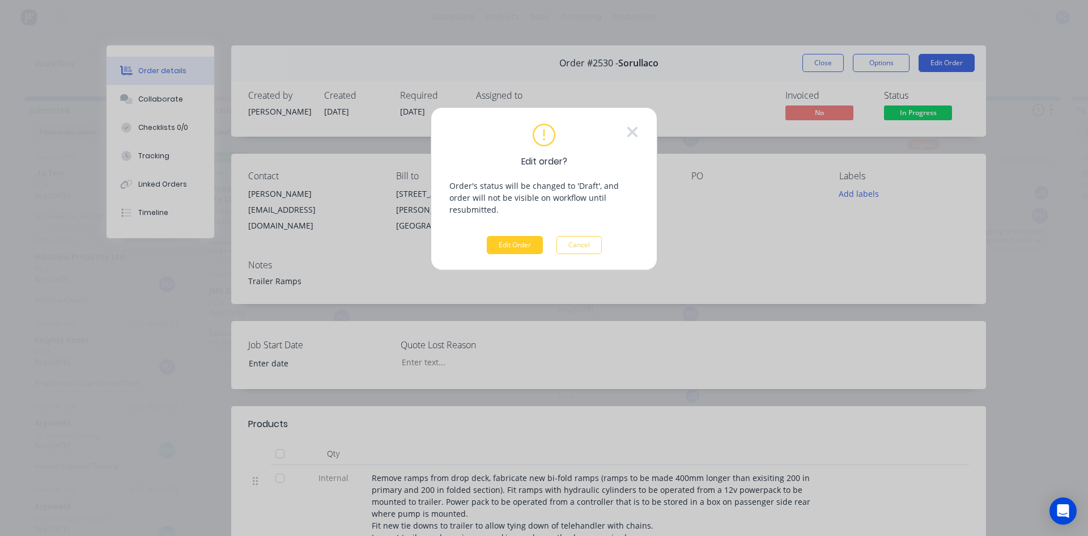
click at [505, 236] on button "Edit Order" at bounding box center [515, 245] width 56 height 18
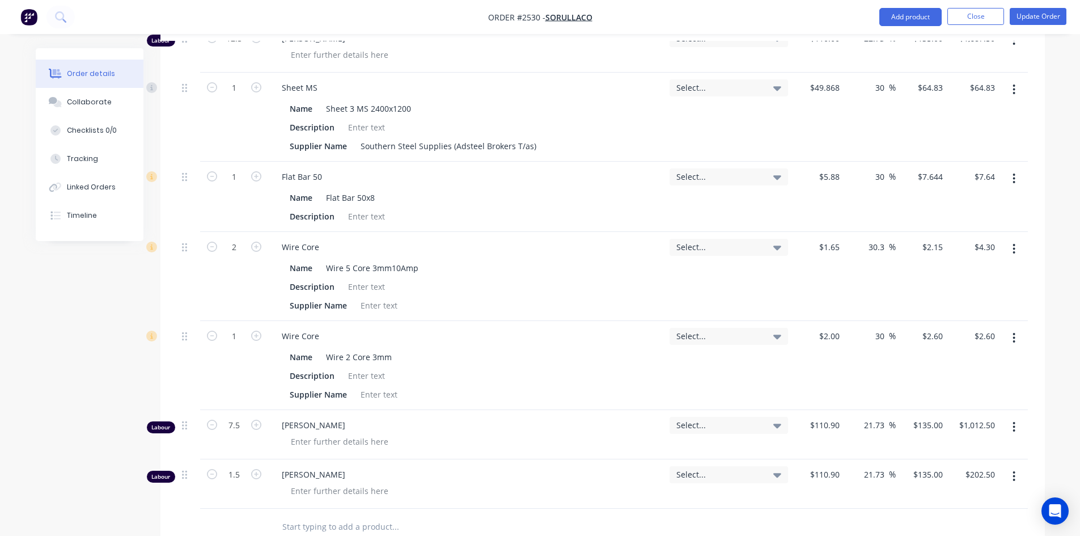
scroll to position [2324, 0]
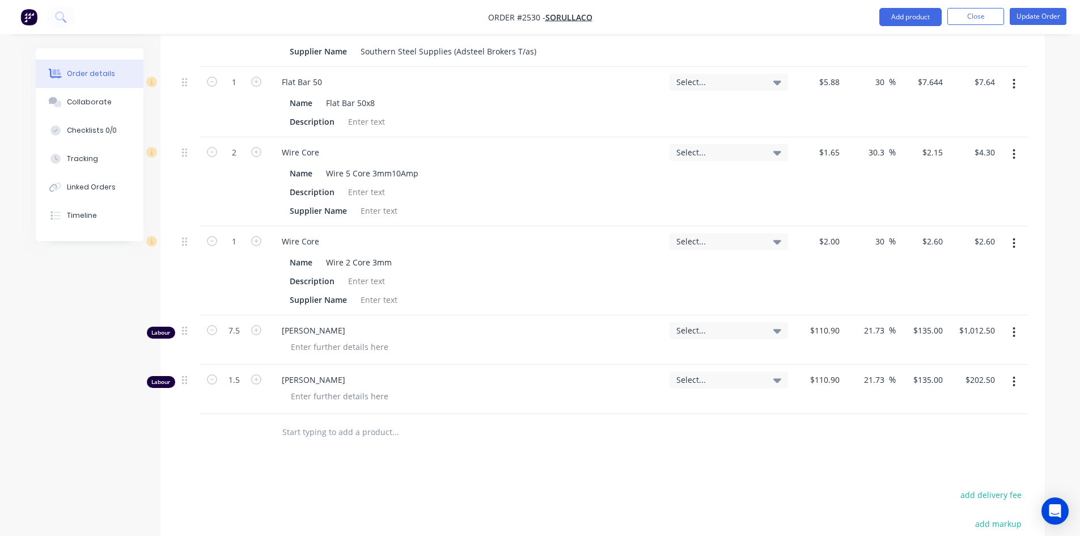
click at [303, 421] on input "text" at bounding box center [395, 432] width 227 height 23
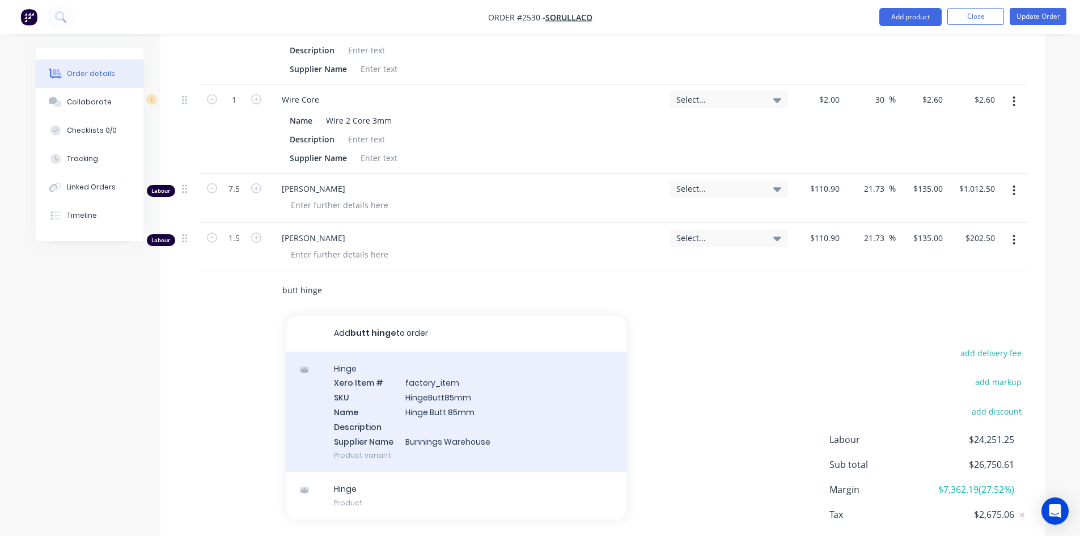
scroll to position [2494, 0]
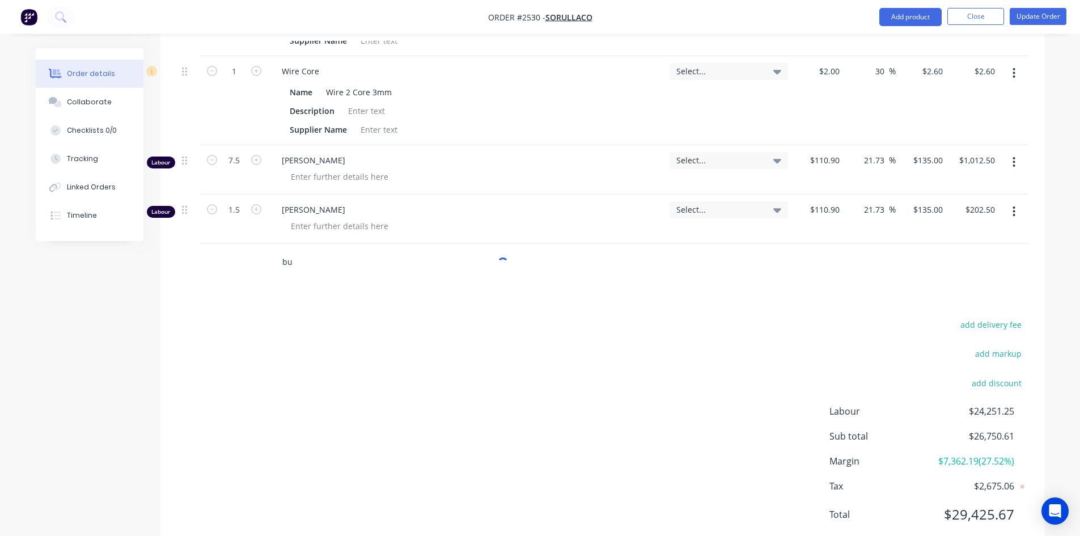
type input "b"
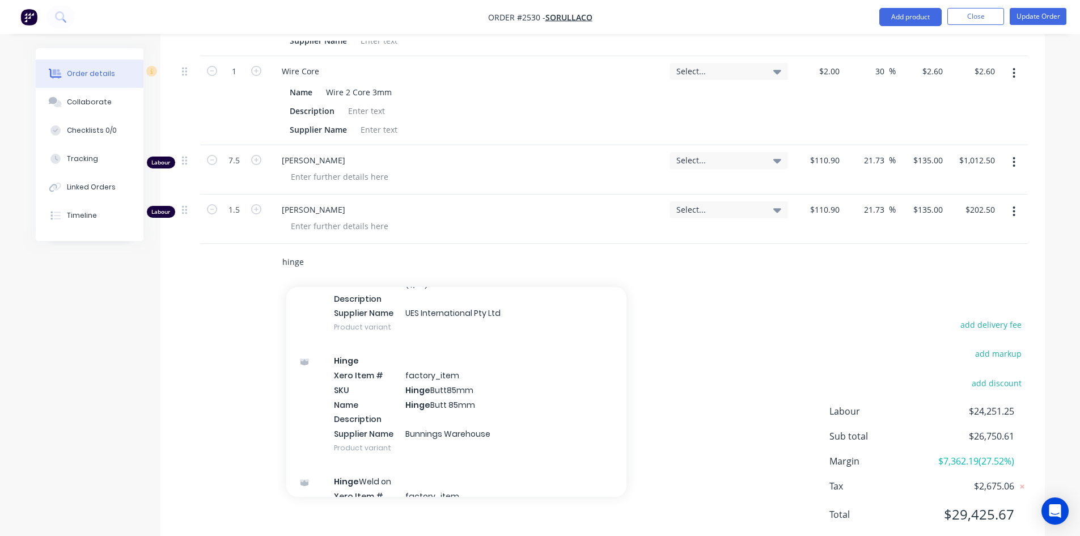
scroll to position [694, 0]
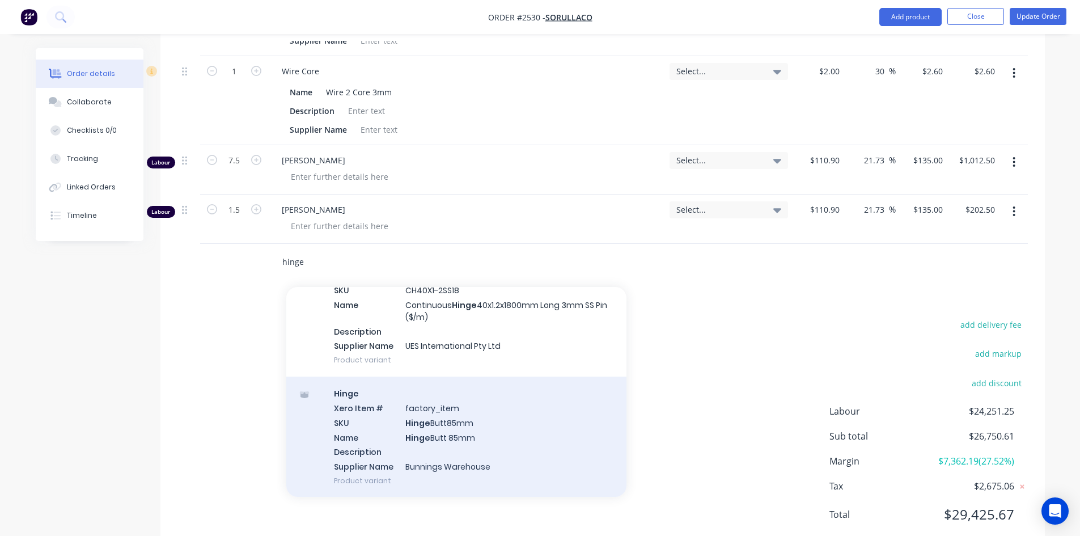
type input "hinge"
click at [358, 387] on div "Hinge Xero Item # factory_item SKU Hinge Butt85mm Name Hinge Butt 85mm Descript…" at bounding box center [456, 436] width 340 height 121
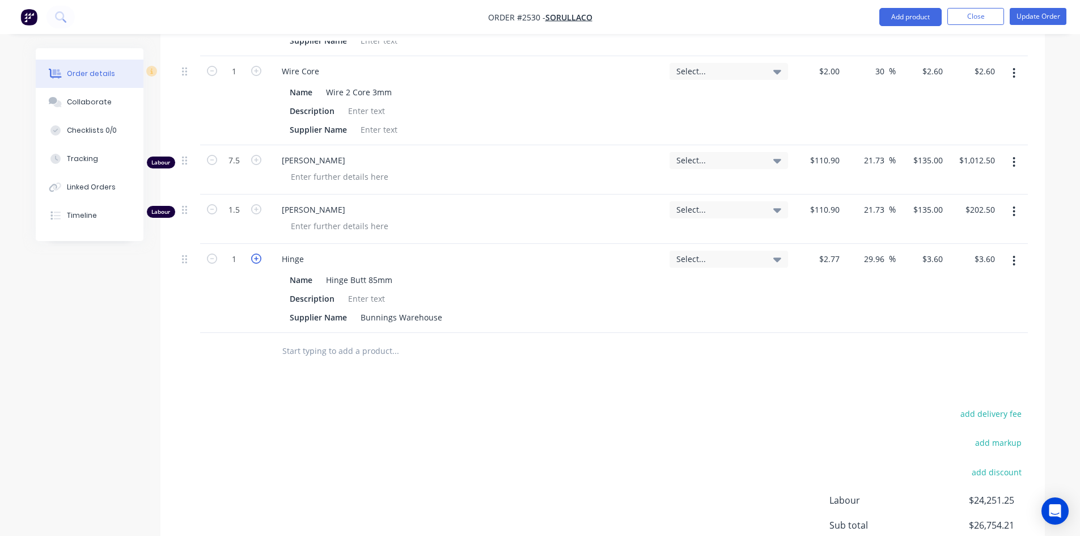
click at [256, 253] on icon "button" at bounding box center [256, 258] width 10 height 10
type input "2"
type input "$7.20"
click at [289, 340] on input "text" at bounding box center [395, 351] width 227 height 23
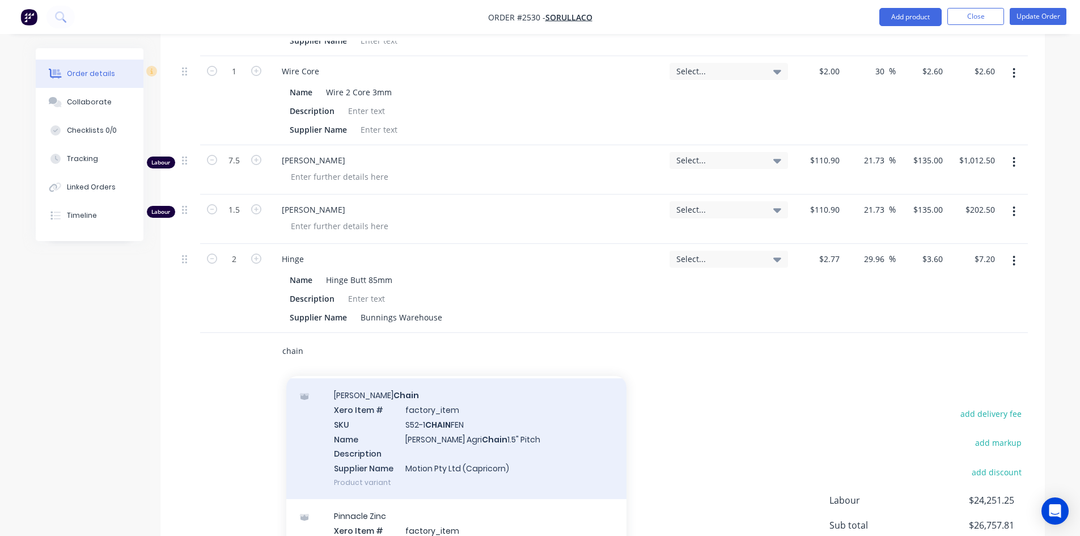
scroll to position [1417, 0]
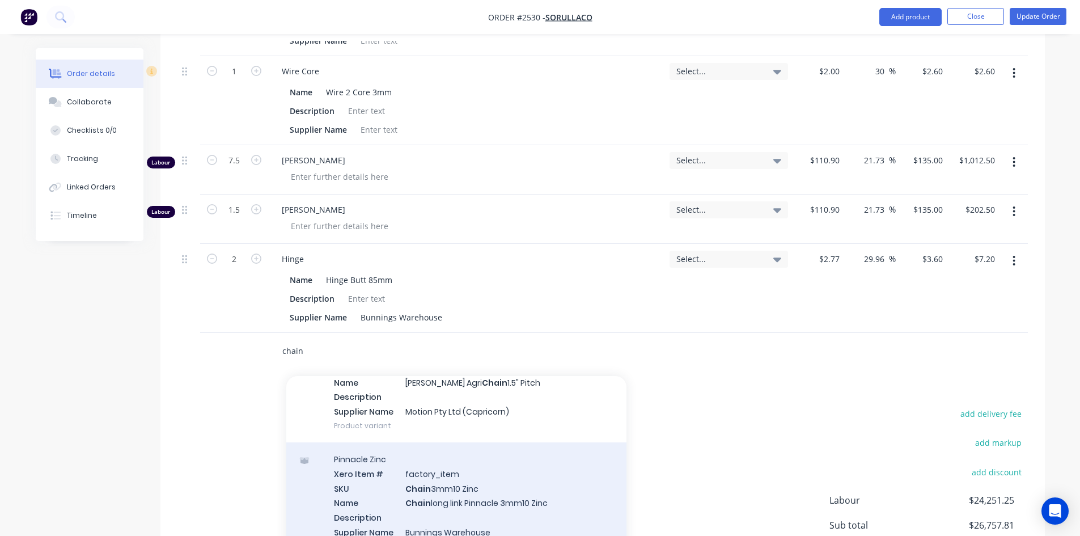
type input "chain"
click at [367, 469] on div "Pinnacle Zinc Xero Item # factory_item SKU Chain 3mm10 Zinc Name Chain long lin…" at bounding box center [456, 502] width 340 height 121
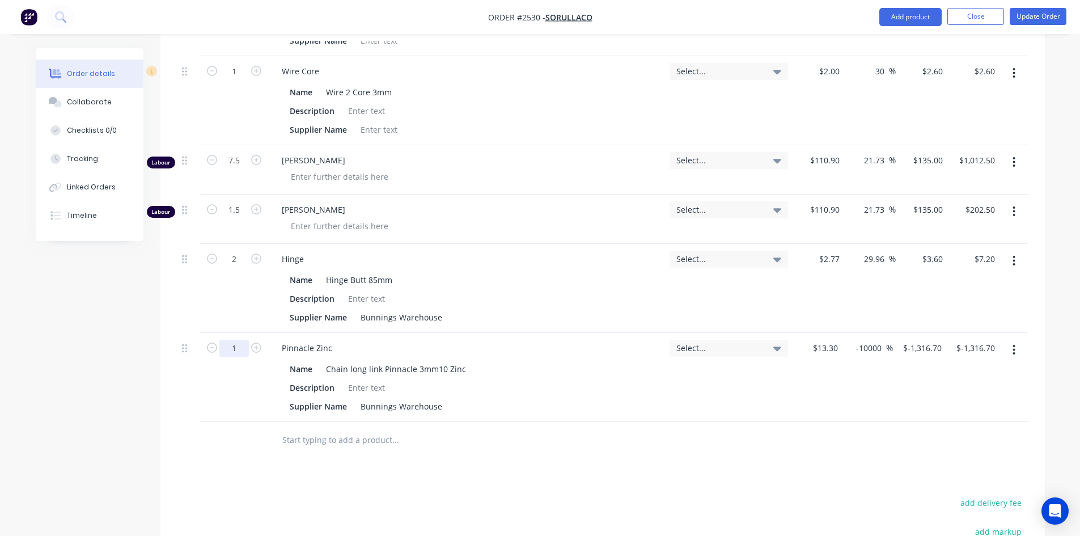
click at [211, 342] on icon "button" at bounding box center [212, 347] width 10 height 10
type input "0"
type input "$0.00"
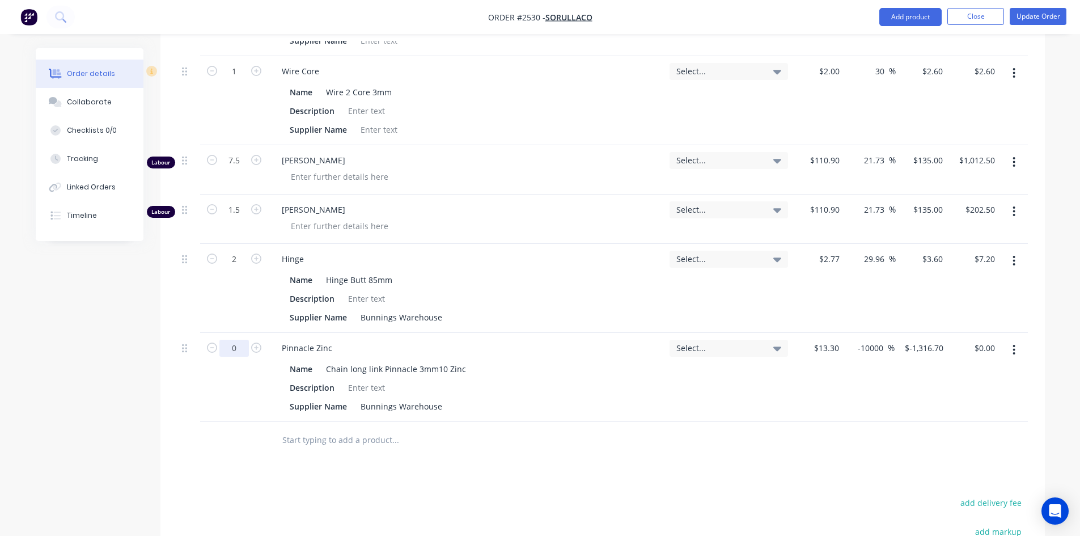
type input "0.2"
type input "$-263.34"
click at [309, 429] on input "text" at bounding box center [395, 440] width 227 height 23
click at [295, 429] on input "piope" at bounding box center [395, 440] width 227 height 23
click at [302, 429] on input "pipe" at bounding box center [395, 440] width 227 height 23
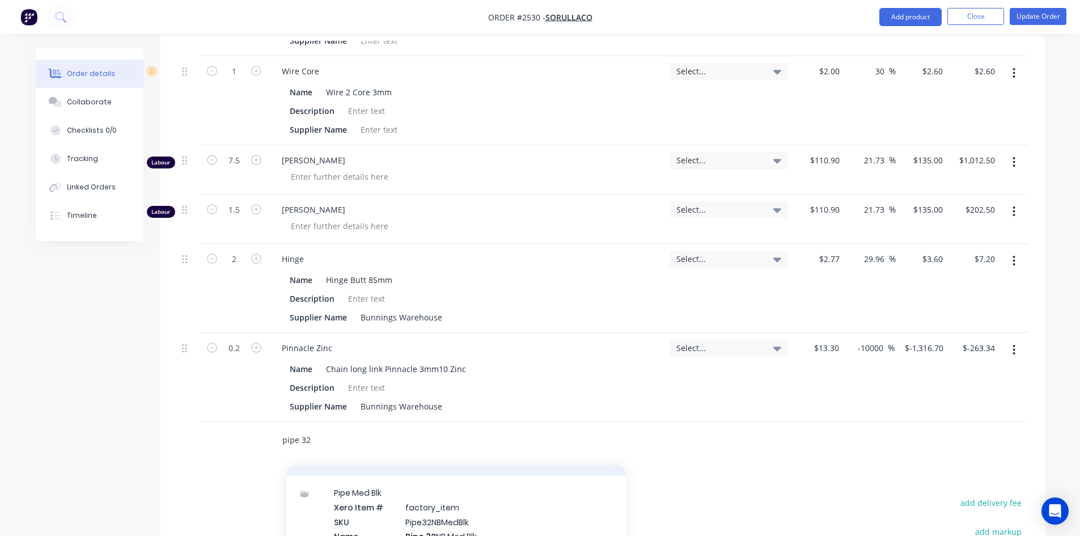
scroll to position [397, 0]
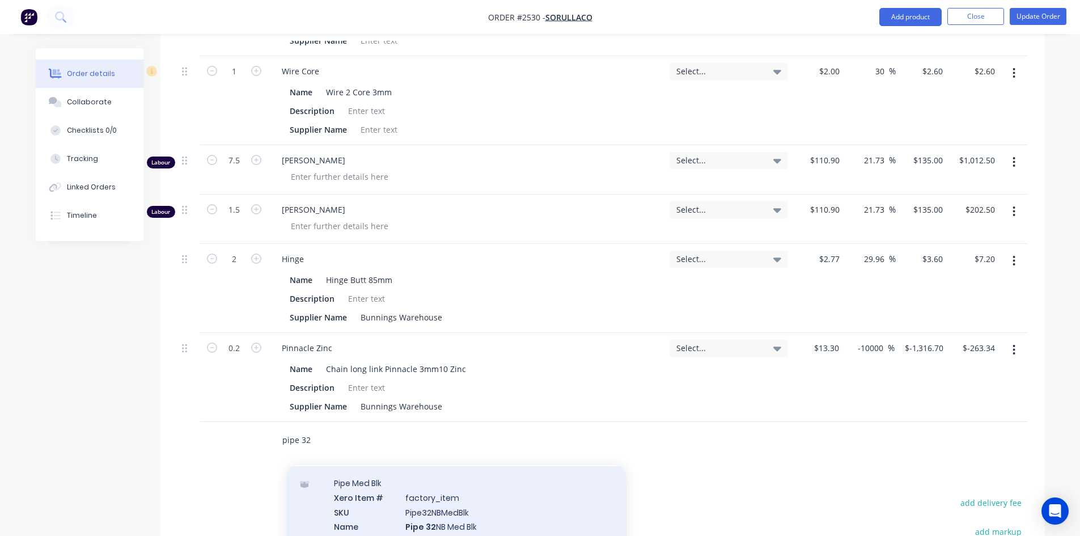
type input "pipe 32"
click at [378, 477] on div "Pipe Med Blk Xero Item # factory_item SKU Pipe32NBMedBlk Name Pipe 32 NB Med Bl…" at bounding box center [456, 526] width 340 height 121
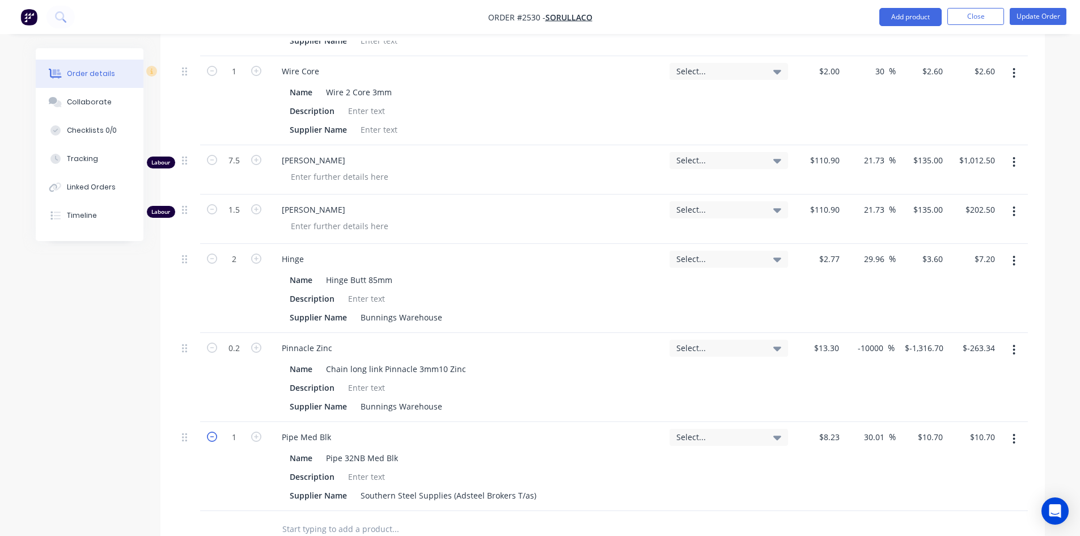
click at [214, 431] on icon "button" at bounding box center [212, 436] width 10 height 10
type input "0"
type input "$0.00"
type input "0.5"
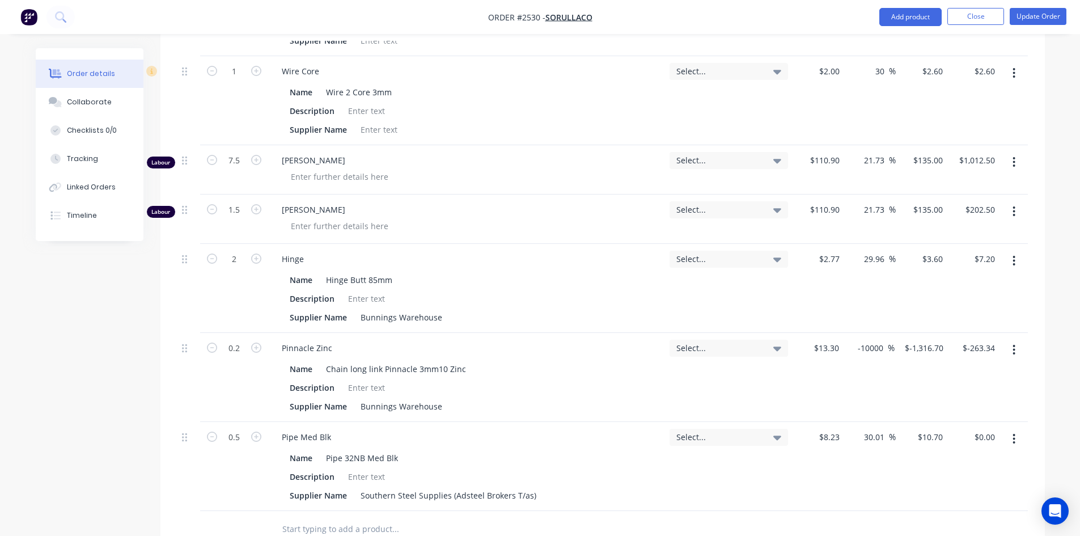
type input "$5.35"
click at [350, 518] on input "text" at bounding box center [395, 529] width 227 height 23
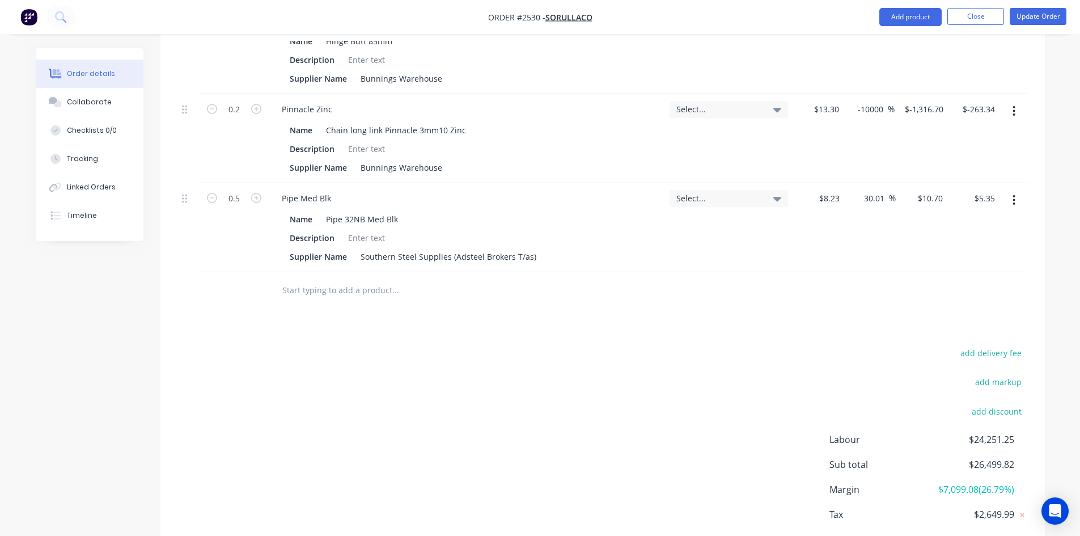
scroll to position [2767, 0]
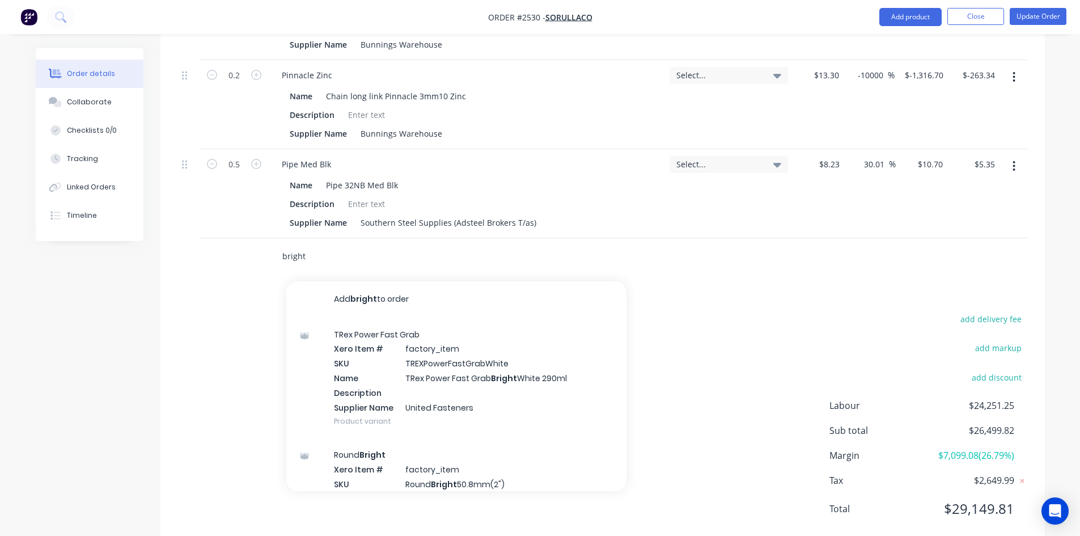
click at [282, 245] on input "bright" at bounding box center [395, 256] width 227 height 23
click at [346, 245] on input "roundbright" at bounding box center [395, 256] width 227 height 23
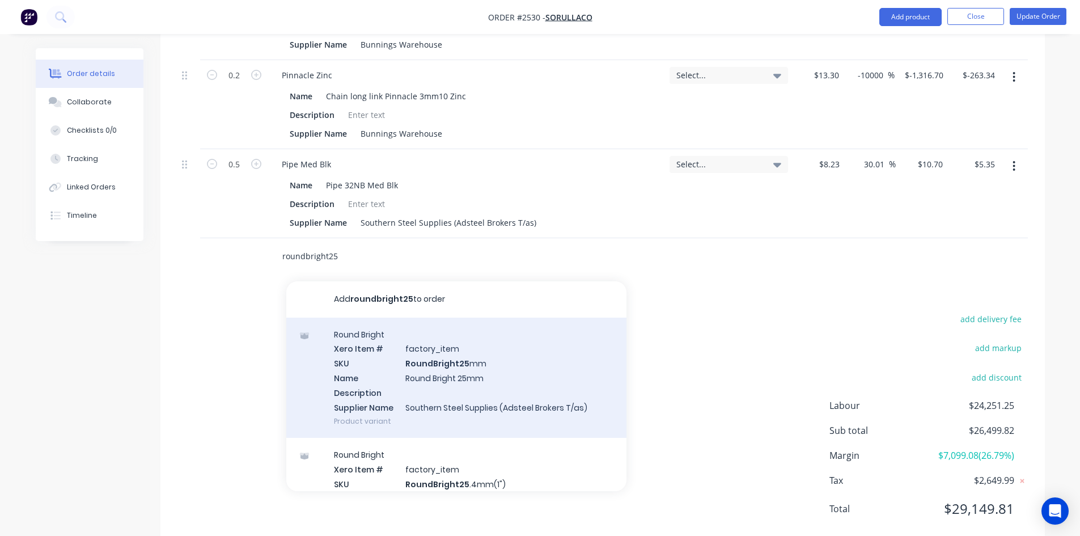
type input "roundbright25"
click at [354, 326] on div "Round Bright Xero Item # factory_item SKU RoundBright25 mm Name Round Bright 25…" at bounding box center [456, 377] width 340 height 121
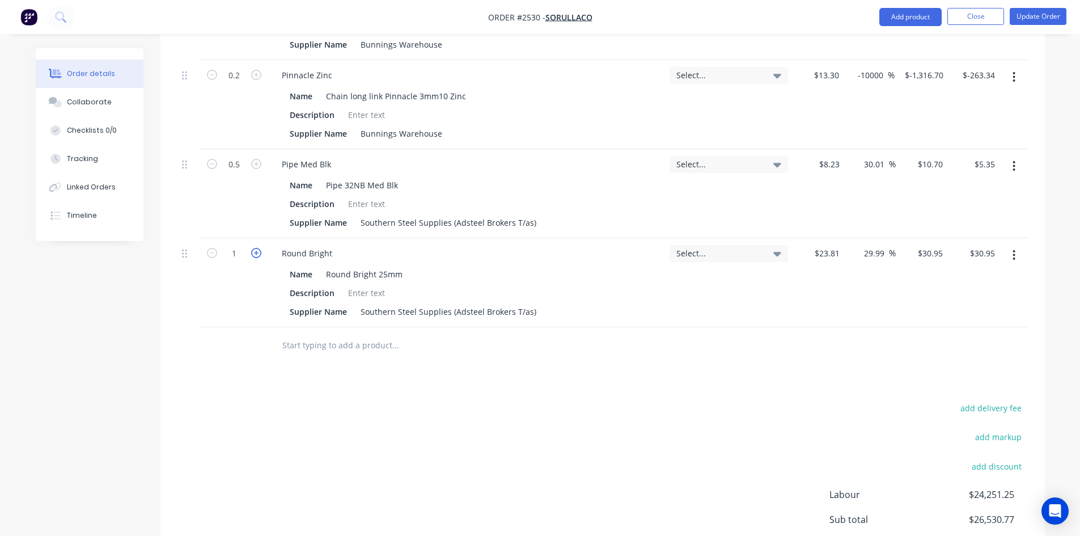
click at [258, 248] on icon "button" at bounding box center [256, 253] width 10 height 10
type input "2"
type input "$61.90"
click at [213, 248] on icon "button" at bounding box center [212, 253] width 10 height 10
type input "1"
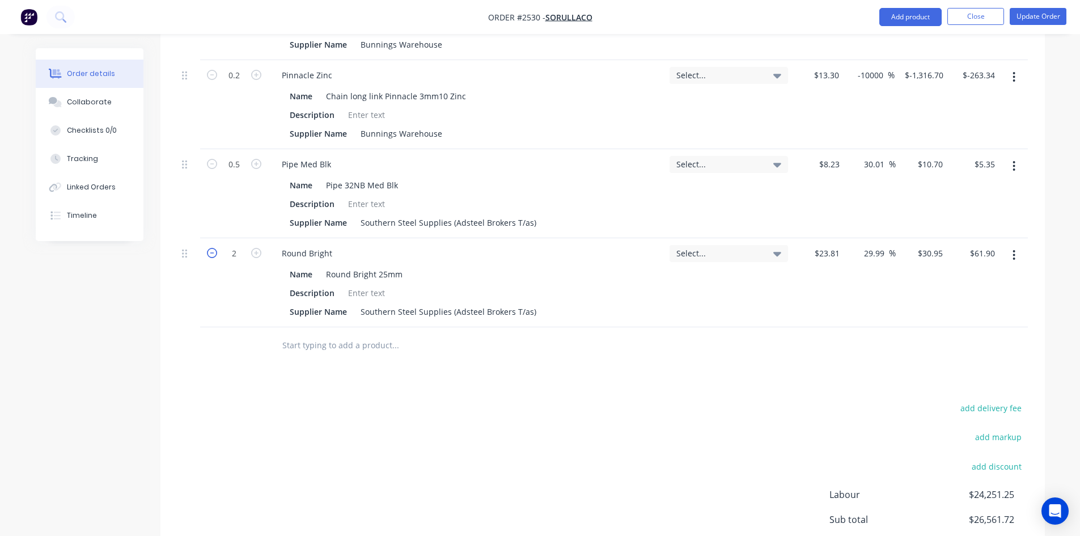
type input "$30.95"
click at [295, 334] on input "text" at bounding box center [395, 345] width 227 height 23
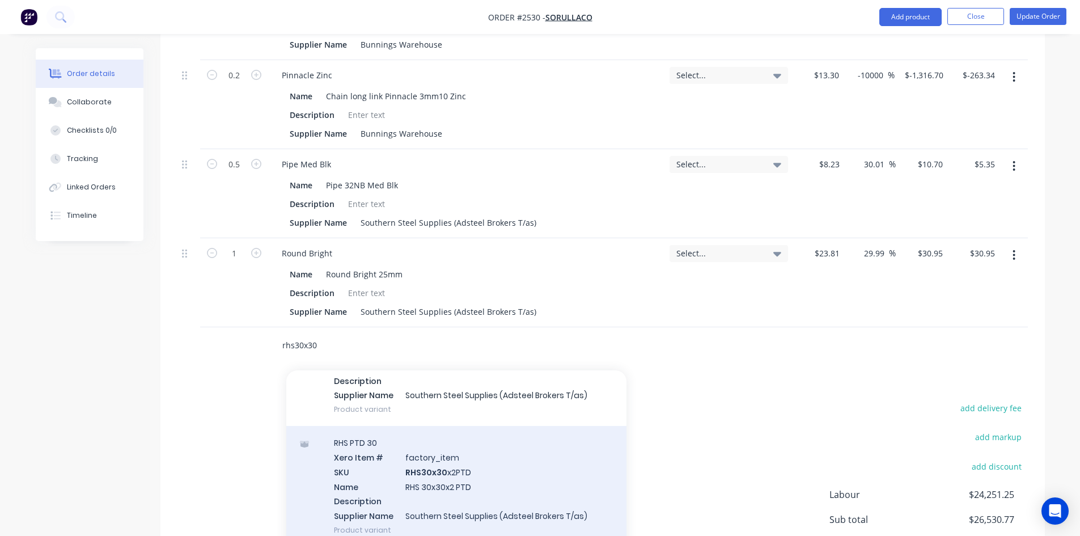
scroll to position [227, 0]
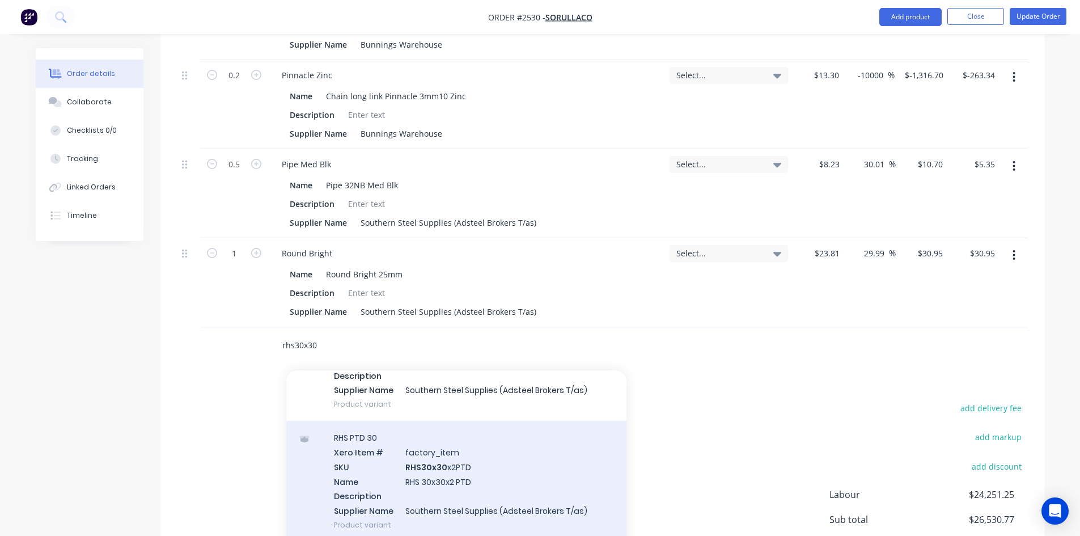
type input "rhs30x30"
click at [368, 447] on div "RHS PTD 30 Xero Item # factory_item SKU RHS30x30 x2PTD Name RHS 30x30x2 PTD Des…" at bounding box center [456, 481] width 340 height 121
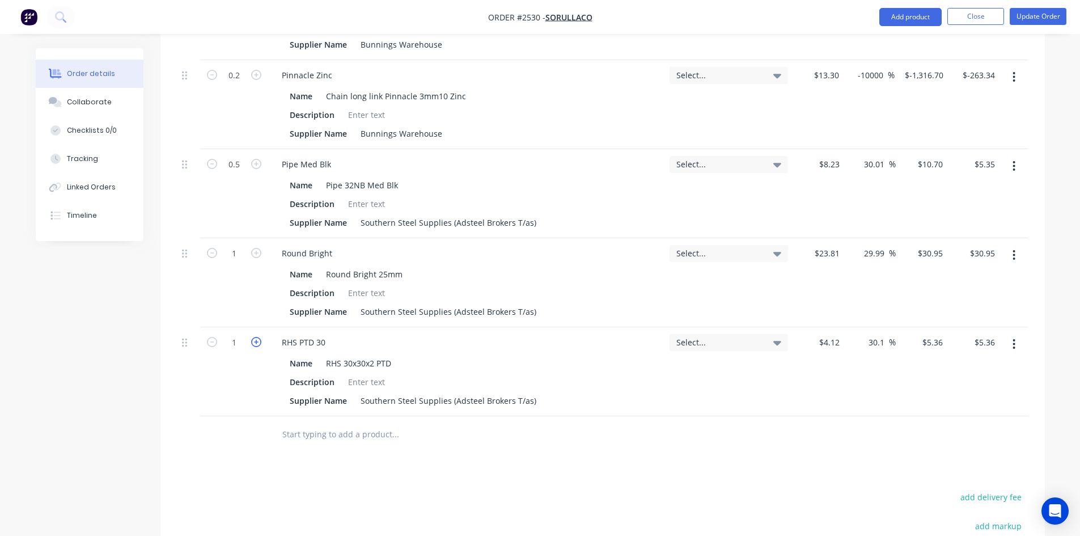
click at [252, 337] on icon "button" at bounding box center [256, 342] width 10 height 10
type input "2"
type input "$10.72"
click at [210, 337] on icon "button" at bounding box center [212, 342] width 10 height 10
type input "1"
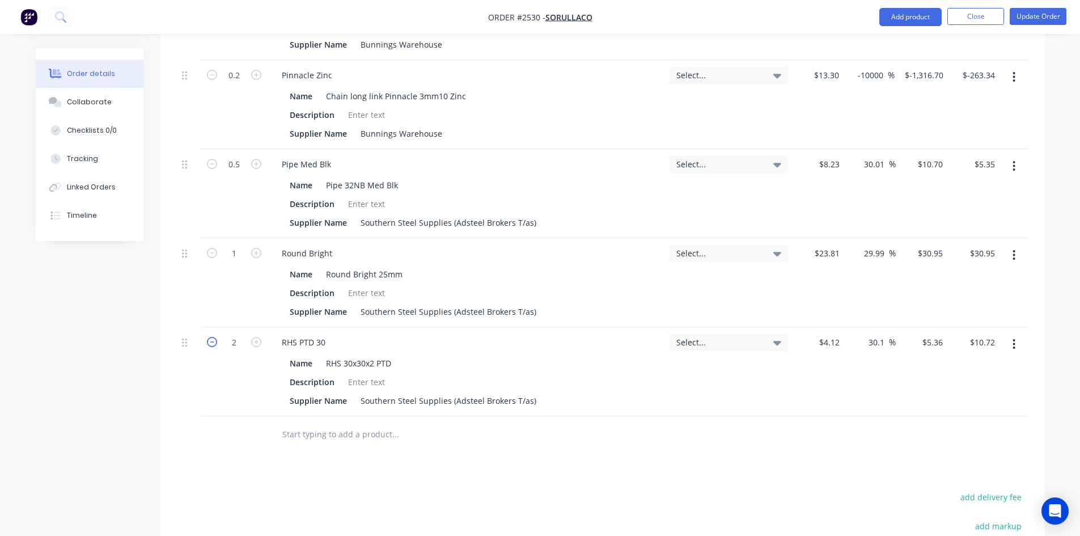
type input "$5.36"
click at [212, 337] on icon "button" at bounding box center [212, 342] width 10 height 10
type input "0"
type input "$0.00"
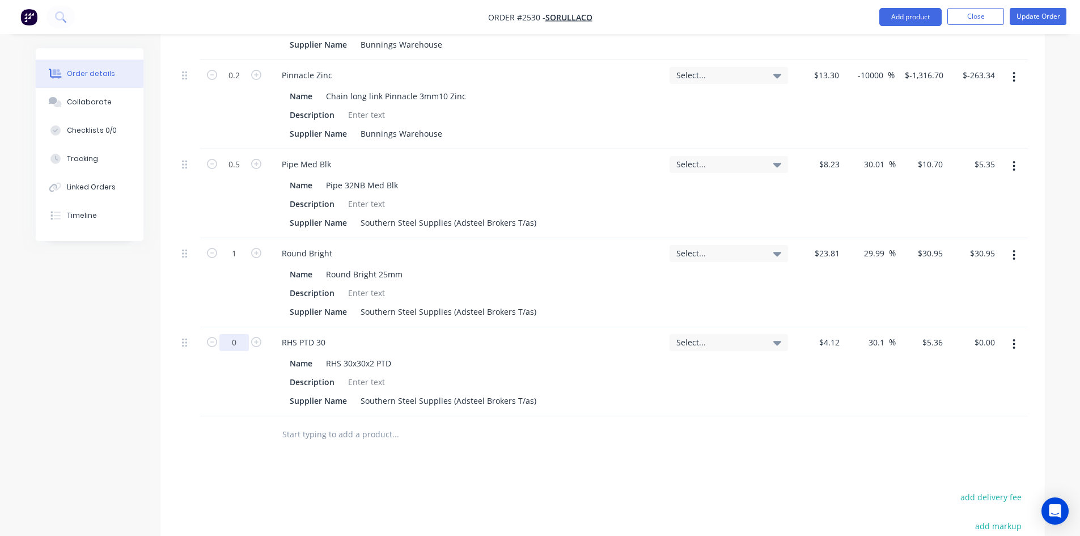
type input "0.3"
type input "$1.61"
click at [314, 423] on input "text" at bounding box center [395, 434] width 227 height 23
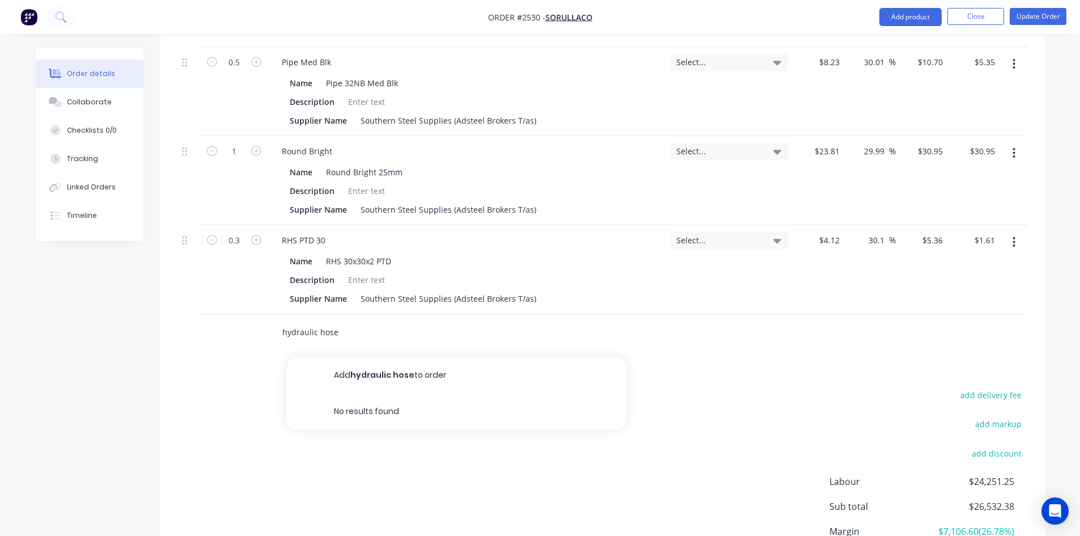
scroll to position [2880, 0]
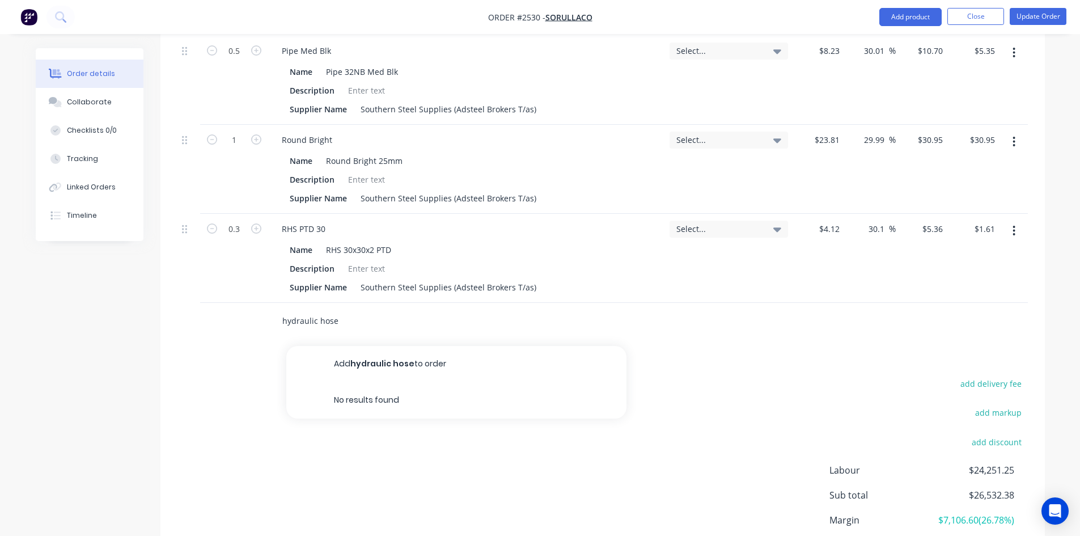
click at [341, 310] on input "hydraulic hose" at bounding box center [395, 321] width 227 height 23
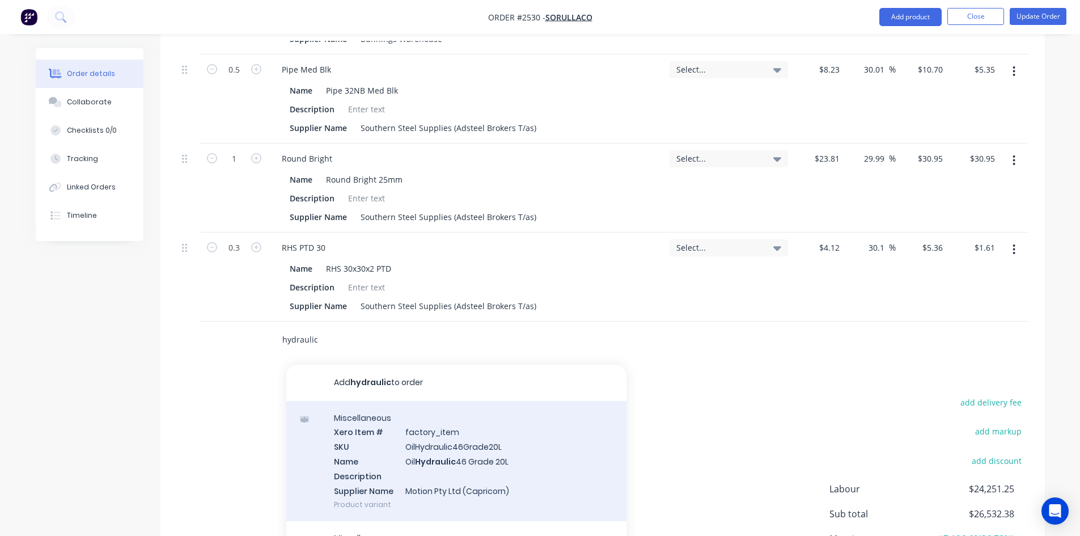
scroll to position [2832, 0]
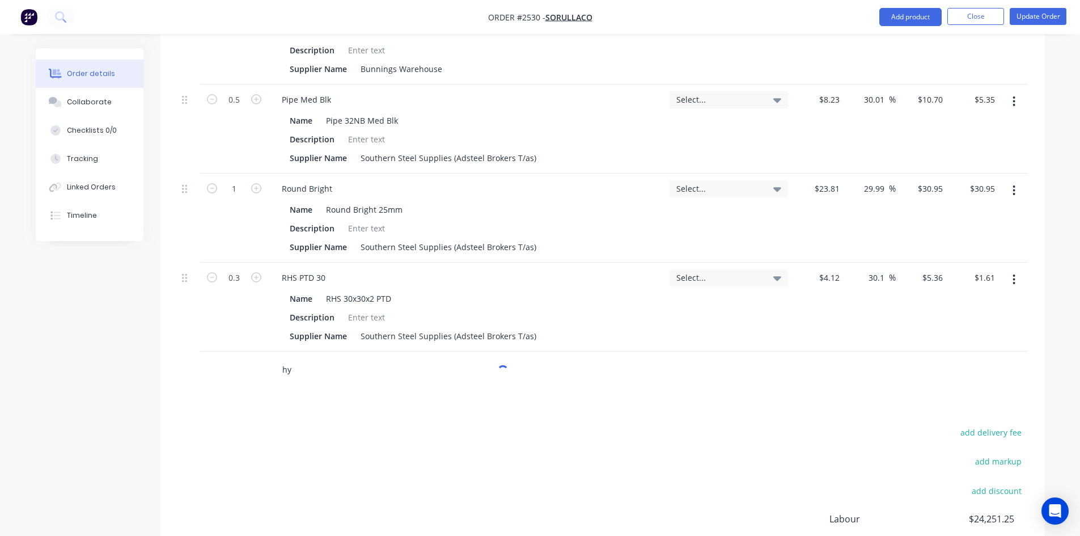
type input "h"
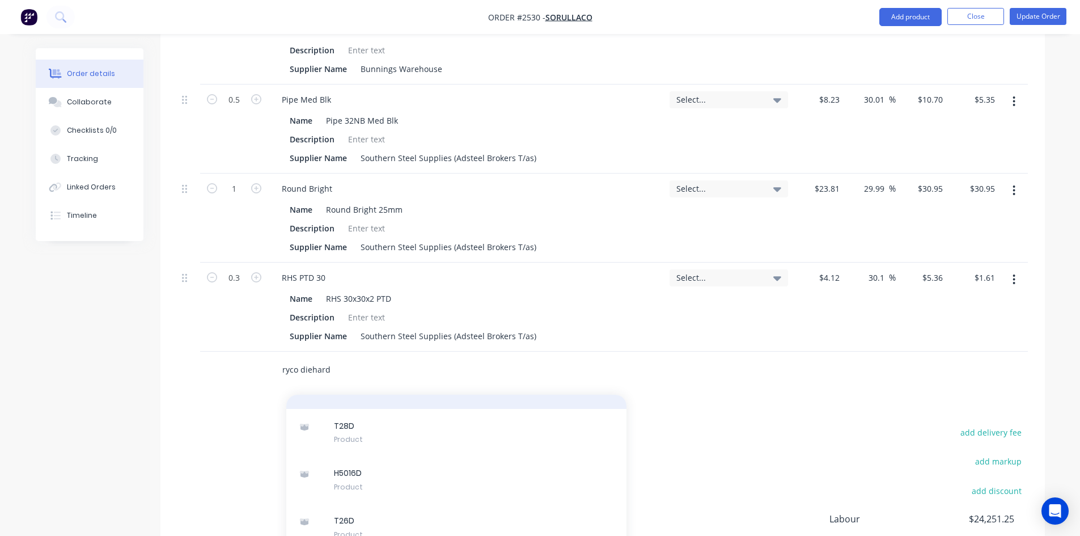
scroll to position [1020, 0]
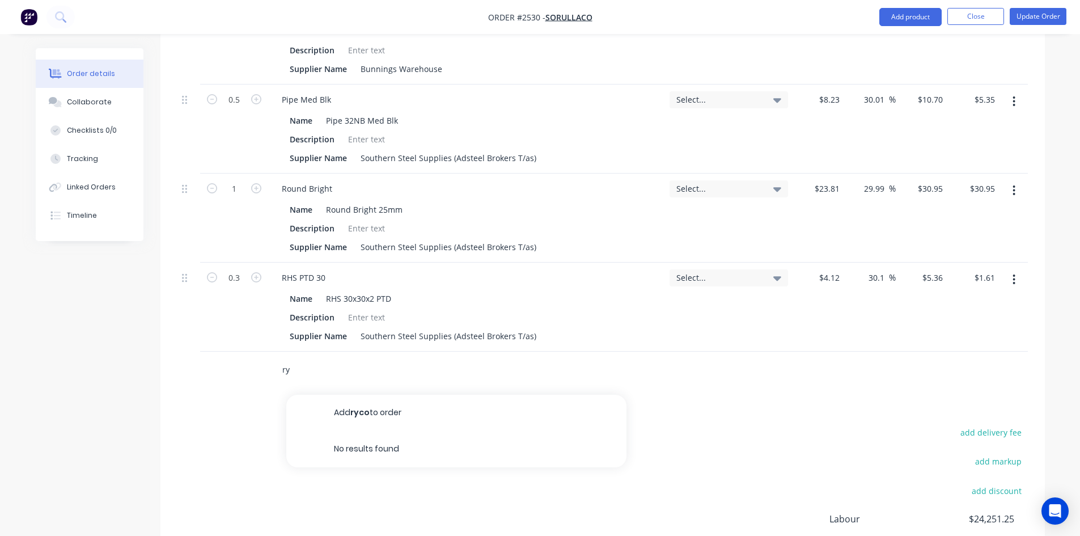
type input "r"
